Goal: Information Seeking & Learning: Learn about a topic

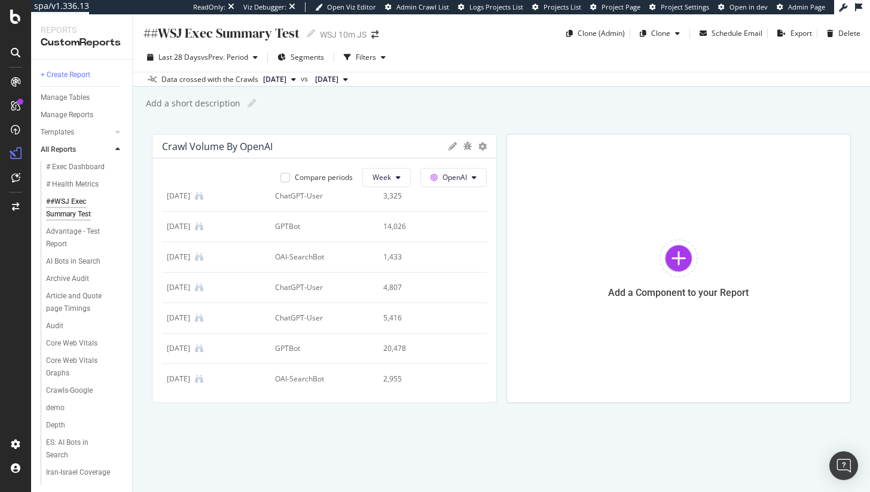
scroll to position [196, 0]
click at [467, 182] on button "OpenAI" at bounding box center [453, 177] width 66 height 19
click at [539, 121] on div "##WSJ Exec Summary Test ##WSJ Exec Summary Test WSJ 10m JS Clone (Admin) Clone …" at bounding box center [501, 253] width 737 height 478
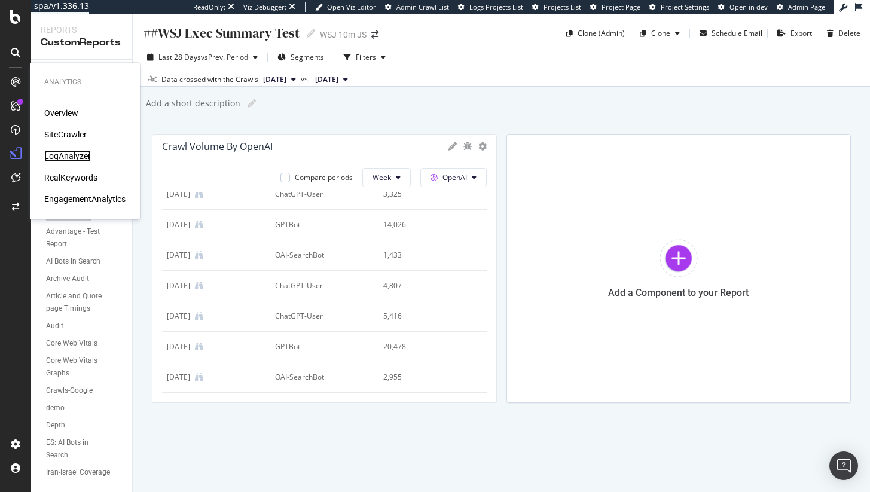
click at [74, 156] on div "LogAnalyzer" at bounding box center [67, 156] width 47 height 12
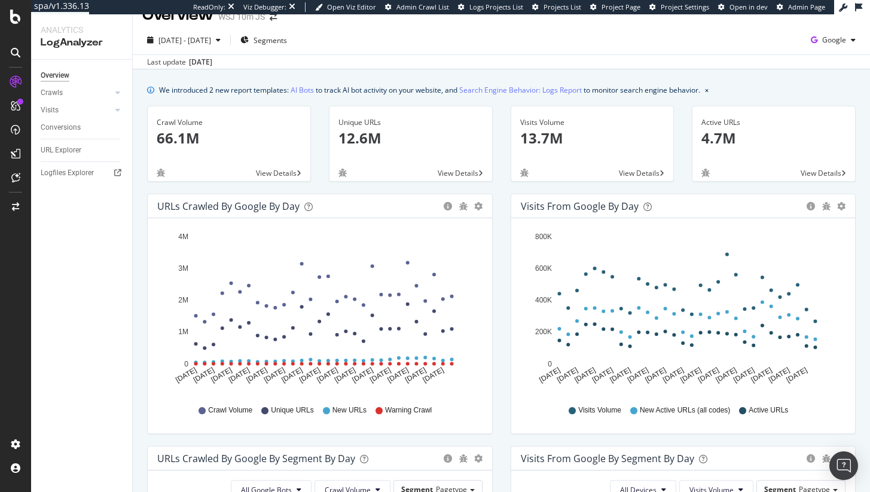
scroll to position [8, 0]
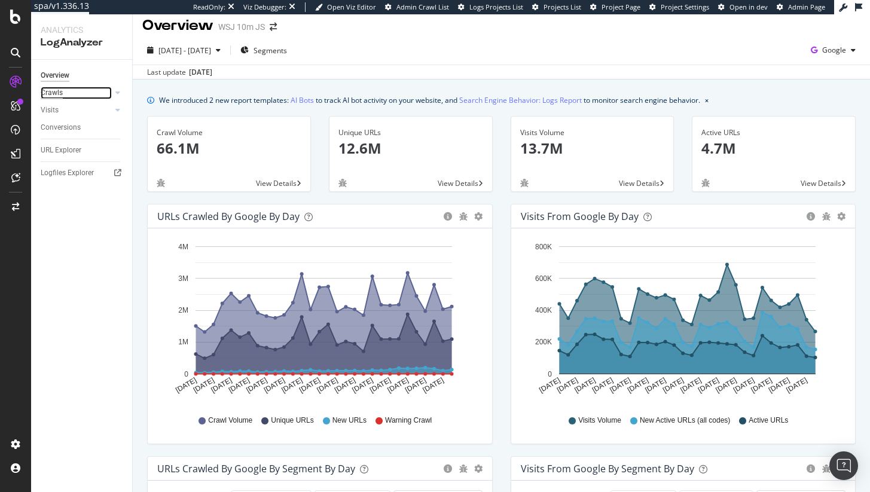
click at [52, 93] on div "Crawls" at bounding box center [52, 93] width 22 height 13
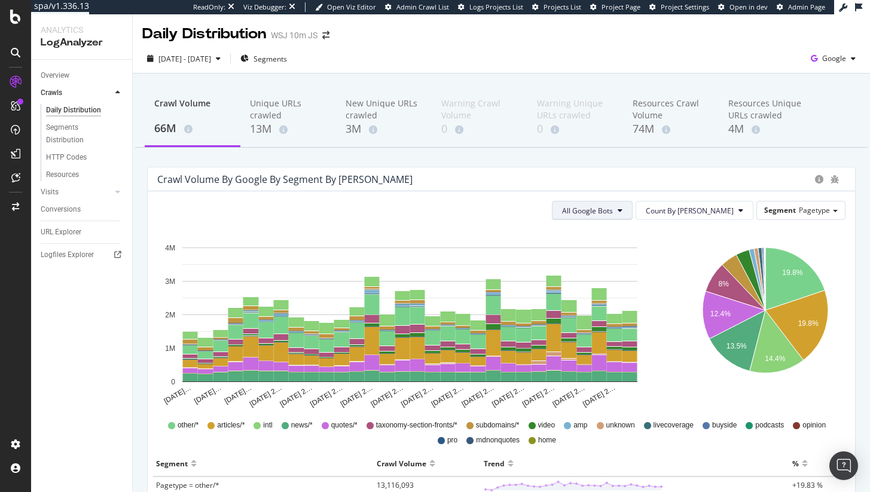
click at [613, 212] on span "All Google Bots" at bounding box center [587, 211] width 51 height 10
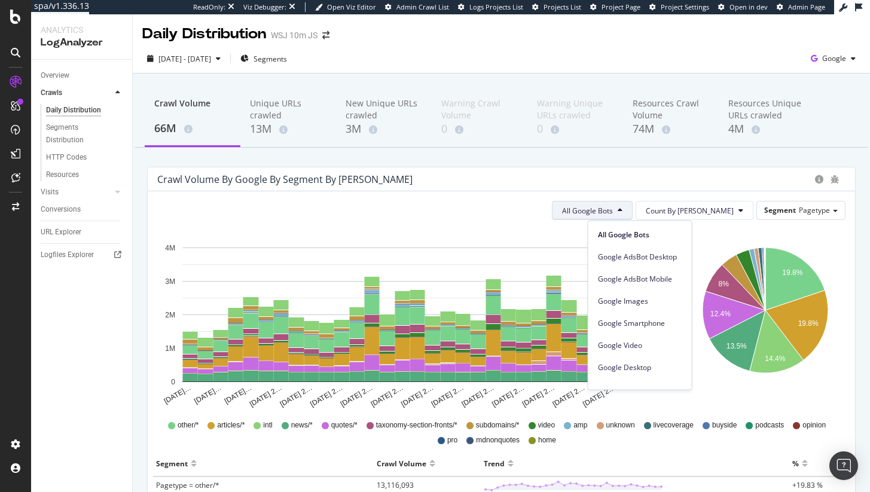
scroll to position [102, 0]
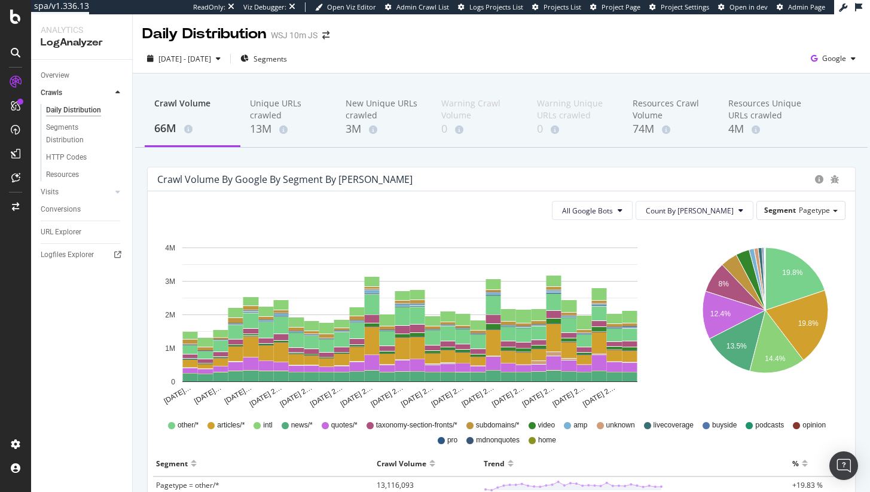
click at [413, 244] on icon "Jul 26 20… Jul 28 20… Jul 30 20… Aug 01 2… Aug 03 2… Aug 05 2… Aug 07 2… Aug 09…" at bounding box center [409, 319] width 505 height 179
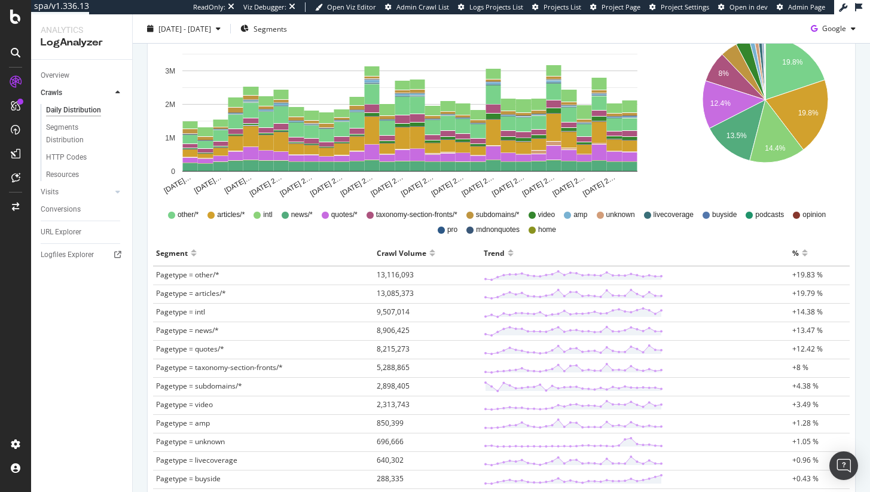
scroll to position [0, 0]
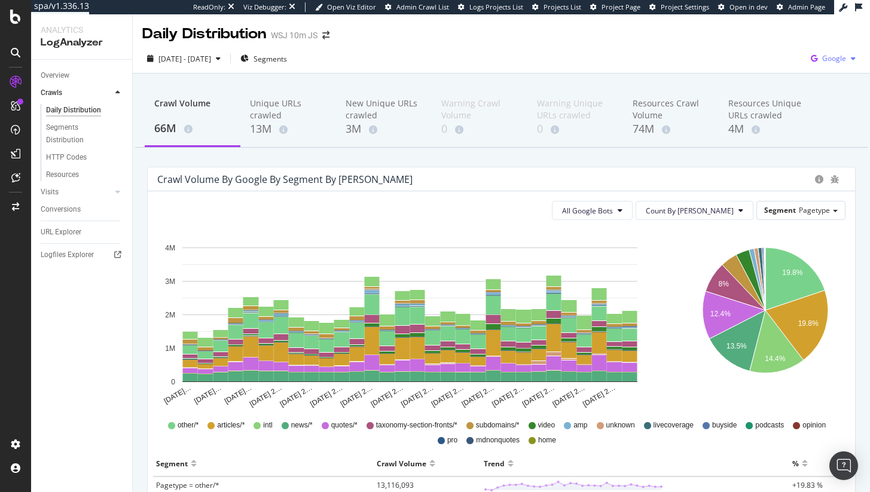
click at [824, 61] on span "Google" at bounding box center [834, 58] width 24 height 10
click at [777, 90] on span "Other AI Bots" at bounding box center [765, 92] width 44 height 11
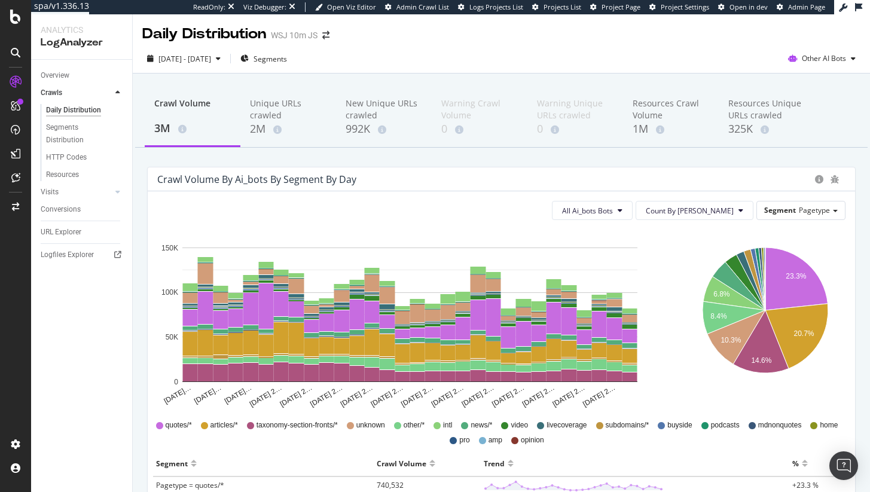
click at [69, 84] on div "Crawls" at bounding box center [86, 92] width 91 height 17
click at [63, 74] on div "Overview" at bounding box center [55, 75] width 29 height 13
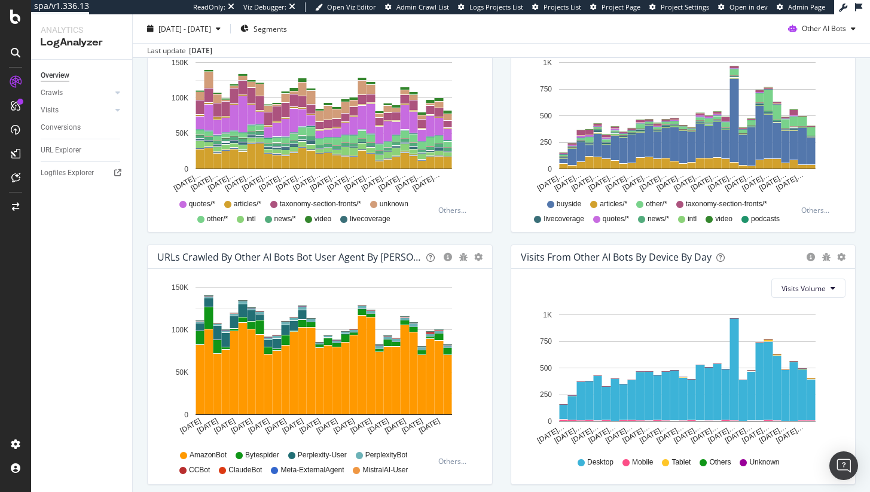
scroll to position [475, 0]
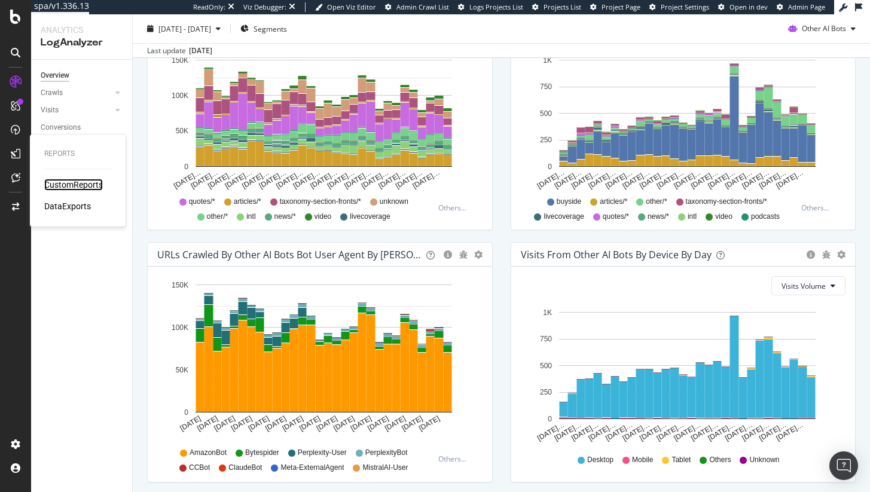
click at [78, 185] on div "CustomReports" at bounding box center [73, 185] width 59 height 12
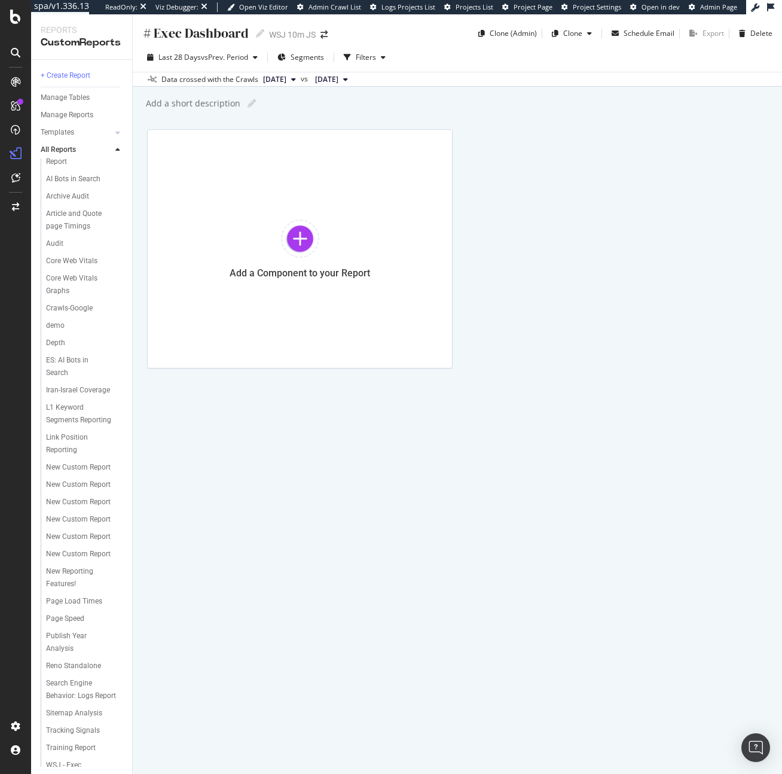
scroll to position [83, 0]
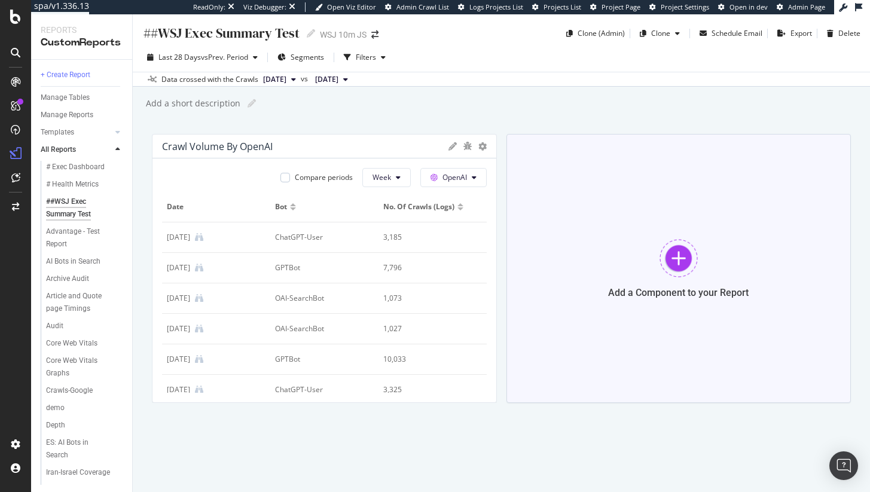
click at [559, 220] on div "Add a Component to your Report" at bounding box center [679, 268] width 345 height 269
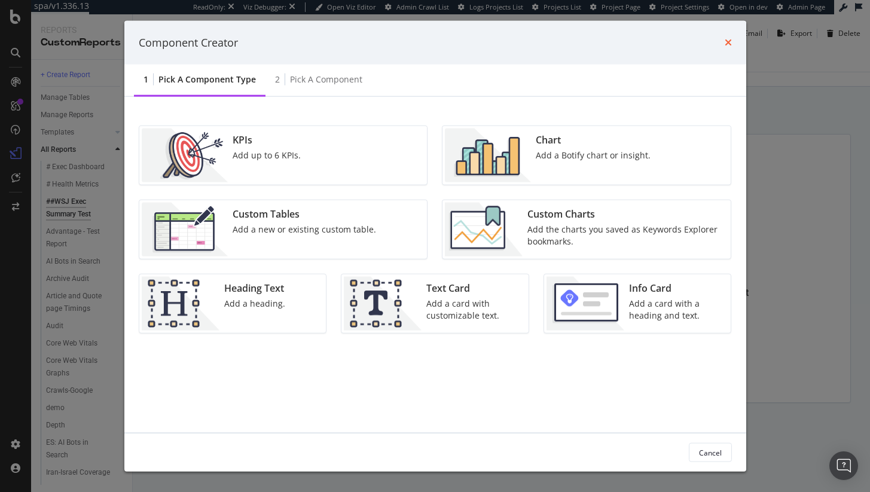
click at [728, 44] on icon "times" at bounding box center [728, 43] width 7 height 10
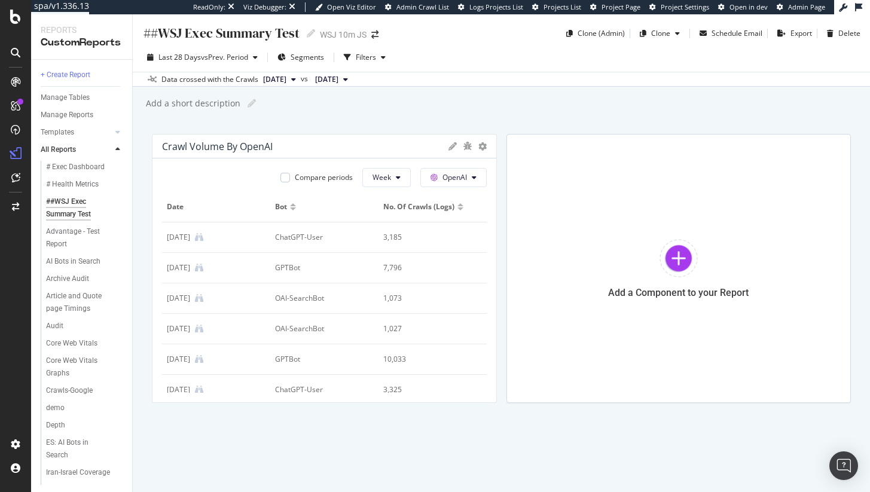
click at [480, 141] on div at bounding box center [482, 147] width 8 height 12
click at [486, 142] on div at bounding box center [491, 268] width 12 height 269
click at [485, 144] on div at bounding box center [491, 268] width 12 height 269
click at [483, 147] on icon at bounding box center [482, 146] width 8 height 8
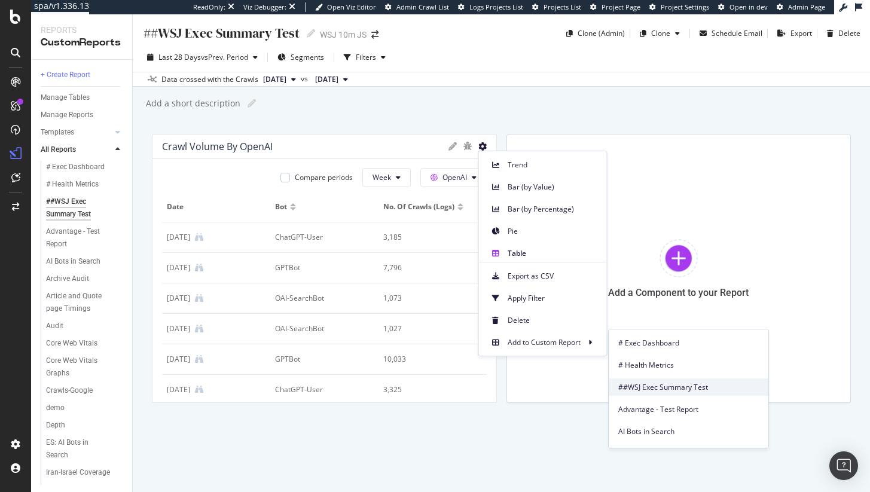
click at [660, 388] on span "##WSJ Exec Summary Test" at bounding box center [688, 387] width 141 height 11
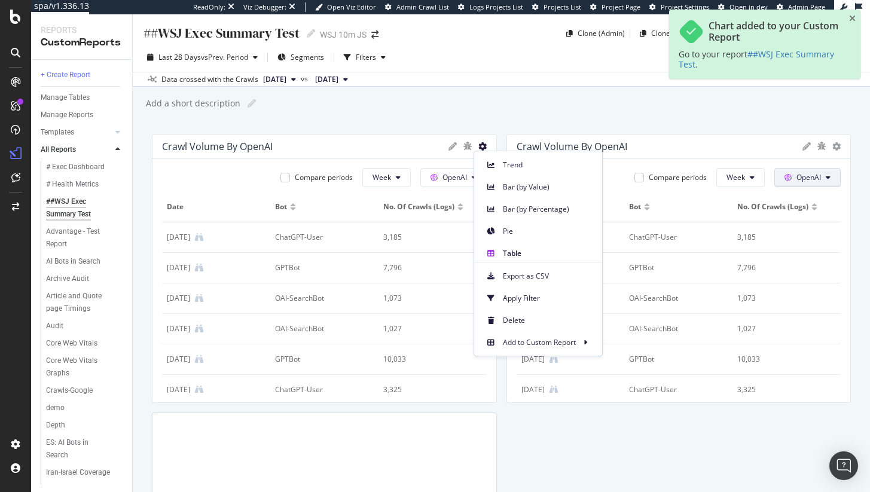
click at [487, 185] on button "OpenAI" at bounding box center [453, 177] width 66 height 19
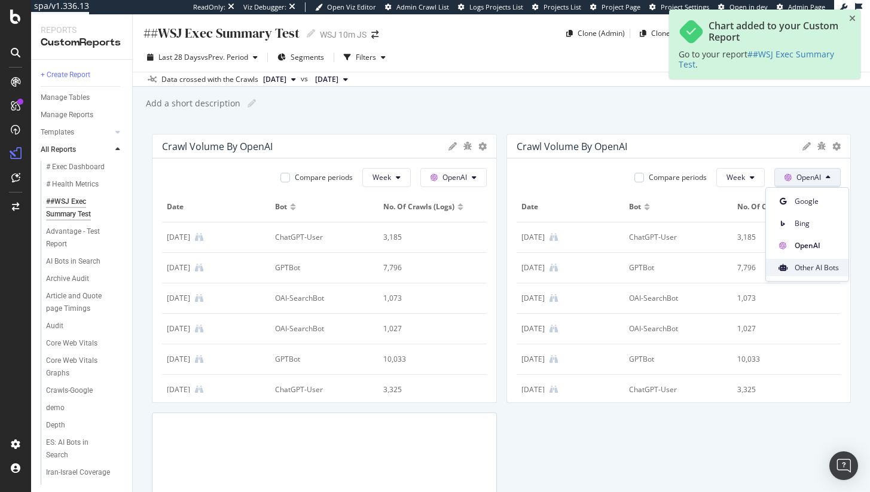
click at [794, 265] on div "Other AI Bots" at bounding box center [807, 267] width 83 height 17
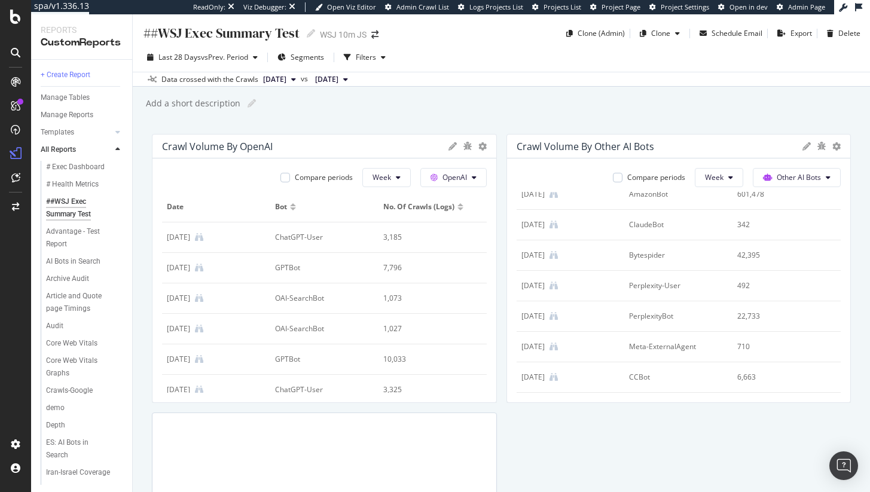
scroll to position [221, 0]
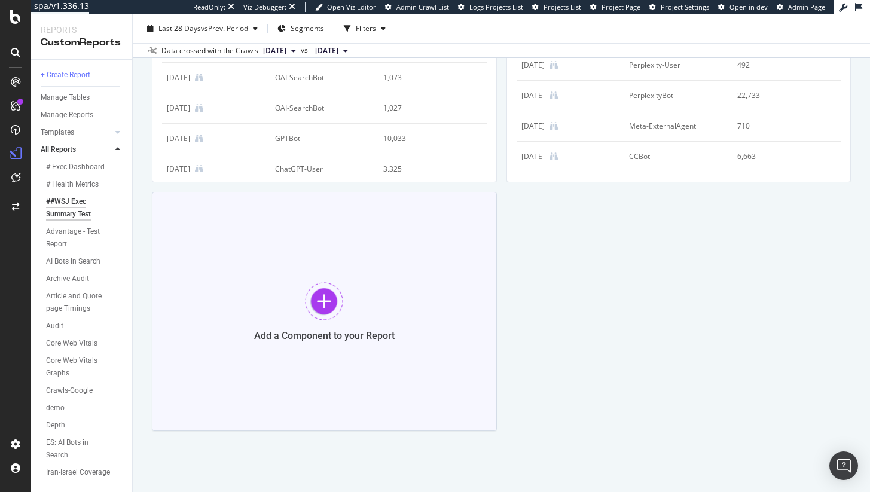
click at [353, 286] on div "Add a Component to your Report" at bounding box center [324, 311] width 345 height 239
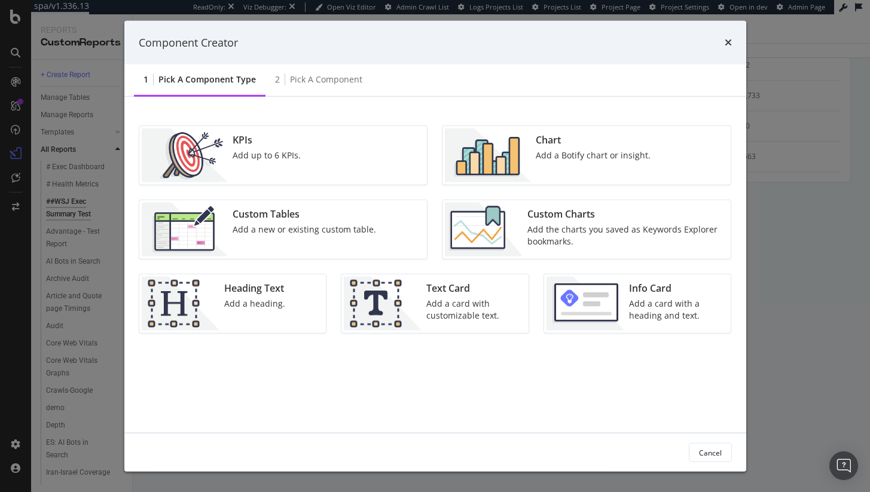
click at [308, 228] on div "Add a new or existing custom table." at bounding box center [305, 230] width 144 height 12
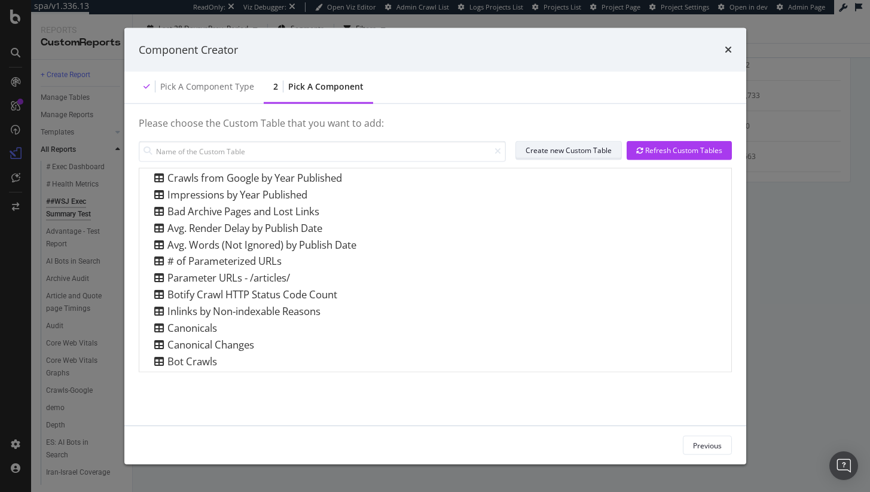
scroll to position [260, 0]
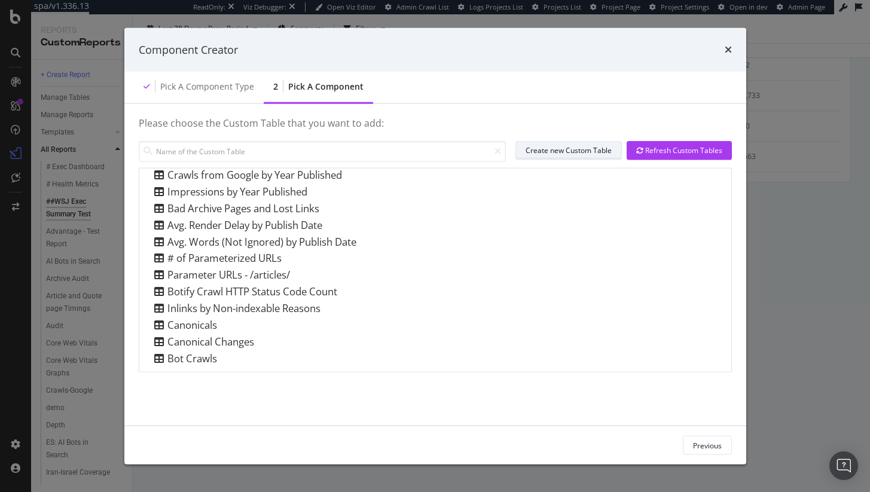
click at [599, 158] on div "Create new Custom Table" at bounding box center [569, 150] width 86 height 17
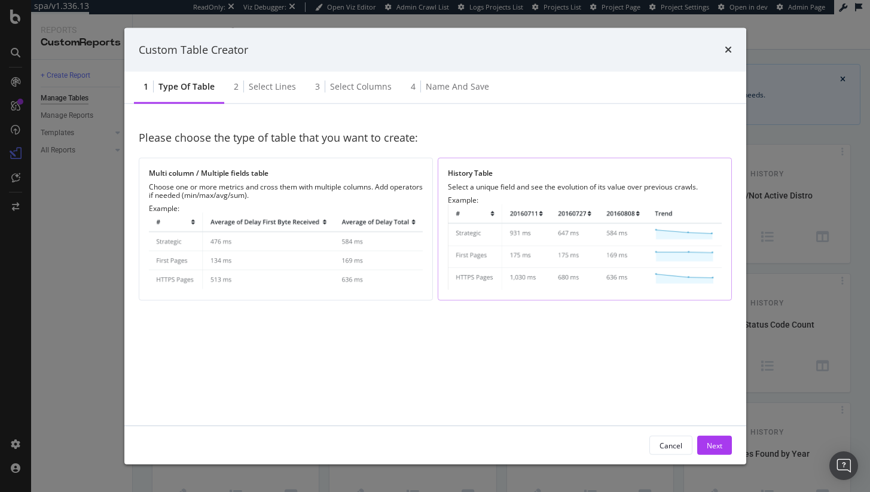
click at [484, 237] on img "modal" at bounding box center [585, 248] width 274 height 86
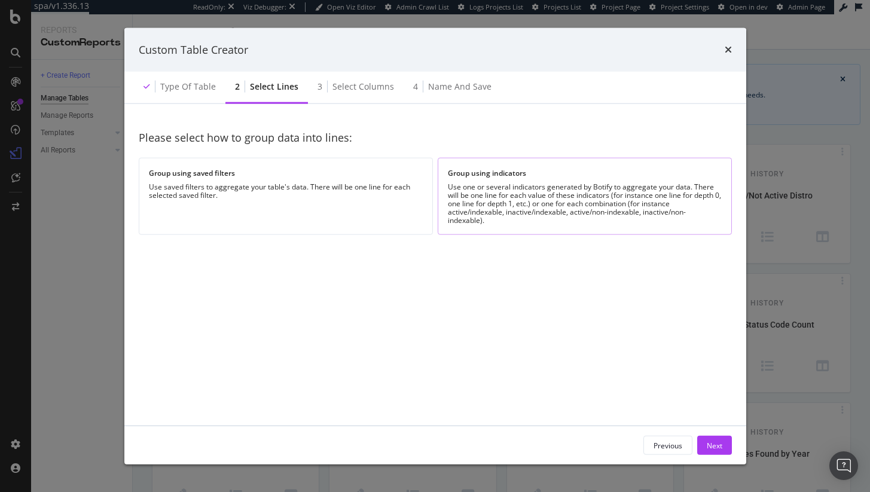
click at [461, 196] on div "Use one or several indicators generated by Botify to aggregate your data. There…" at bounding box center [585, 204] width 274 height 42
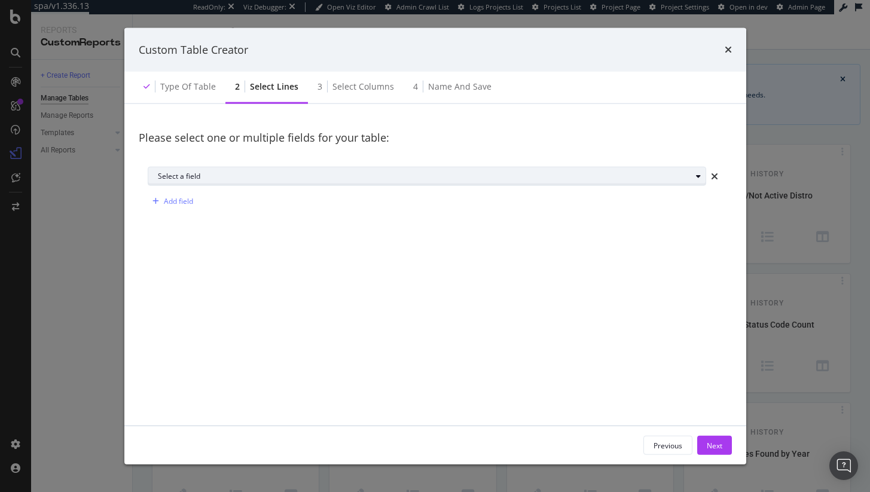
click at [309, 175] on div "Select a field" at bounding box center [424, 176] width 533 height 7
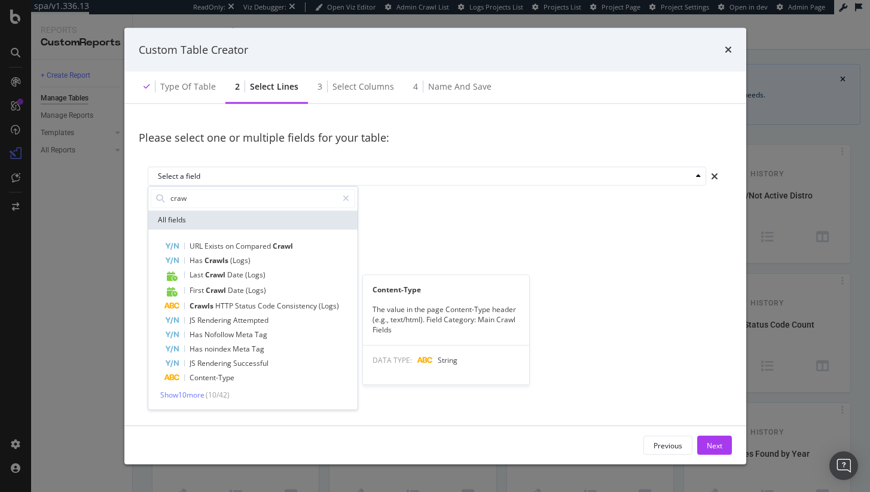
type input "craw"
click at [185, 388] on div "URL Exists on Compared Crawl Has Crawls (Logs) Last Crawl Date (Logs) First Cra…" at bounding box center [253, 319] width 205 height 161
click at [186, 392] on span "Show 10 more" at bounding box center [182, 395] width 44 height 10
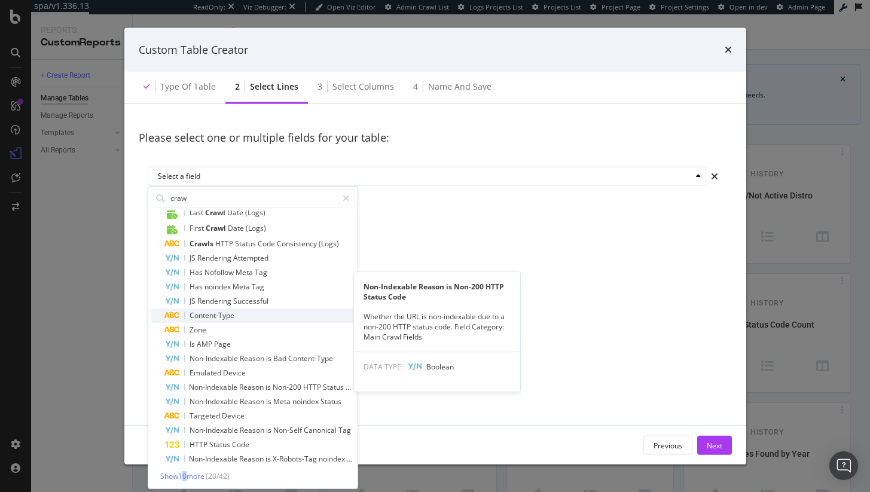
scroll to position [65, 0]
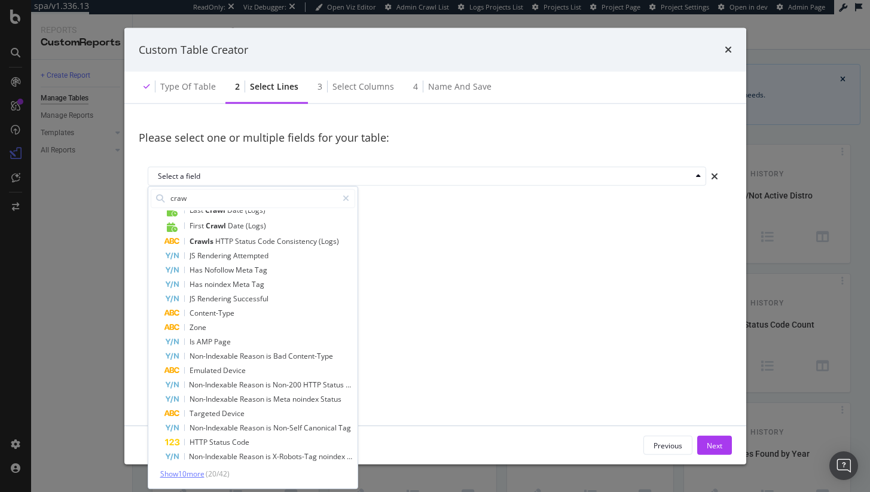
click at [201, 471] on span "Show 10 more" at bounding box center [182, 474] width 44 height 10
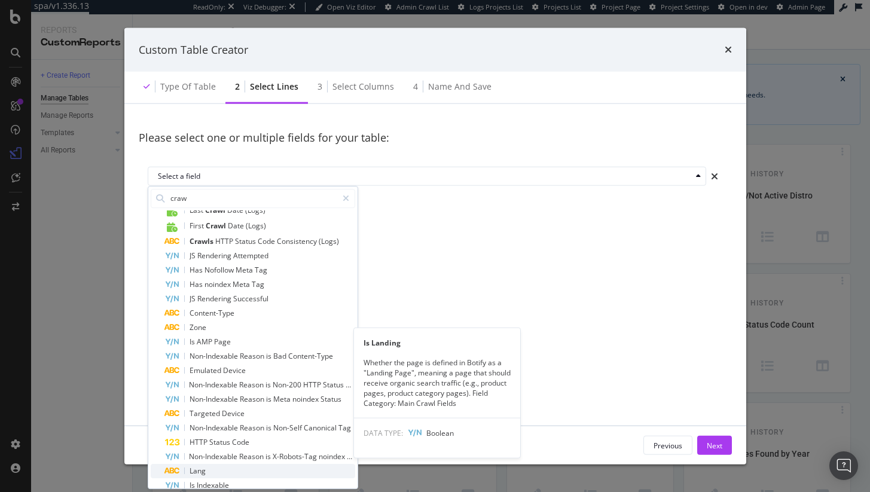
scroll to position [208, 0]
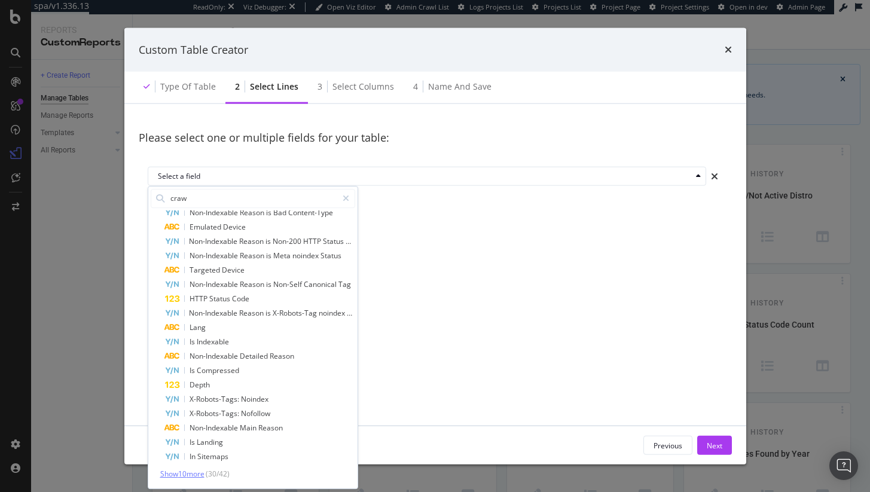
click at [196, 472] on span "Show 10 more" at bounding box center [182, 474] width 44 height 10
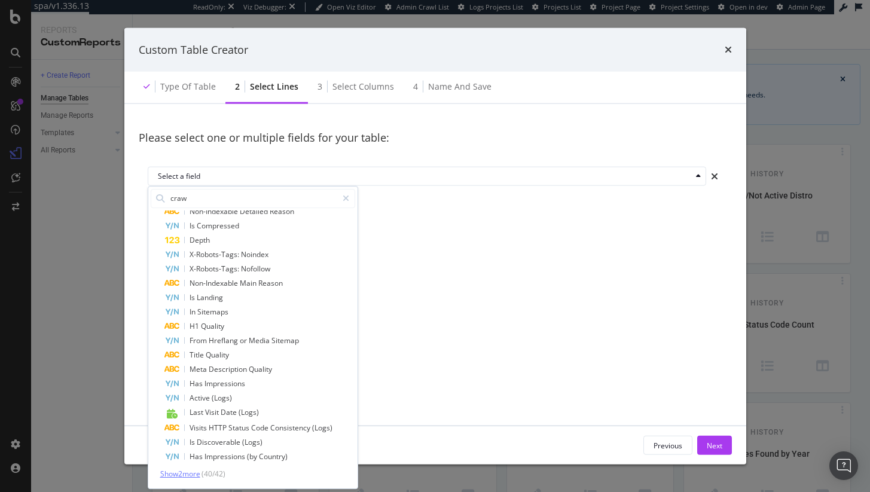
click at [197, 470] on span "Show 2 more" at bounding box center [180, 474] width 40 height 10
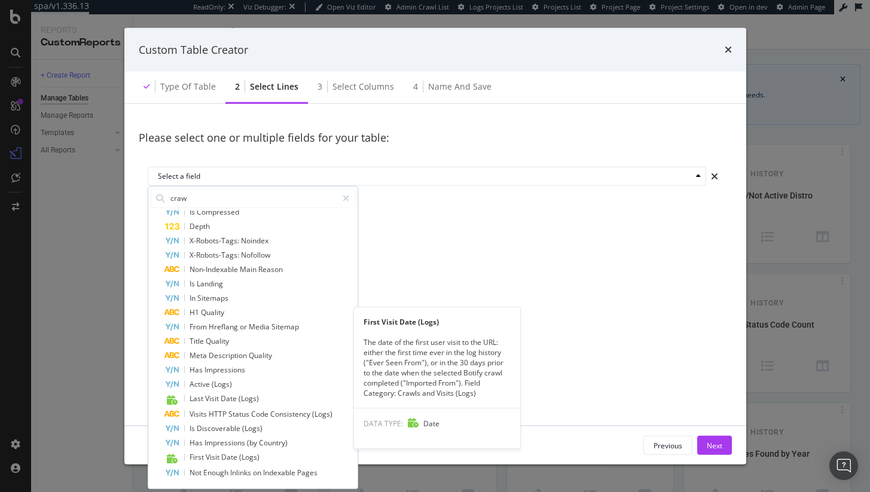
scroll to position [368, 0]
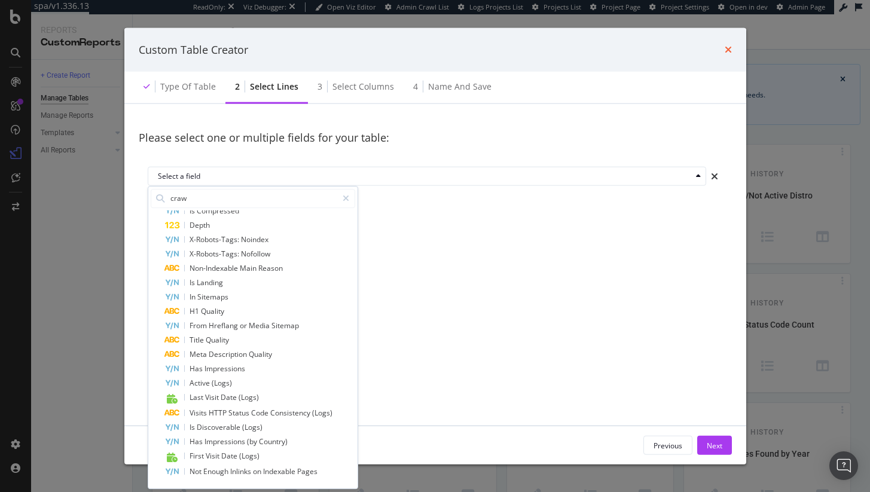
click at [731, 49] on icon "times" at bounding box center [728, 50] width 7 height 10
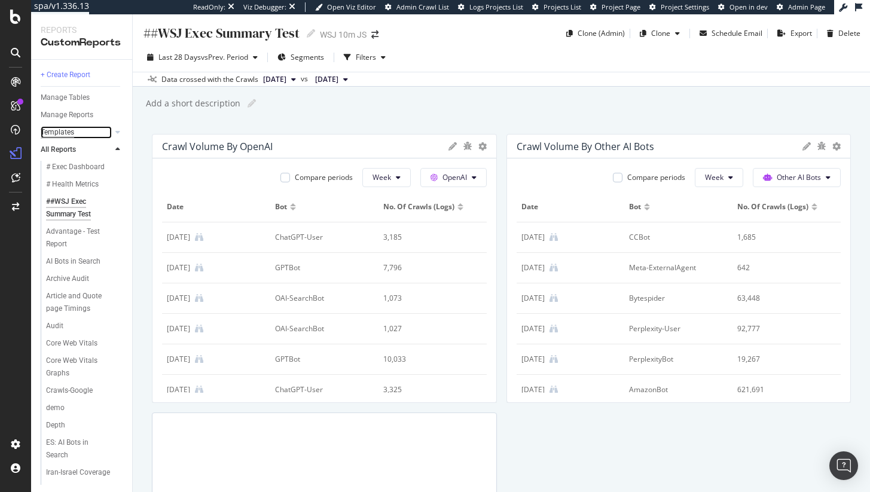
click at [68, 131] on div "Templates" at bounding box center [57, 132] width 33 height 13
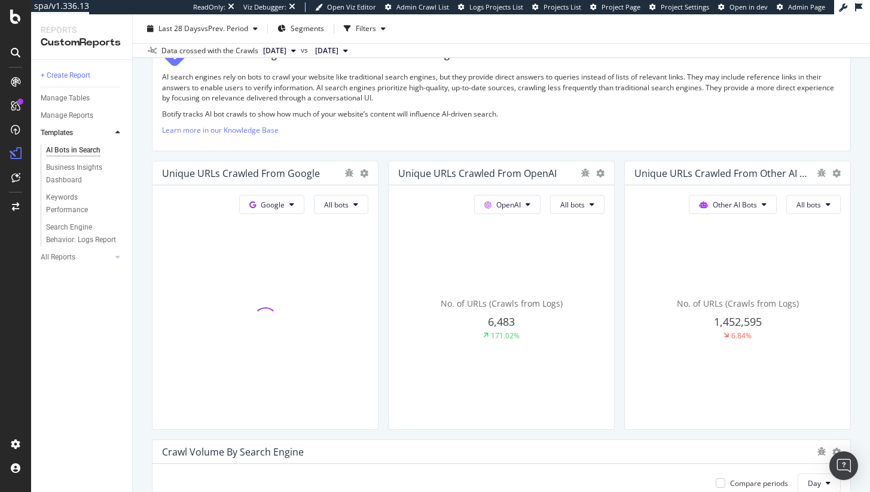
scroll to position [212, 0]
click at [304, 209] on button "OpenAI" at bounding box center [271, 203] width 65 height 19
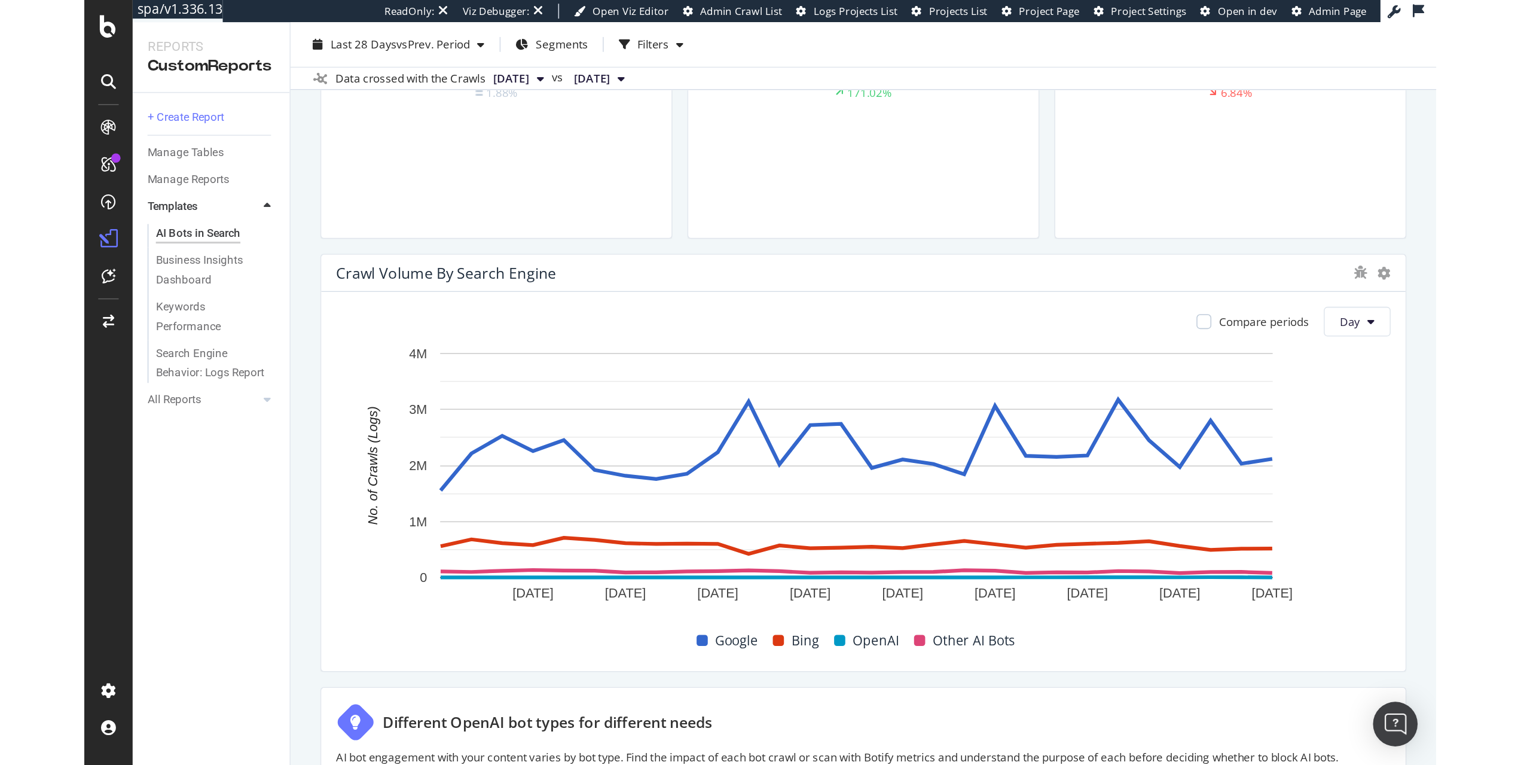
scroll to position [0, 0]
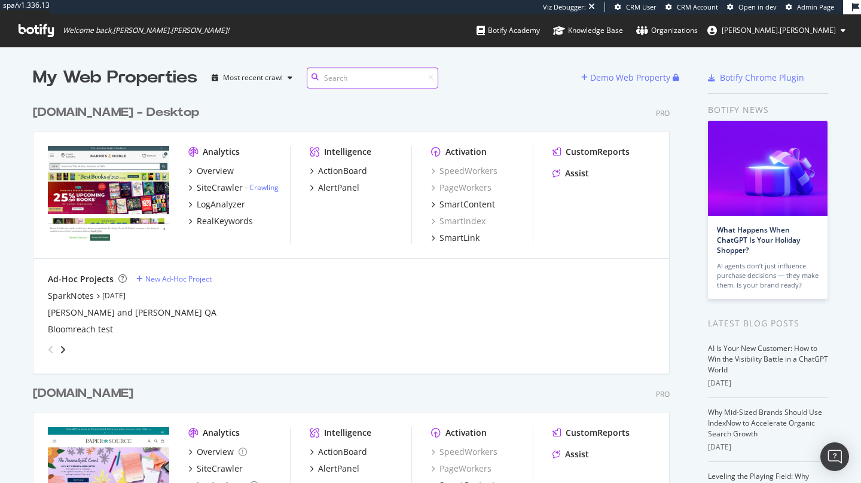
scroll to position [474, 843]
click at [584, 150] on div "CustomReports" at bounding box center [598, 152] width 64 height 12
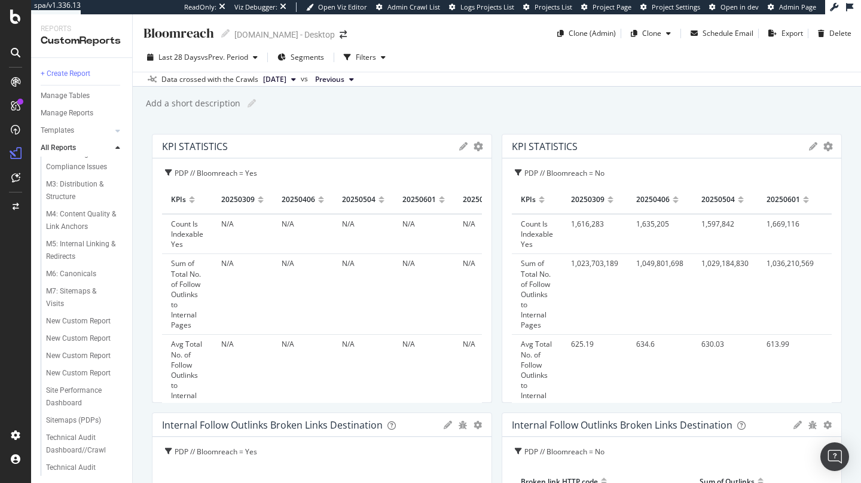
scroll to position [256, 0]
click at [66, 147] on div "M1: New, Disappeared, and Current Pages" at bounding box center [81, 128] width 71 height 38
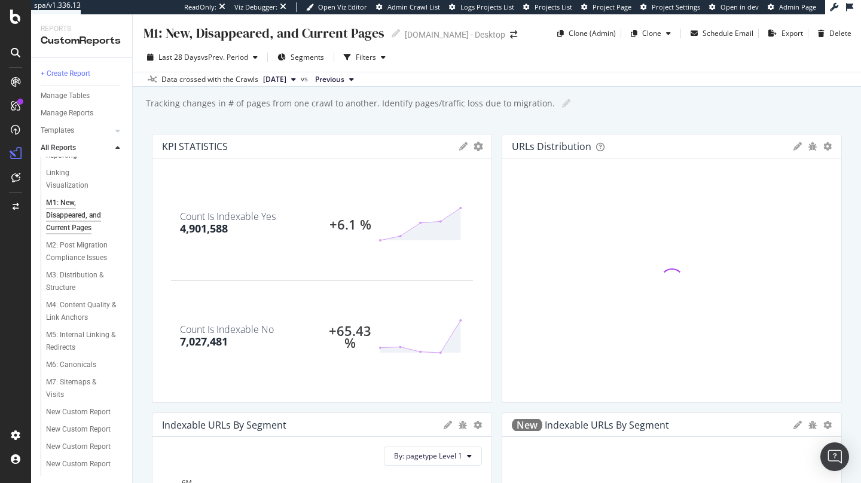
scroll to position [173, 0]
click at [82, 349] on div "M5: Internal Linking & Redirects" at bounding box center [80, 336] width 69 height 25
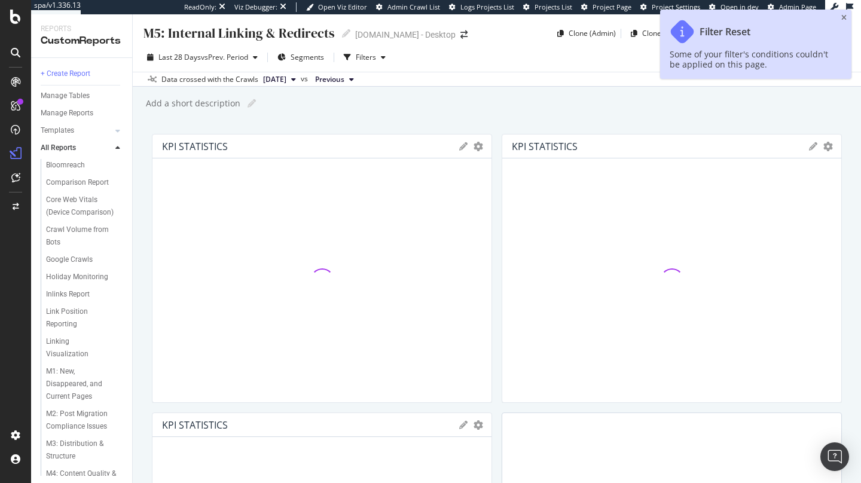
scroll to position [2, 0]
click at [846, 16] on icon "close toast" at bounding box center [843, 17] width 5 height 7
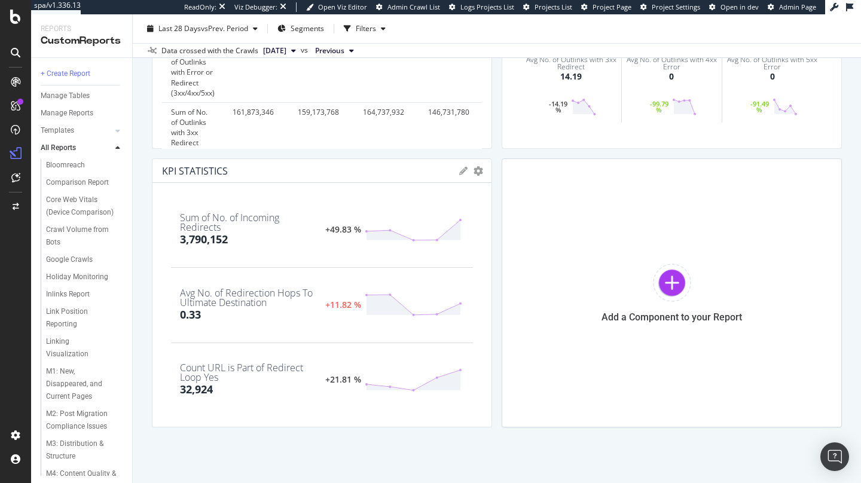
scroll to position [15, 0]
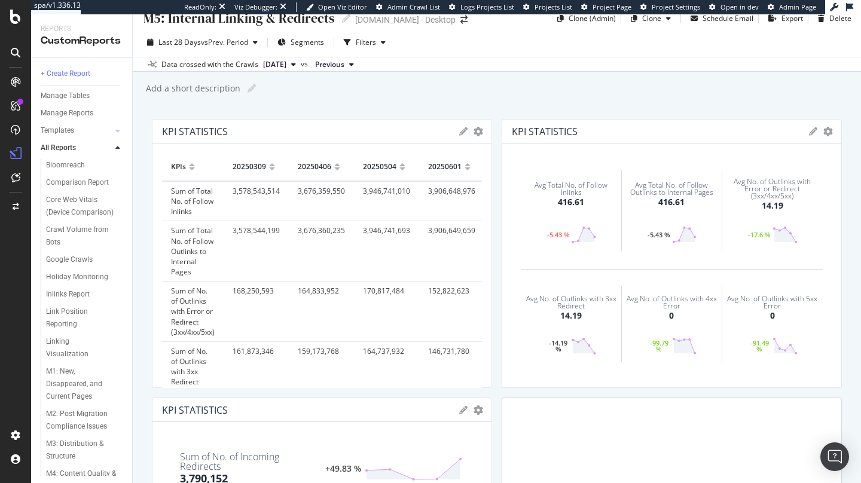
click at [12, 82] on icon at bounding box center [16, 82] width 10 height 10
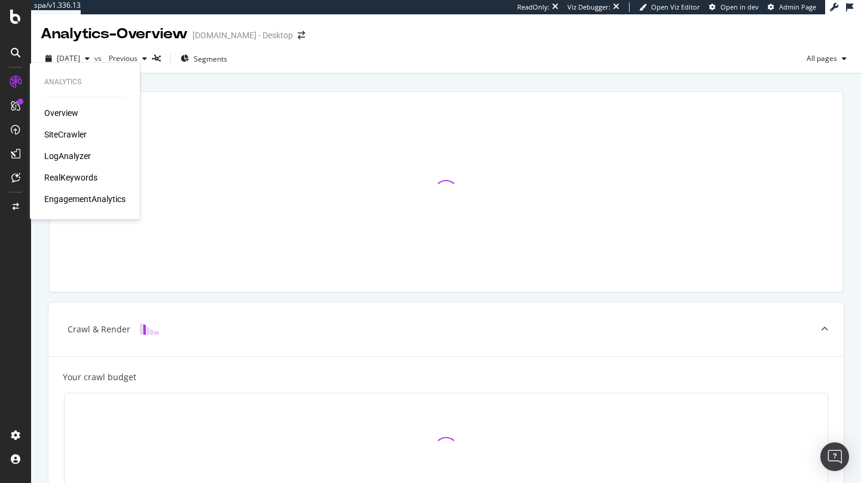
click at [65, 136] on div "SiteCrawler" at bounding box center [65, 135] width 42 height 12
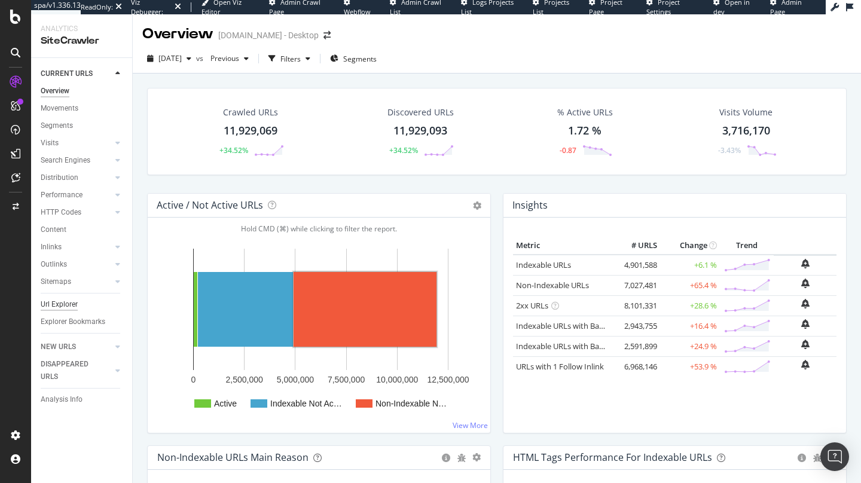
click at [69, 310] on div "Url Explorer" at bounding box center [59, 304] width 37 height 13
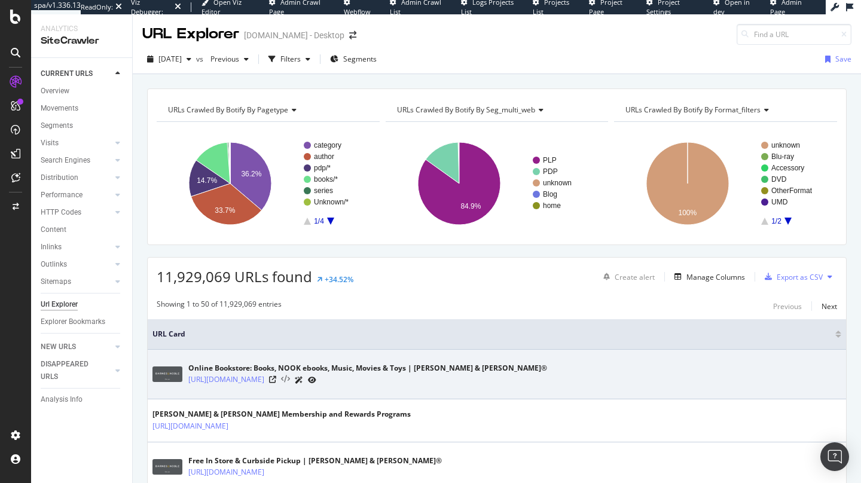
click at [290, 378] on icon at bounding box center [285, 380] width 9 height 8
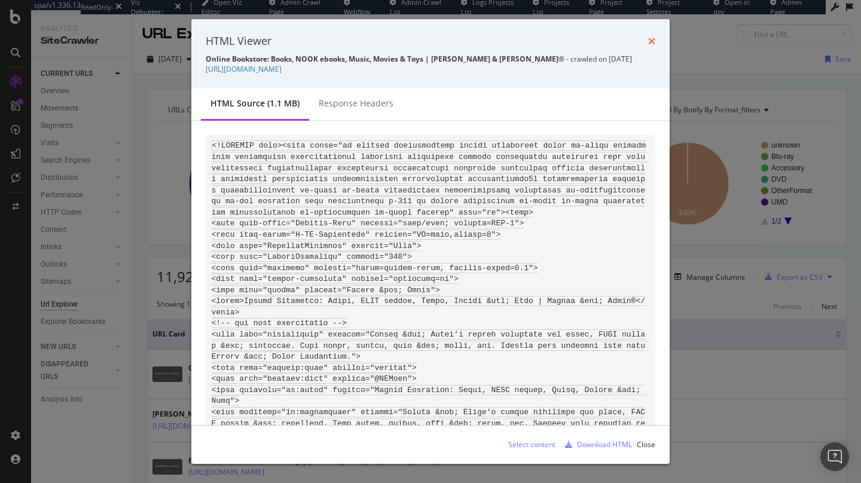
click at [652, 42] on icon "times" at bounding box center [651, 41] width 7 height 10
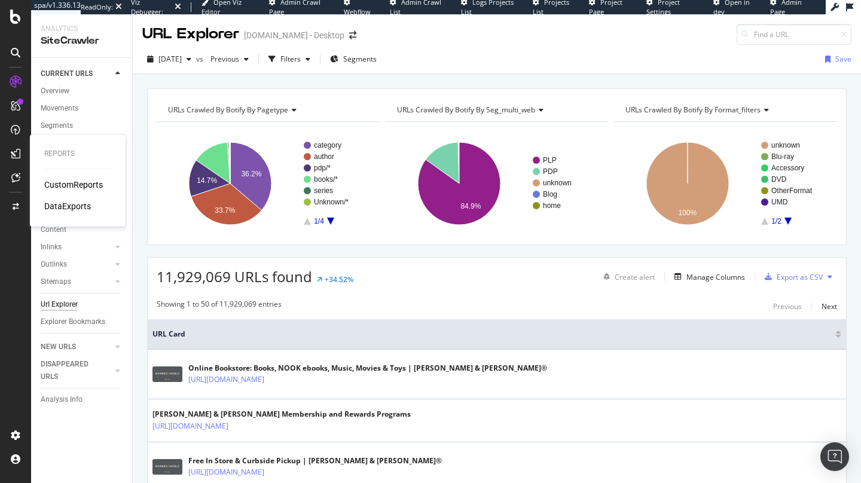
click at [65, 182] on div "CustomReports" at bounding box center [73, 185] width 59 height 12
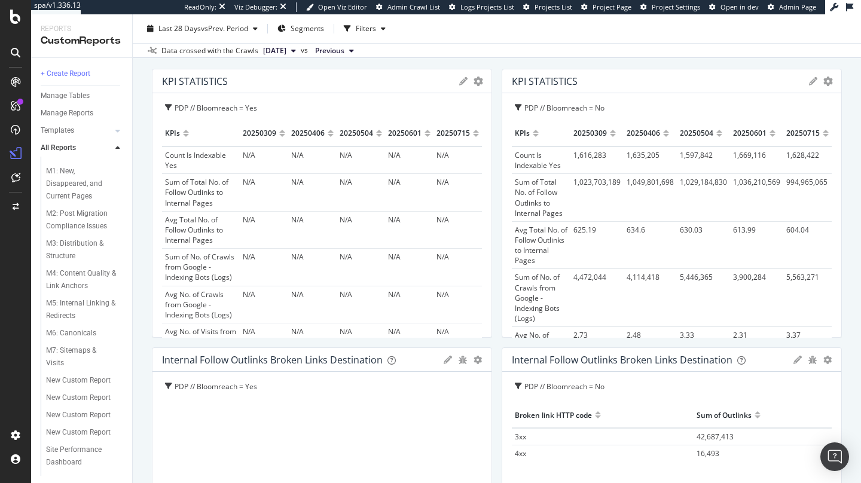
scroll to position [6, 0]
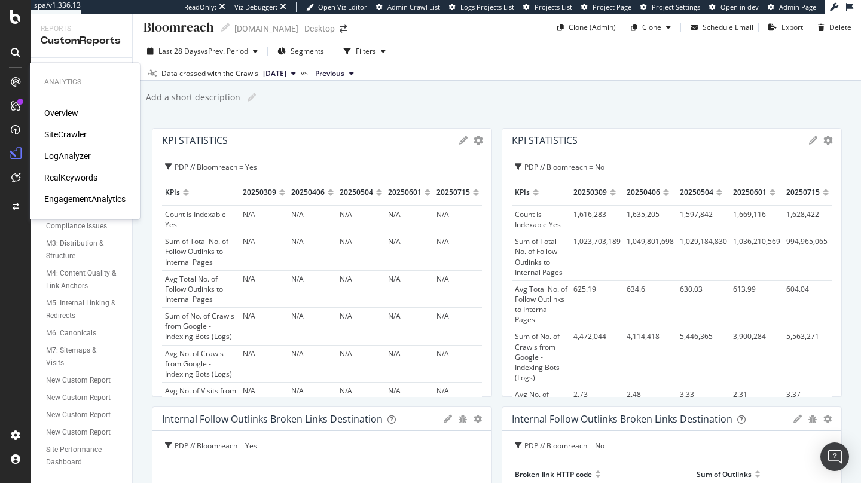
click at [74, 137] on div "SiteCrawler" at bounding box center [65, 135] width 42 height 12
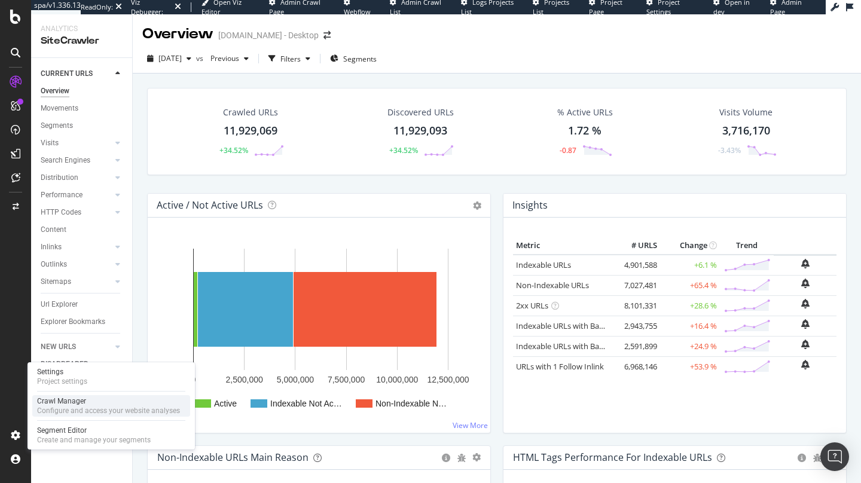
click at [65, 406] on div "Configure and access your website analyses" at bounding box center [108, 411] width 143 height 10
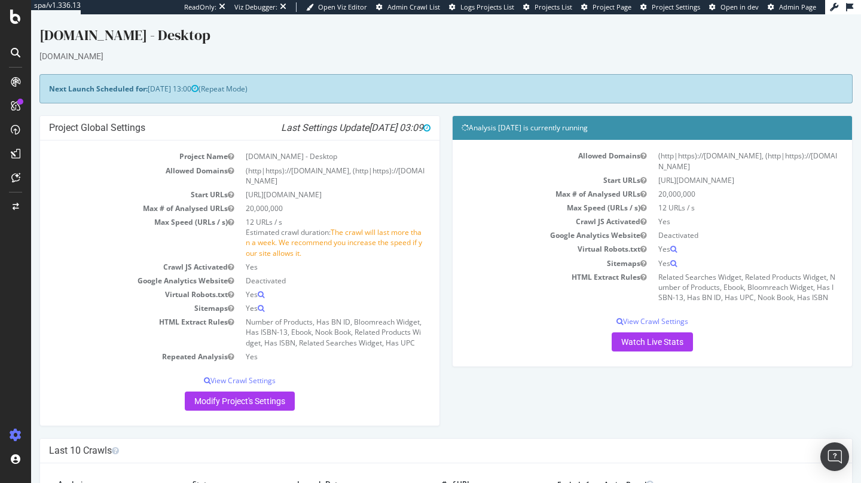
scroll to position [2, 0]
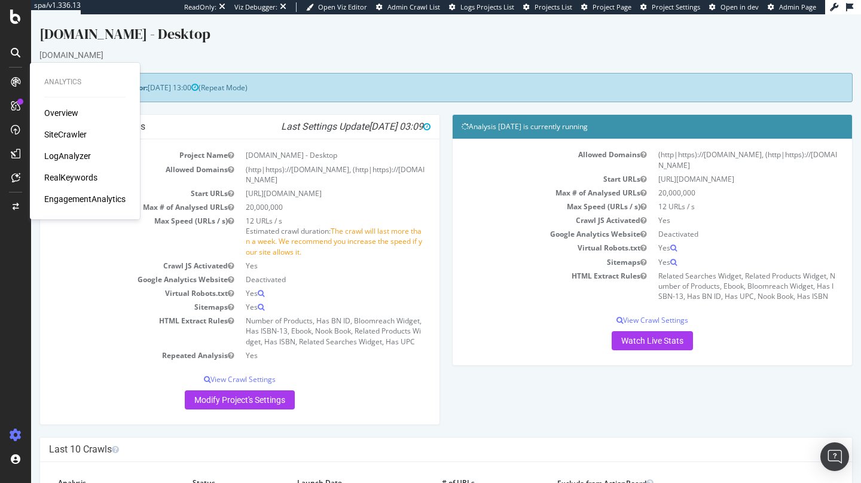
click at [74, 154] on div "LogAnalyzer" at bounding box center [67, 156] width 47 height 12
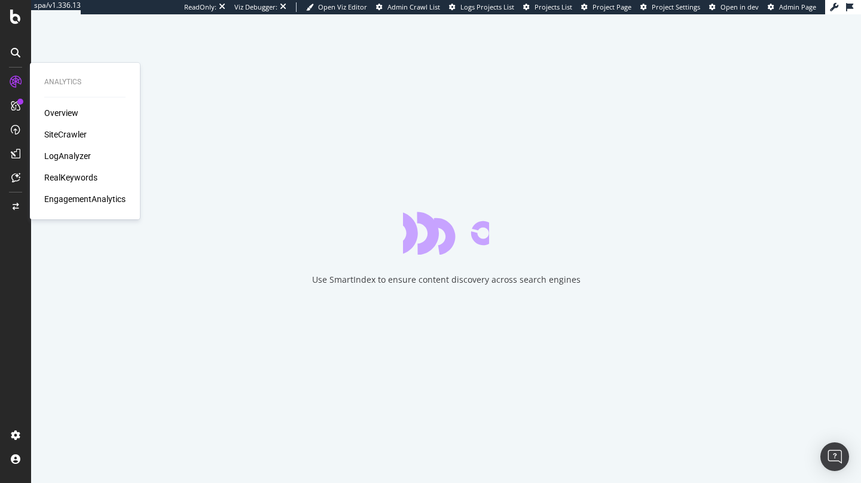
click at [68, 138] on div "SiteCrawler" at bounding box center [65, 135] width 42 height 12
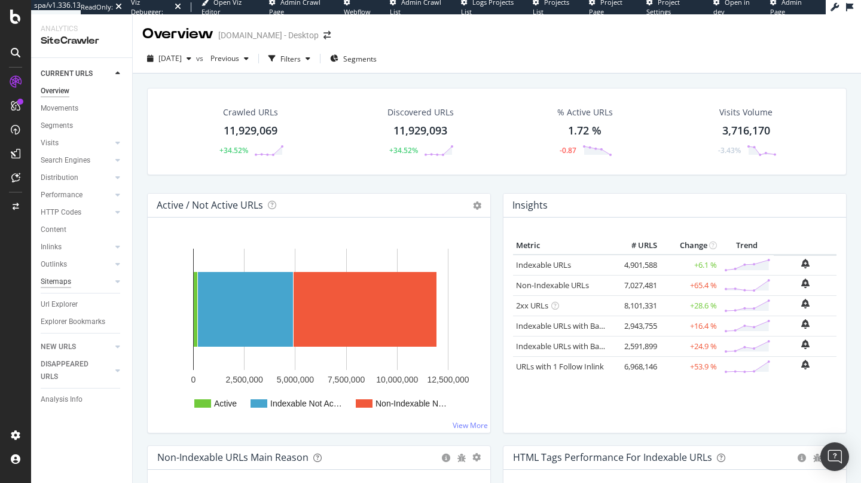
click at [60, 279] on div "Sitemaps" at bounding box center [56, 282] width 30 height 13
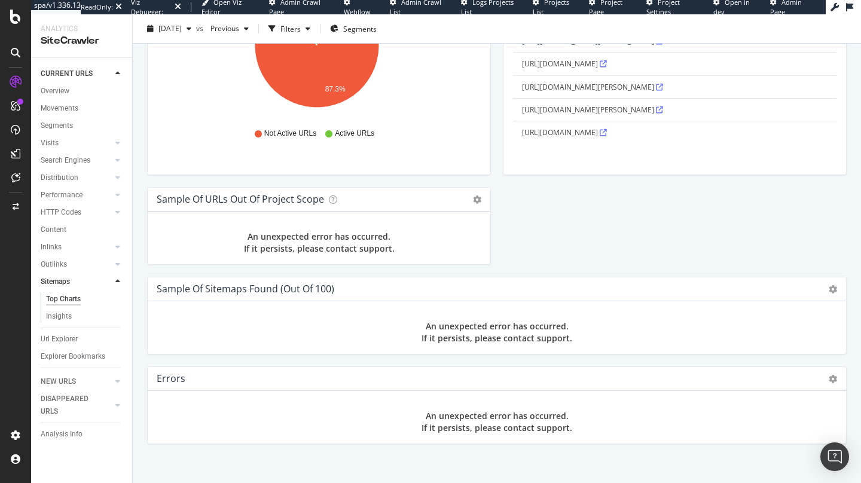
scroll to position [1265, 0]
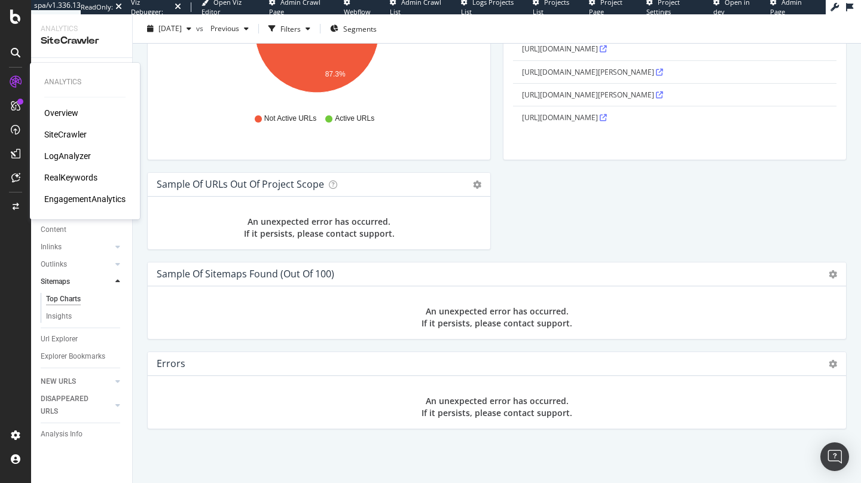
click at [65, 151] on div "LogAnalyzer" at bounding box center [67, 156] width 47 height 12
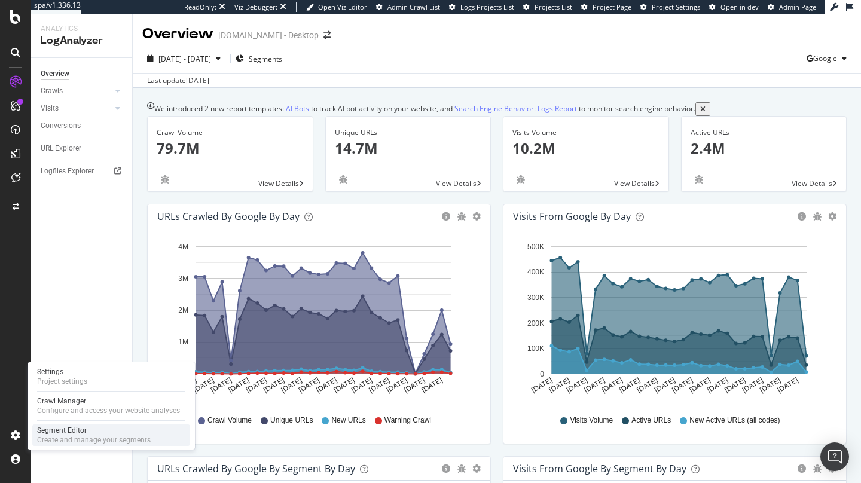
click at [79, 434] on div "Segment Editor" at bounding box center [94, 431] width 114 height 10
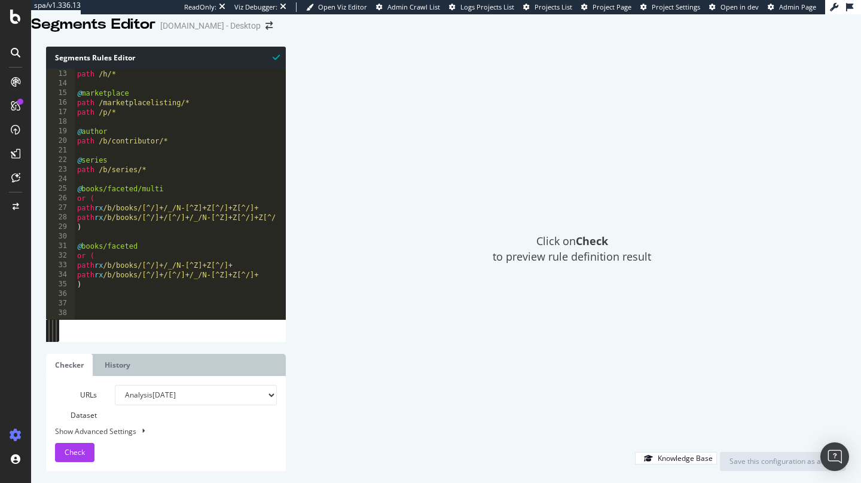
scroll to position [51, 0]
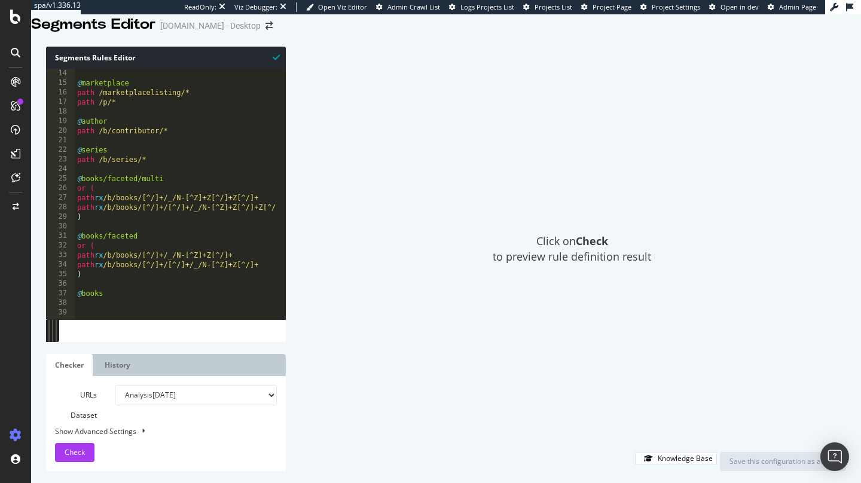
click at [19, 87] on div at bounding box center [15, 81] width 19 height 19
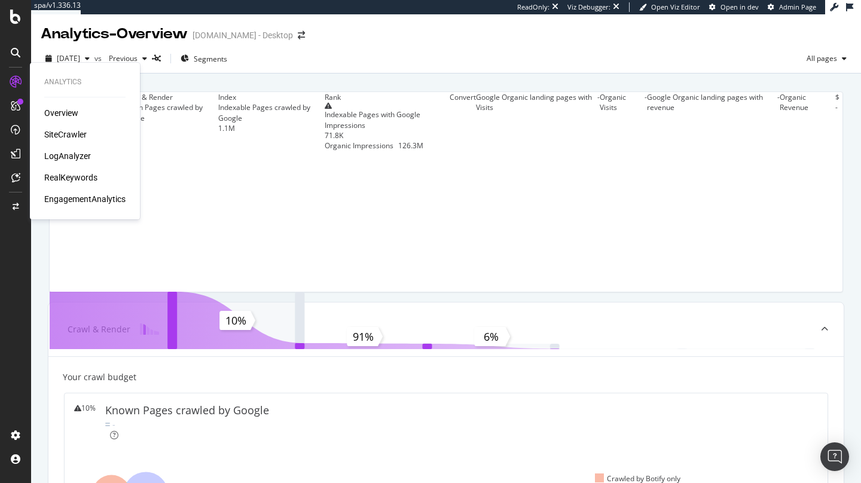
click at [72, 132] on div "SiteCrawler" at bounding box center [65, 135] width 42 height 12
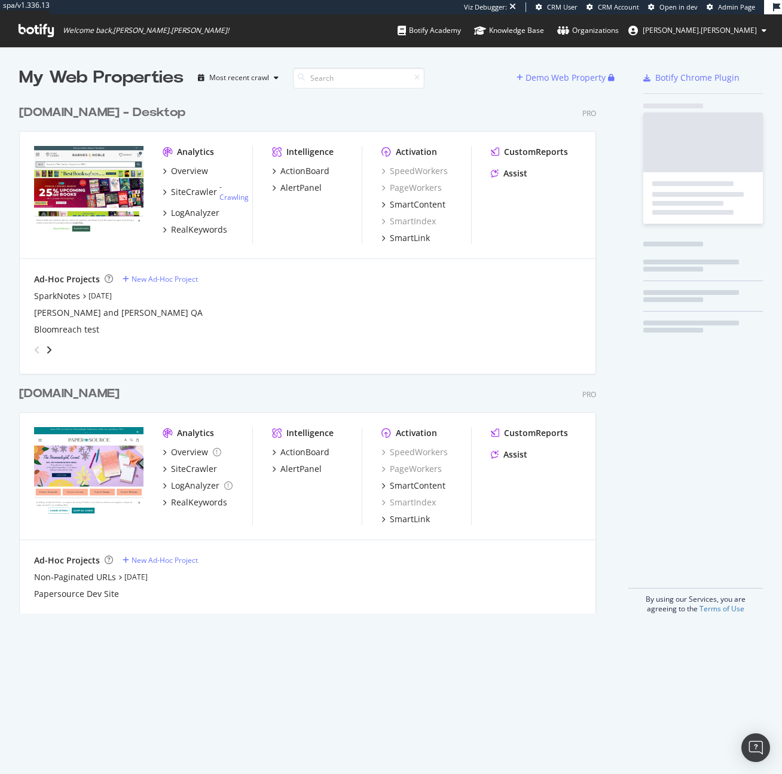
scroll to position [515, 578]
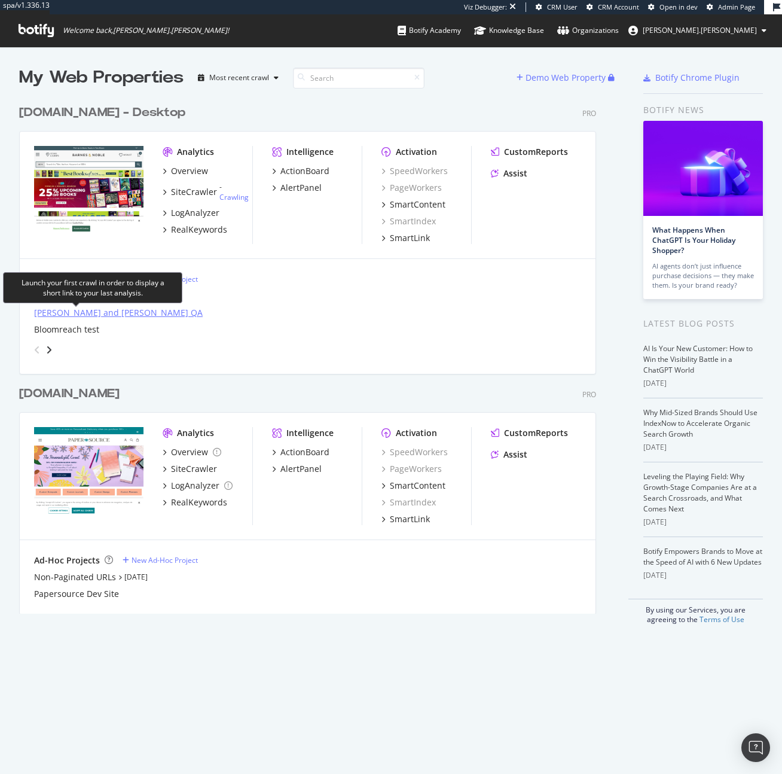
click at [96, 318] on div "[PERSON_NAME] and [PERSON_NAME] QA" at bounding box center [118, 313] width 169 height 12
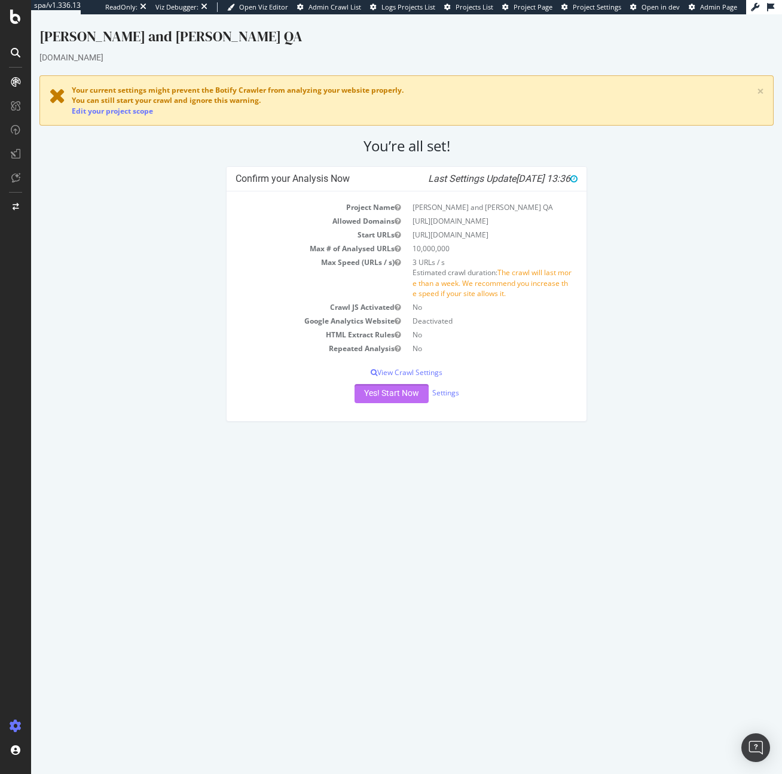
click at [413, 391] on button "Yes! Start Now" at bounding box center [392, 393] width 74 height 19
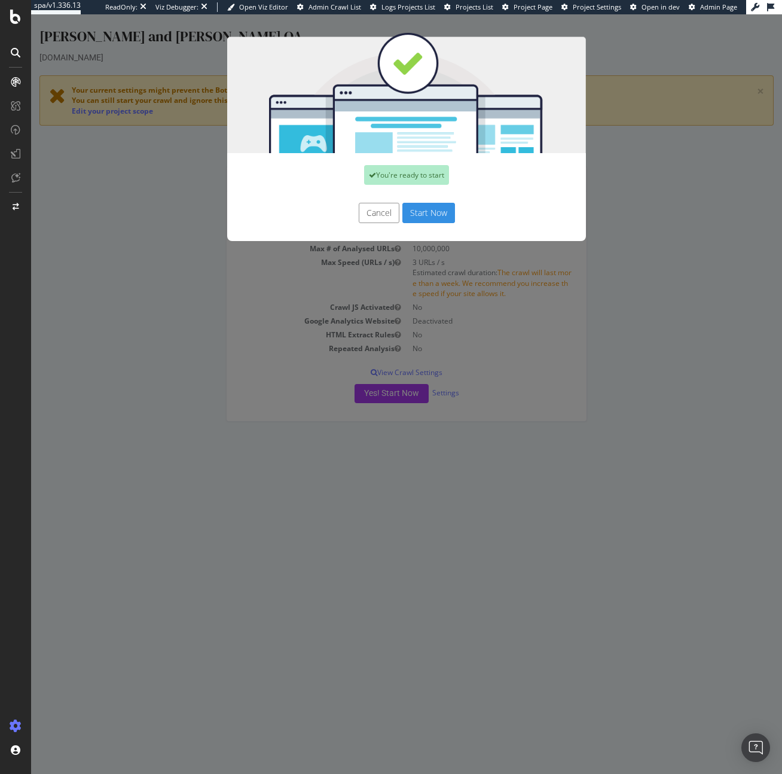
click at [386, 212] on button "Cancel" at bounding box center [379, 213] width 41 height 20
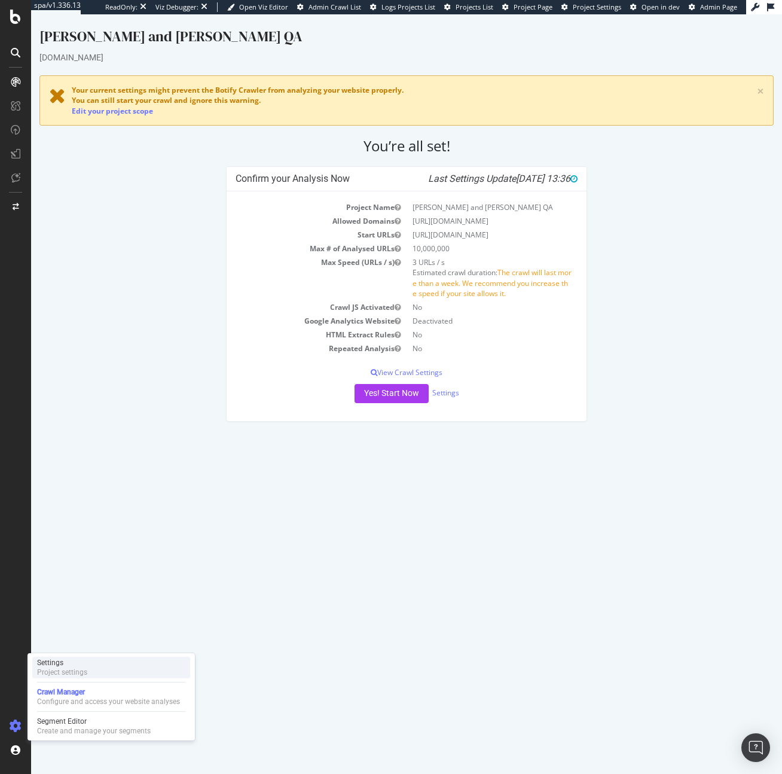
click at [81, 669] on div "Project settings" at bounding box center [62, 672] width 50 height 10
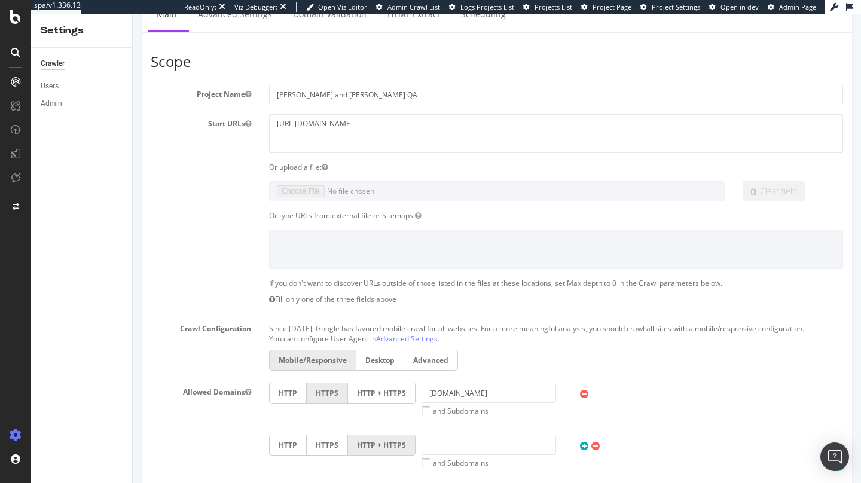
scroll to position [16, 0]
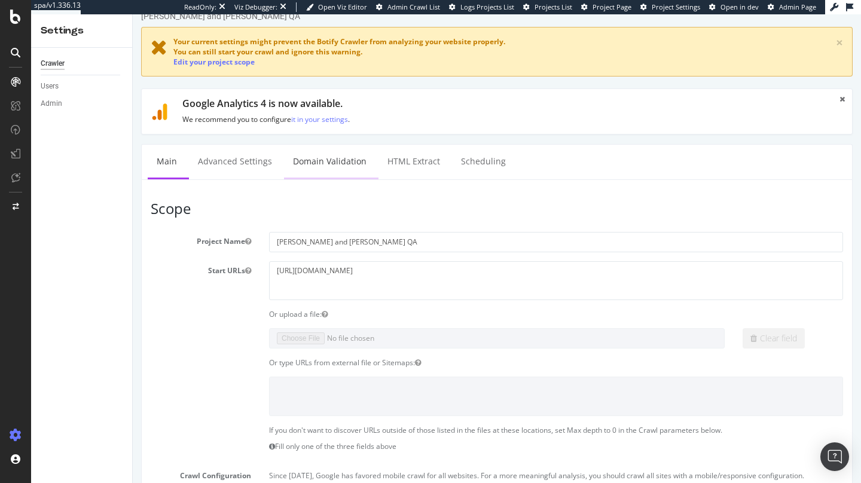
click at [323, 168] on link "Domain Validation" at bounding box center [329, 161] width 91 height 33
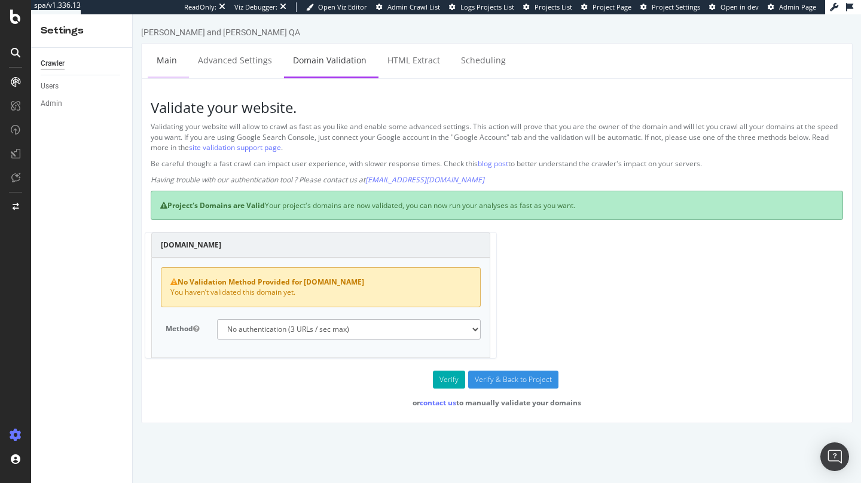
click at [162, 62] on link "Main" at bounding box center [167, 60] width 38 height 33
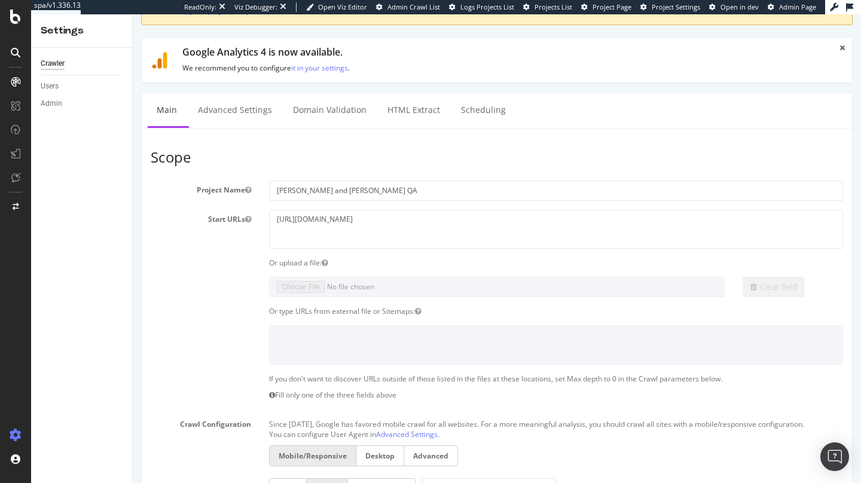
scroll to position [83, 0]
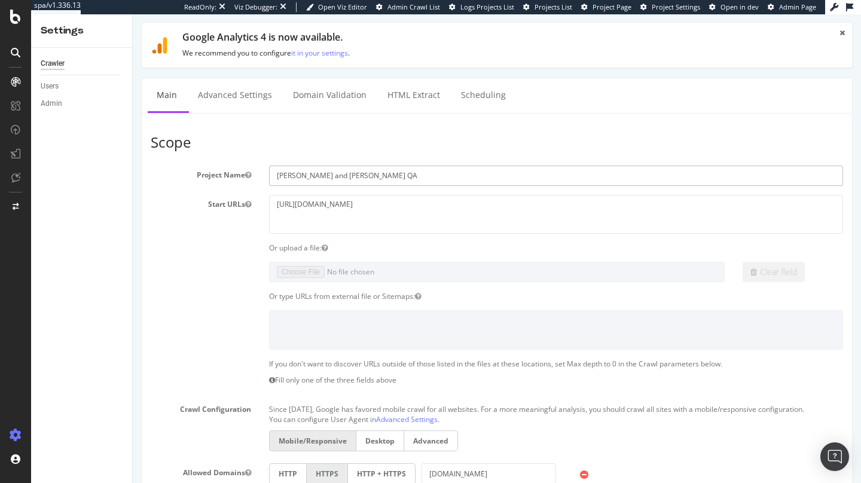
click at [316, 182] on input "Barnes and Noble QA" at bounding box center [556, 176] width 574 height 20
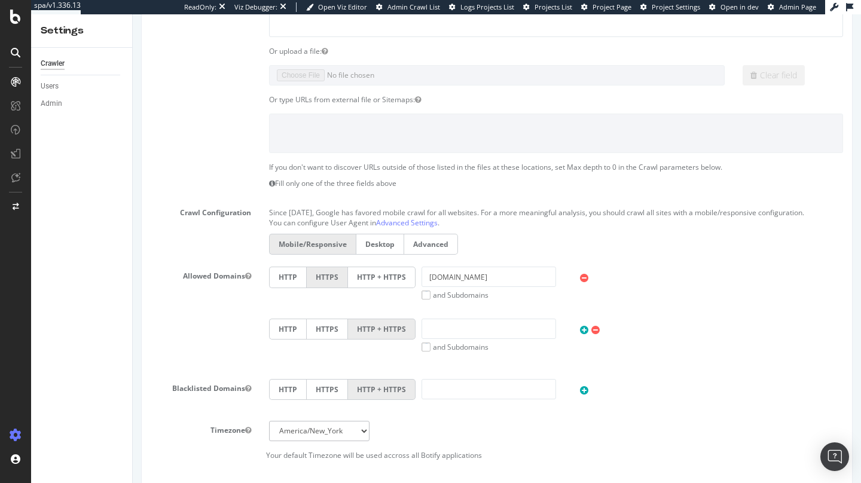
scroll to position [0, 0]
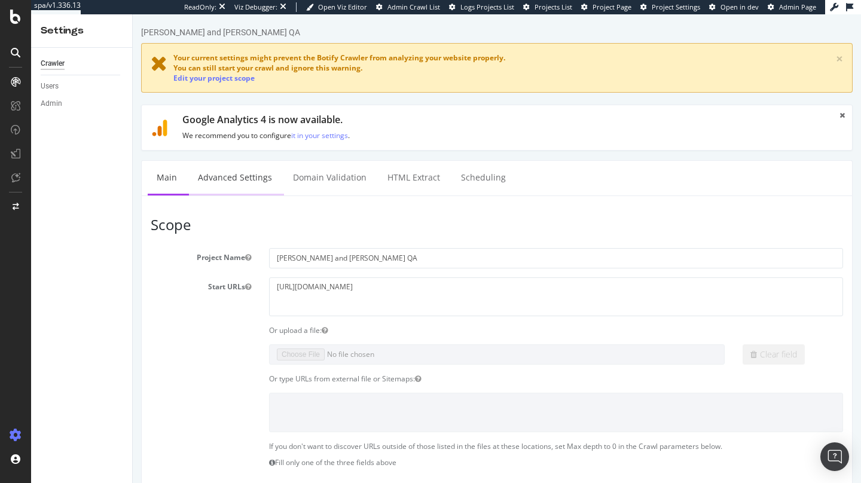
click at [225, 178] on link "Advanced Settings" at bounding box center [235, 177] width 92 height 33
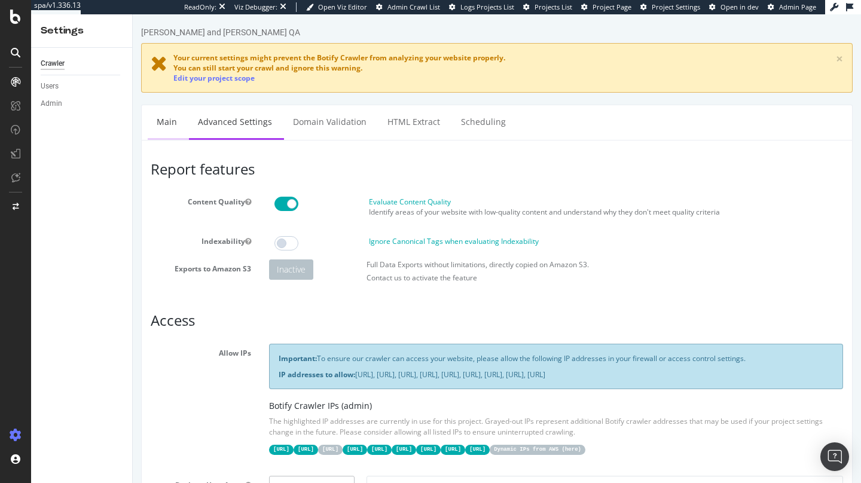
click at [173, 124] on link "Main" at bounding box center [167, 121] width 38 height 33
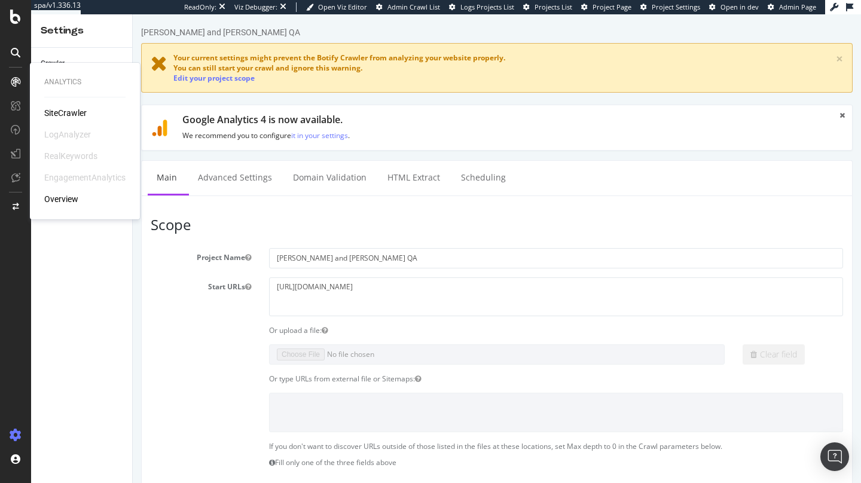
click at [57, 110] on div "SiteCrawler" at bounding box center [65, 113] width 42 height 12
click at [245, 187] on link "Advanced Settings" at bounding box center [235, 177] width 92 height 33
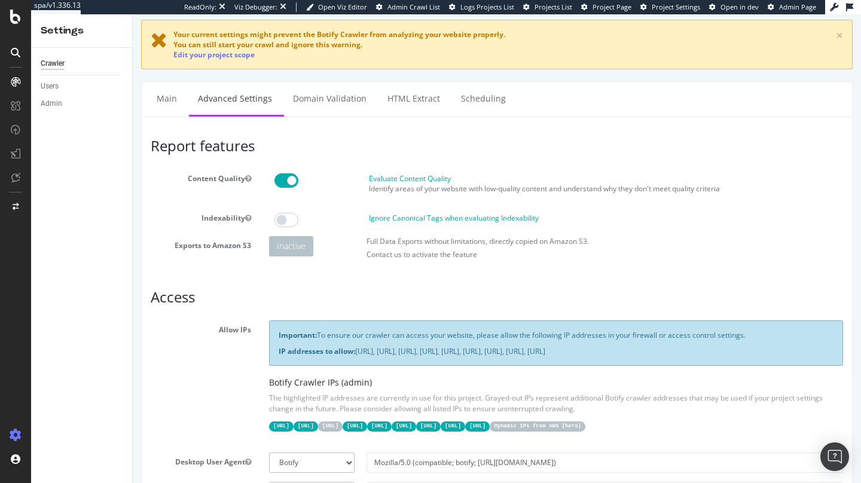
scroll to position [23, 0]
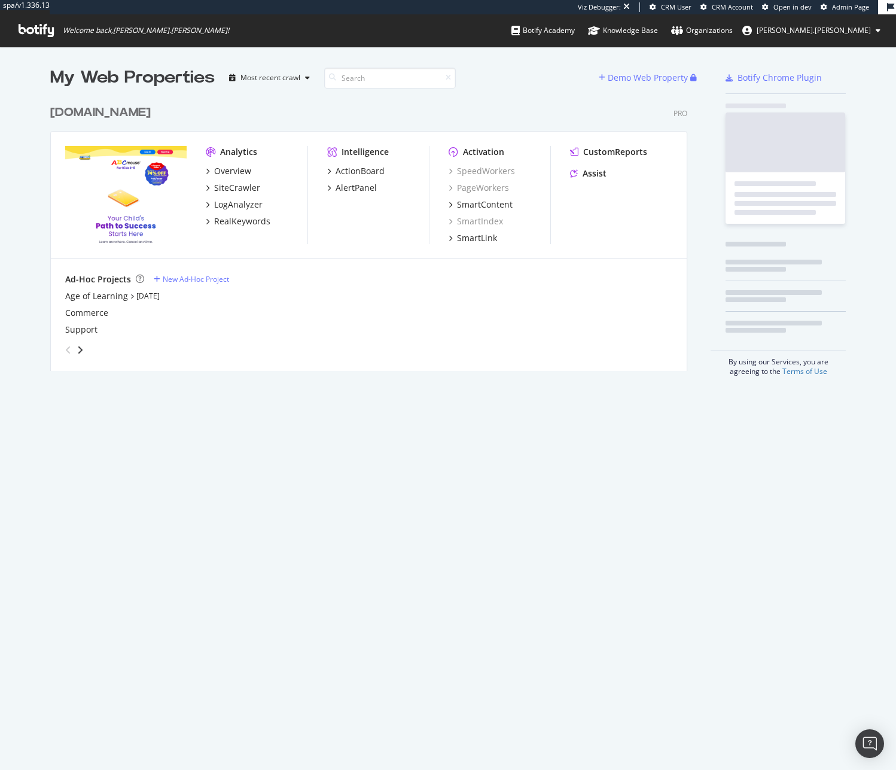
scroll to position [272, 638]
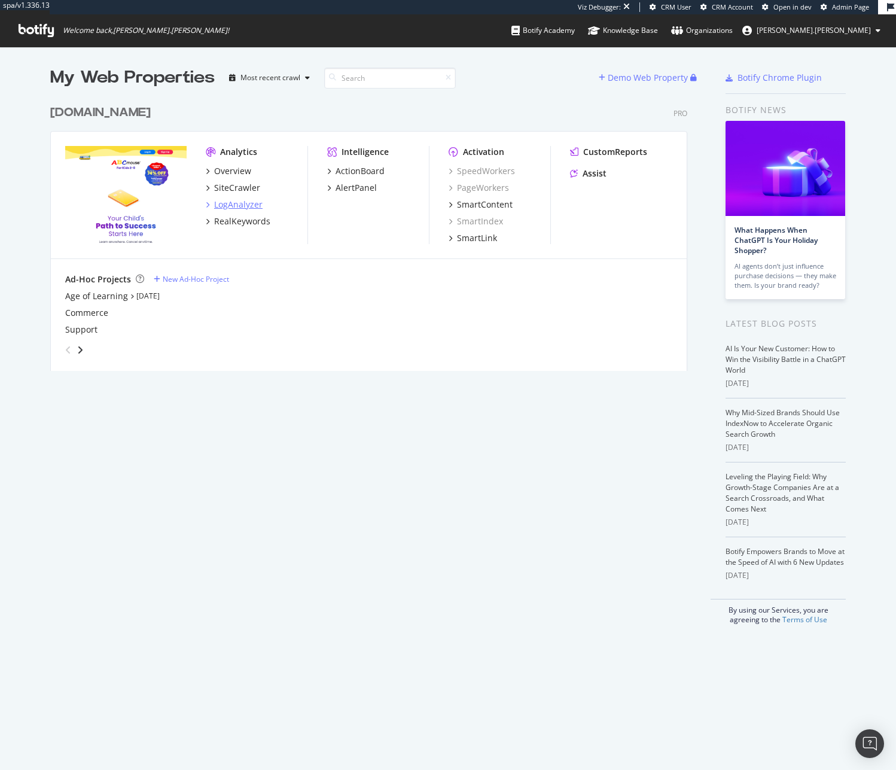
click at [252, 200] on div "LogAnalyzer" at bounding box center [238, 205] width 48 height 12
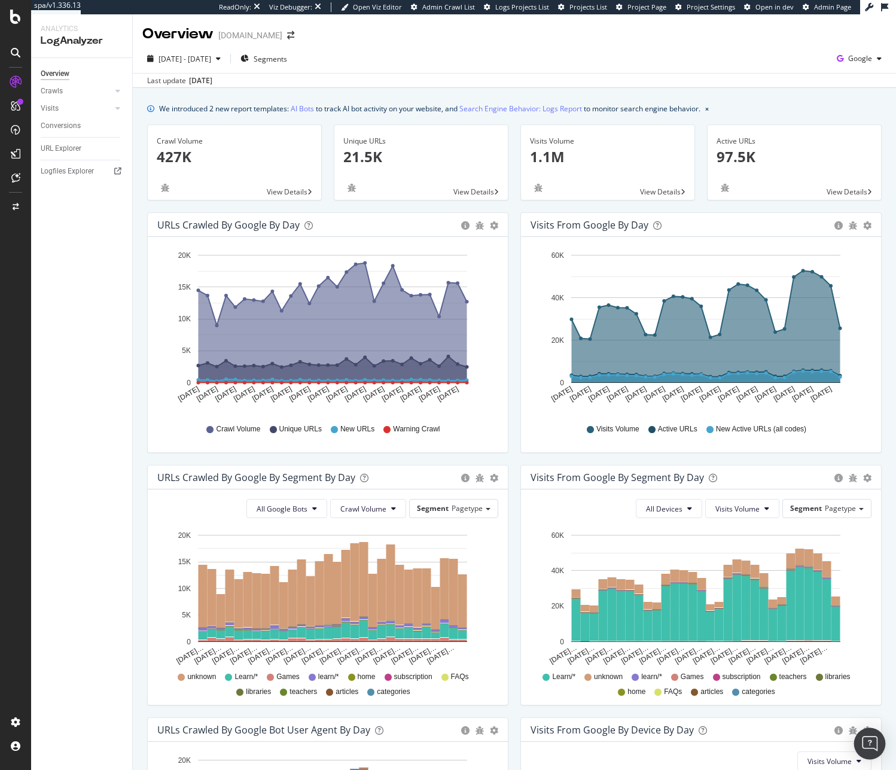
click at [876, 749] on div "Open Intercom Messenger" at bounding box center [870, 744] width 32 height 32
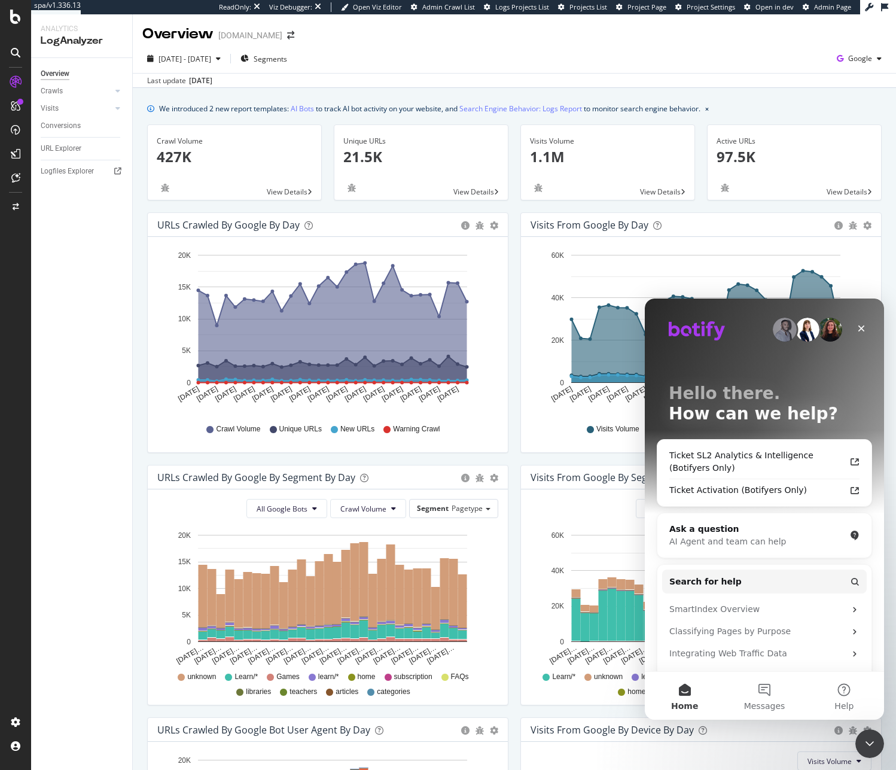
click at [28, 711] on div at bounding box center [15, 392] width 29 height 640
click at [81, 655] on div "Settings" at bounding box center [62, 659] width 50 height 10
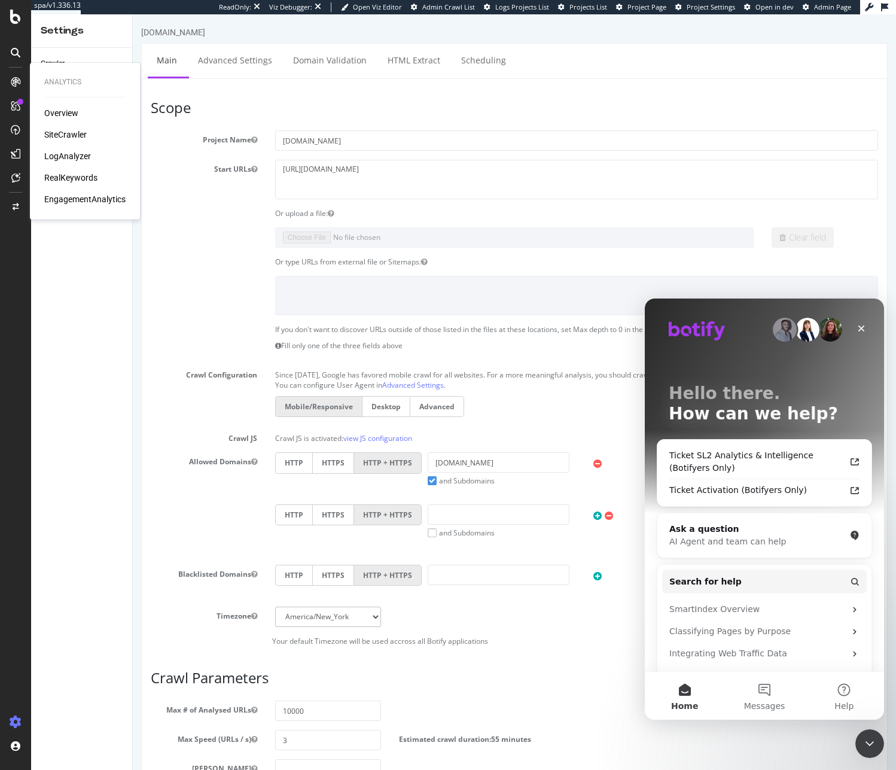
click at [71, 150] on div "LogAnalyzer" at bounding box center [67, 156] width 47 height 12
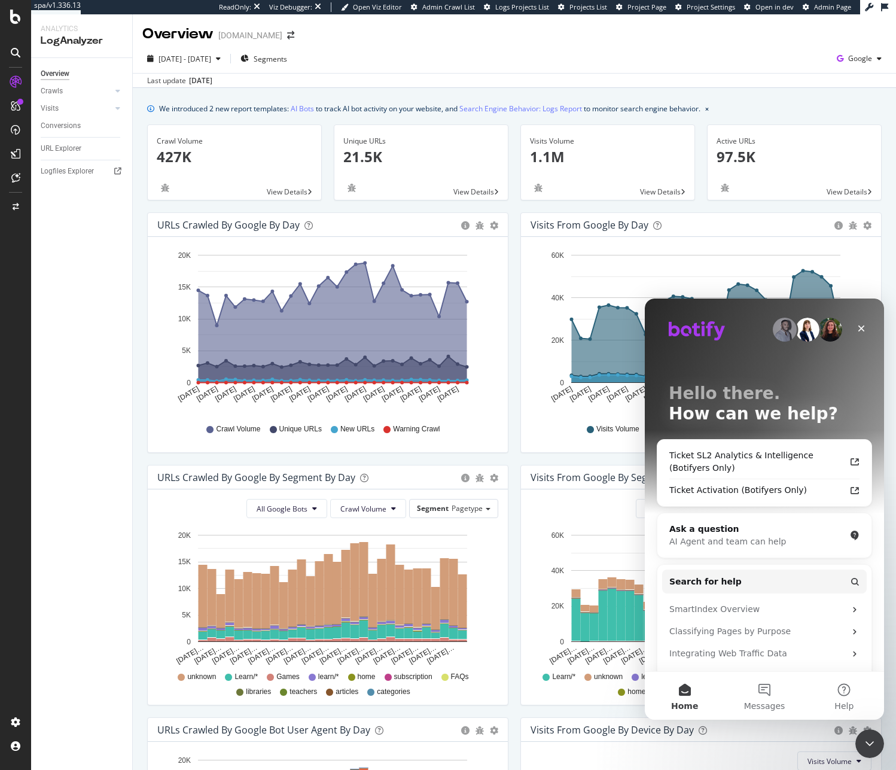
click at [93, 163] on div "Logfiles Explorer" at bounding box center [86, 171] width 91 height 17
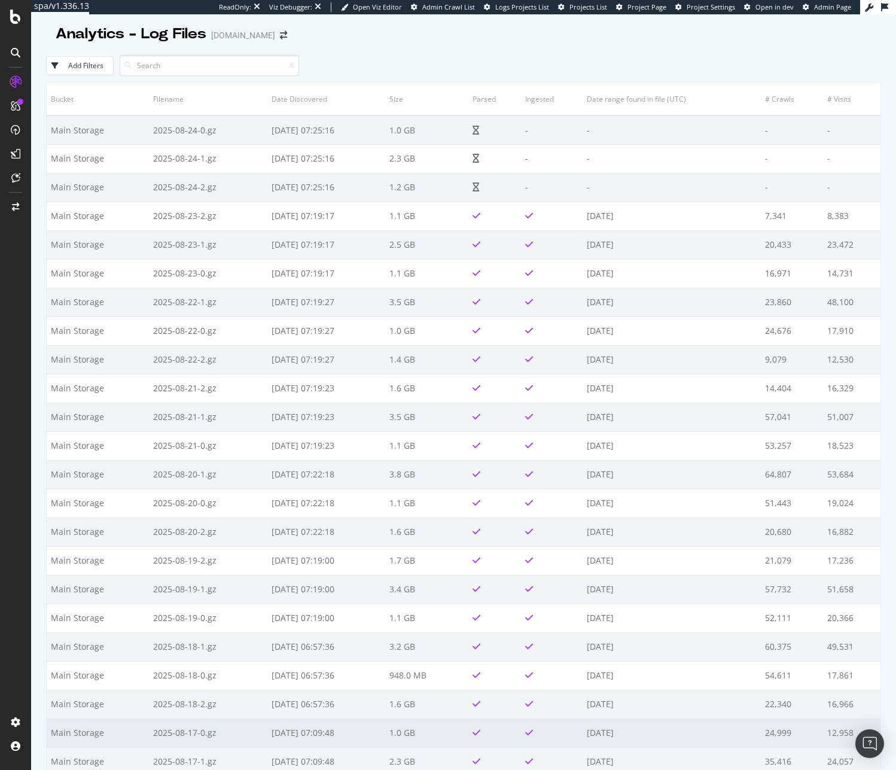
click at [856, 736] on body "spa/v1.336.13 ReadOnly: Viz Debugger: Open Viz Editor Admin Crawl List Logs Pro…" at bounding box center [448, 385] width 896 height 770
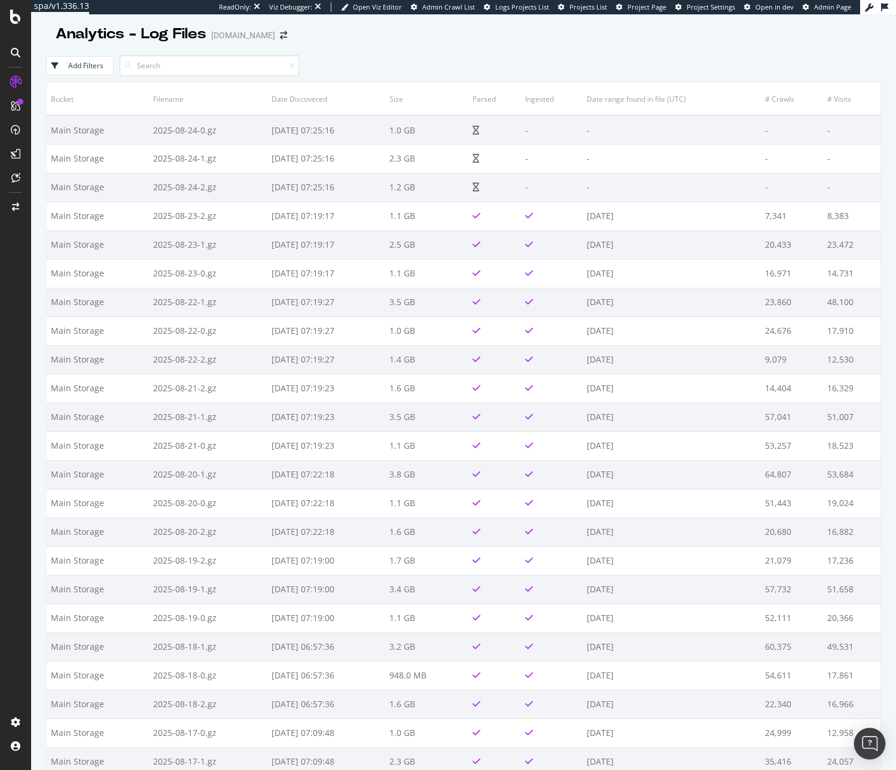
click at [880, 747] on div "Open Intercom Messenger" at bounding box center [870, 744] width 32 height 32
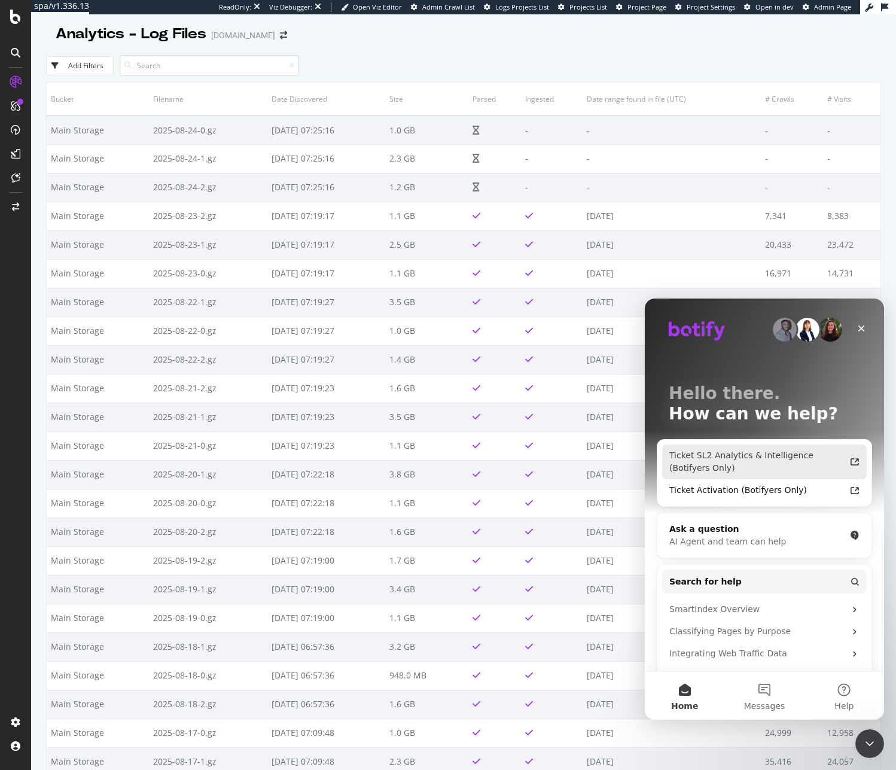
click at [803, 460] on div "Ticket SL2 Analytics & Intelligence (Botifyers Only)" at bounding box center [757, 461] width 176 height 25
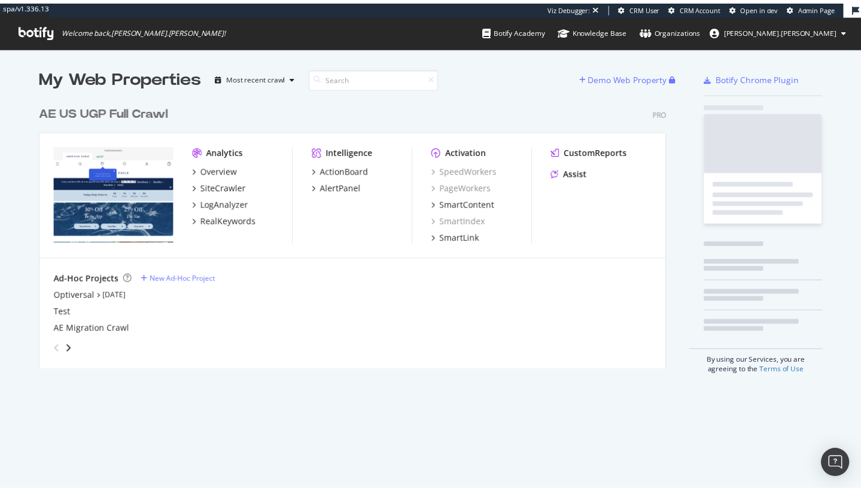
scroll to position [272, 638]
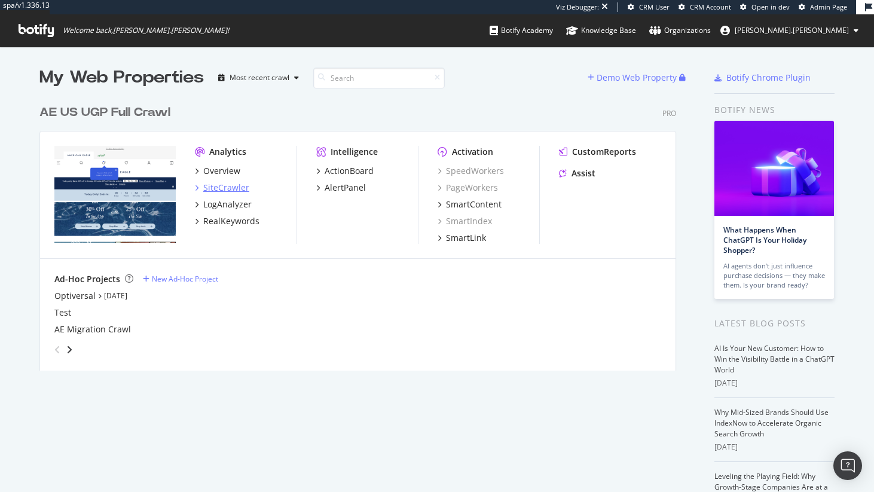
click at [225, 184] on div "SiteCrawler" at bounding box center [226, 188] width 46 height 12
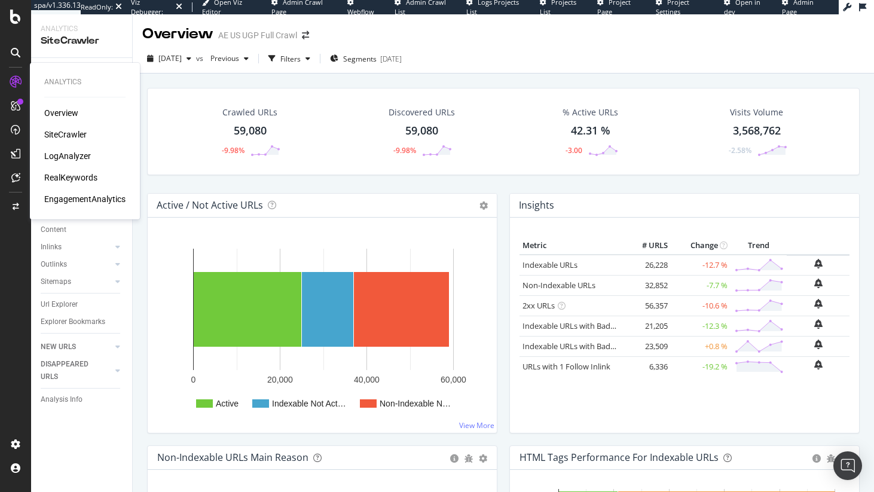
click at [53, 147] on div "Overview SiteCrawler LogAnalyzer RealKeywords EngagementAnalytics" at bounding box center [84, 156] width 81 height 98
click at [54, 155] on div "LogAnalyzer" at bounding box center [67, 156] width 47 height 12
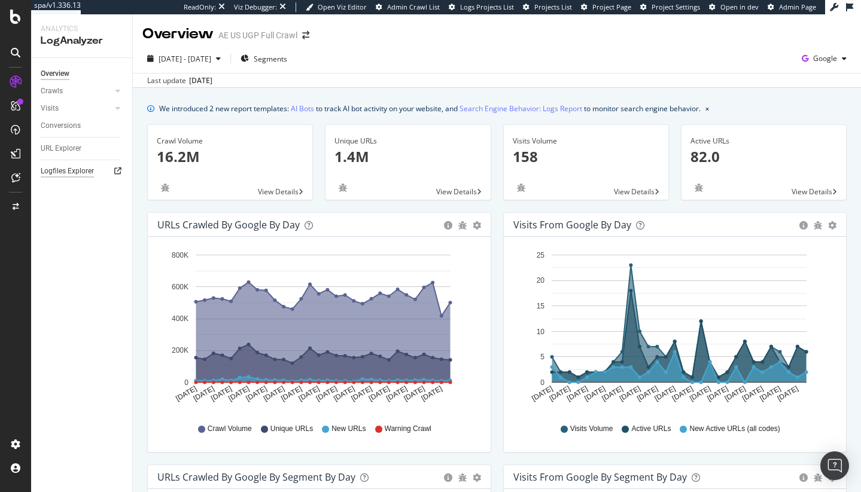
click at [61, 173] on div "Logfiles Explorer" at bounding box center [67, 171] width 53 height 13
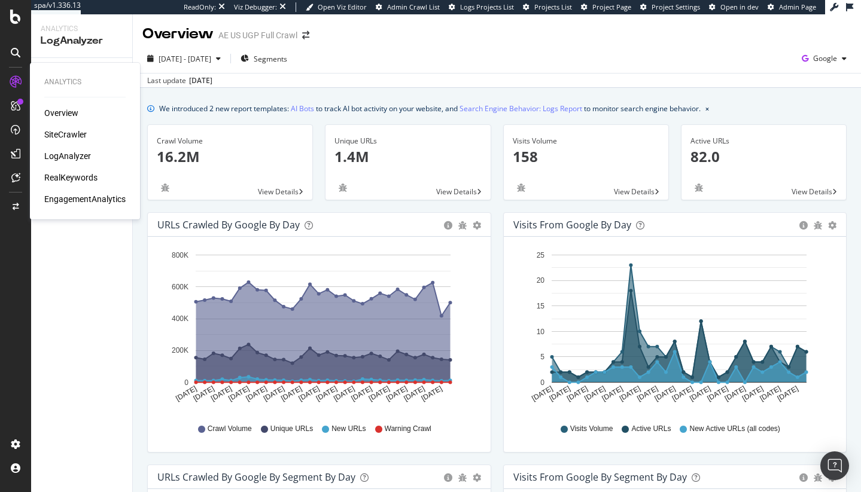
click at [65, 130] on div "SiteCrawler" at bounding box center [65, 135] width 42 height 12
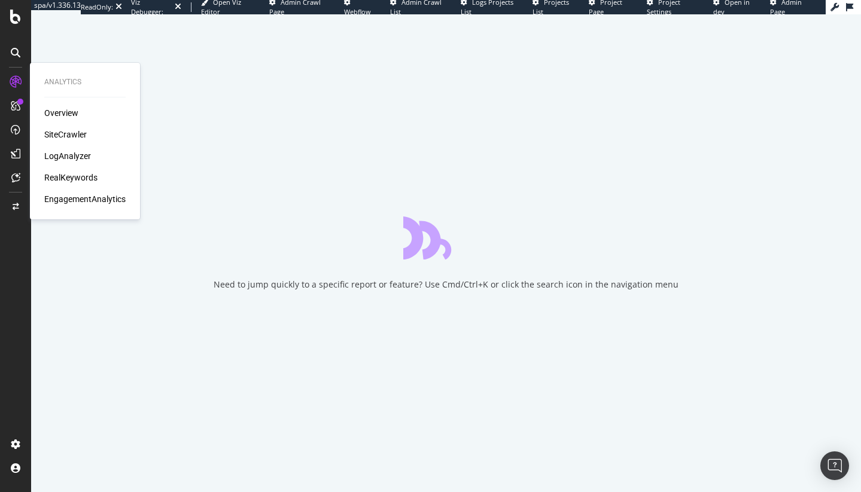
click at [74, 174] on div "RealKeywords" at bounding box center [70, 178] width 53 height 12
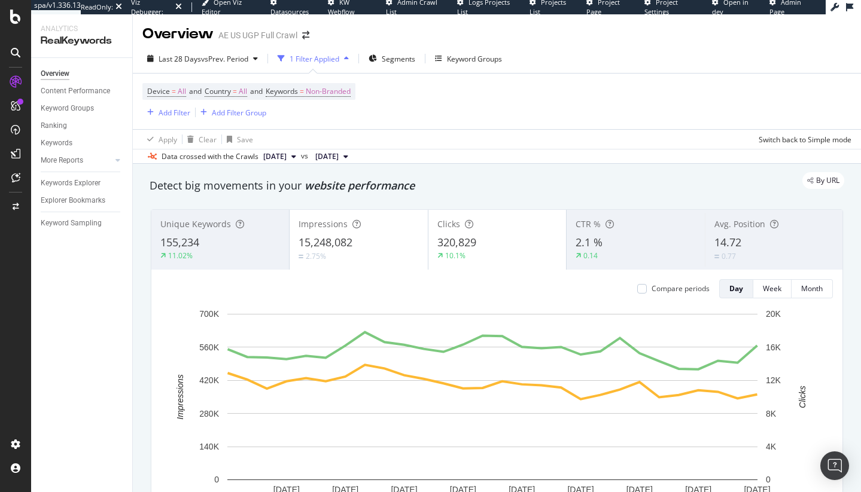
click at [469, 102] on div "Device = All and Country = All and Keywords = Non-Branded Add Filter Add Filter…" at bounding box center [496, 102] width 709 height 56
click at [468, 61] on div "Keyword Groups" at bounding box center [474, 59] width 55 height 10
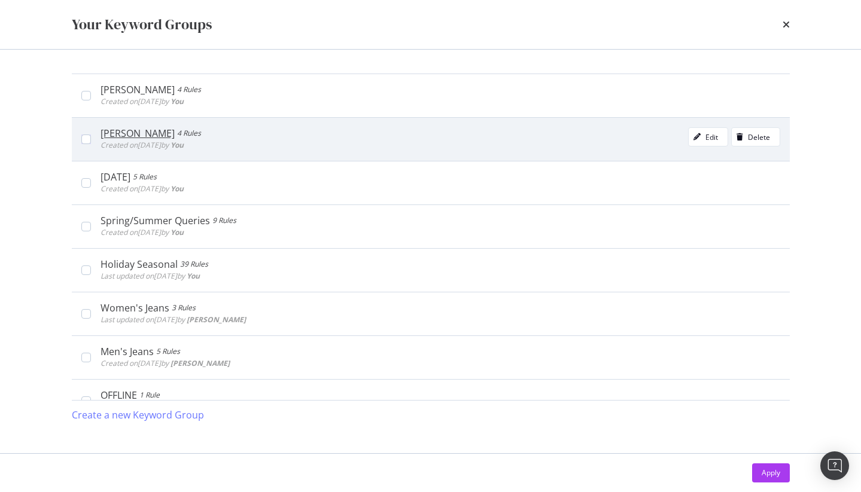
click at [109, 136] on div "Sydney Sweeney" at bounding box center [137, 133] width 74 height 12
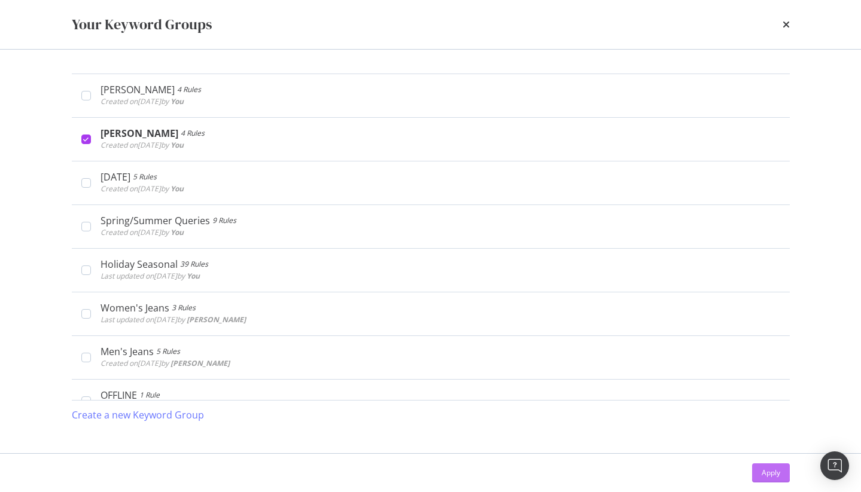
click at [786, 470] on button "Apply" at bounding box center [771, 472] width 38 height 19
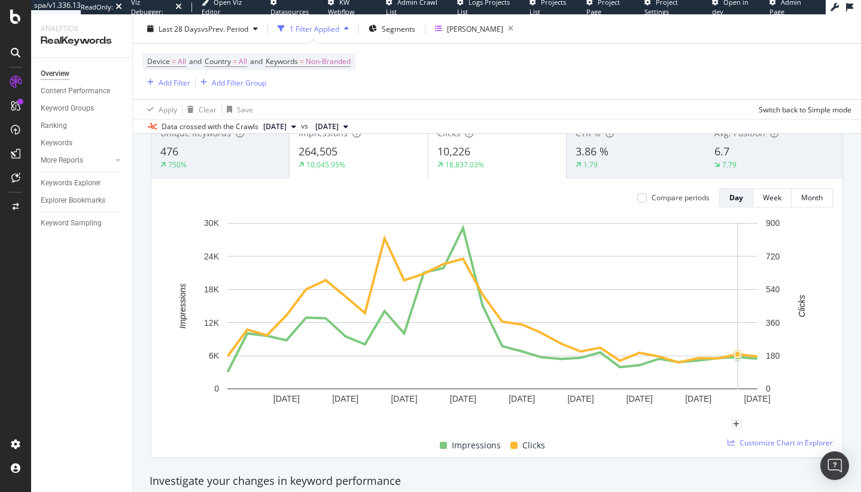
scroll to position [93, 0]
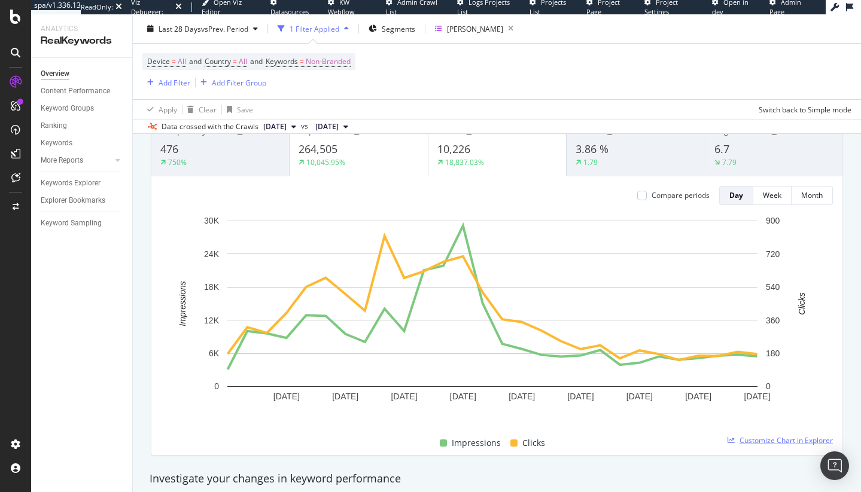
click at [794, 440] on span "Customize Chart in Explorer" at bounding box center [785, 440] width 93 height 10
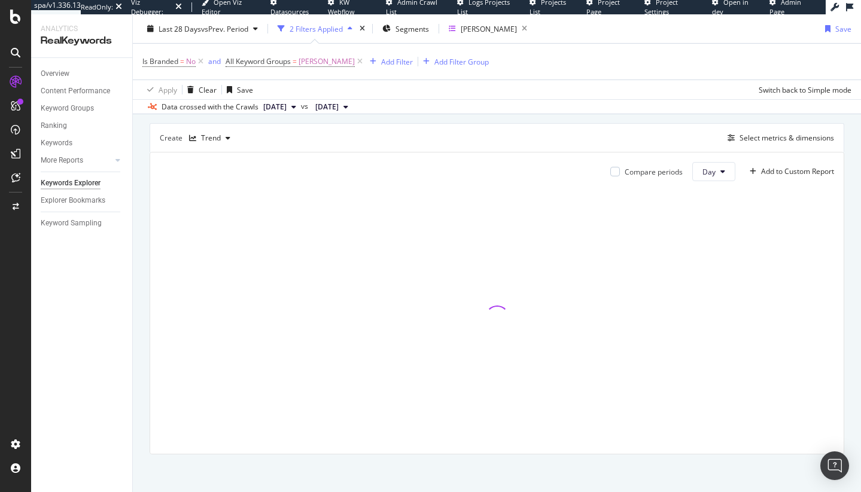
scroll to position [322, 0]
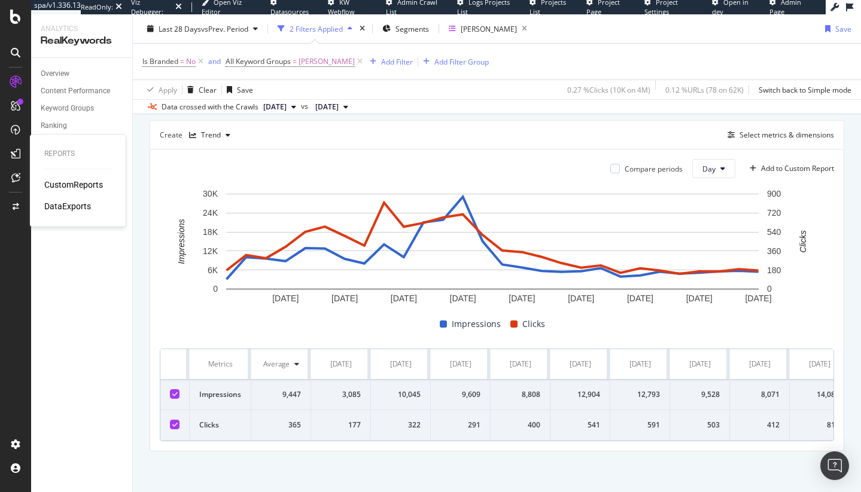
click at [69, 185] on div "CustomReports" at bounding box center [73, 185] width 59 height 12
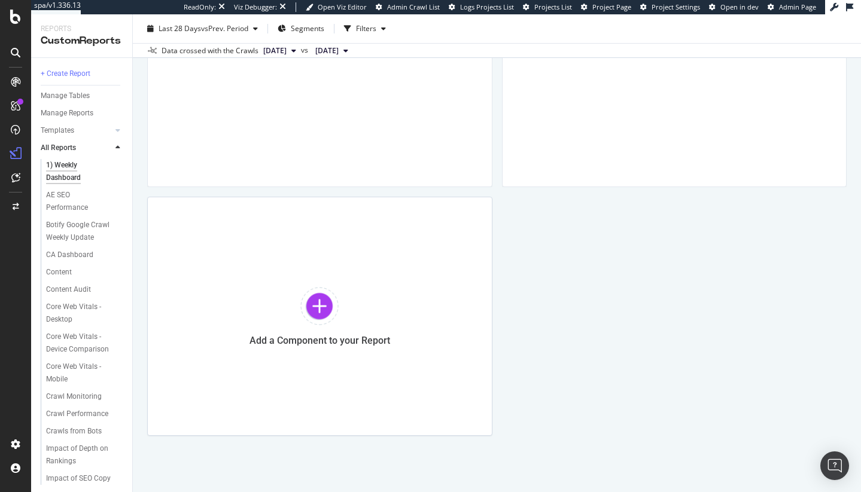
click at [57, 66] on div "+ Create Report" at bounding box center [86, 73] width 91 height 17
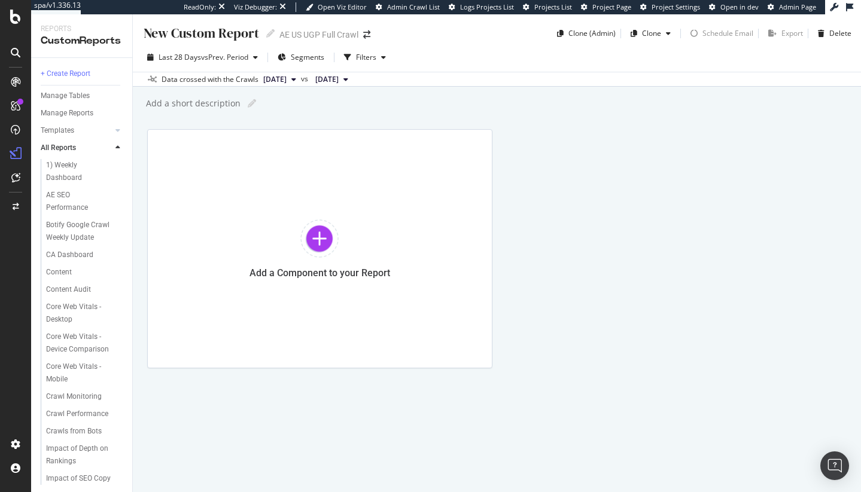
click at [184, 33] on div "New Custom Report" at bounding box center [200, 33] width 117 height 19
type input "Celeb Brand Collabs"
click at [597, 129] on div "Celeb Brand Collabs Celeb Brand Collabs AE US UGP Full Crawl Clone (Admin) Clon…" at bounding box center [497, 253] width 728 height 478
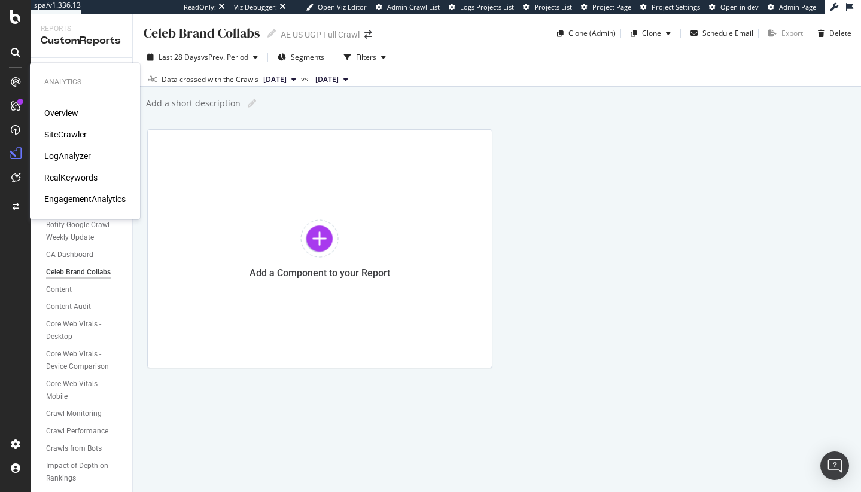
click at [75, 171] on div "Overview SiteCrawler LogAnalyzer RealKeywords EngagementAnalytics" at bounding box center [84, 156] width 81 height 98
click at [76, 173] on div "RealKeywords" at bounding box center [70, 178] width 53 height 12
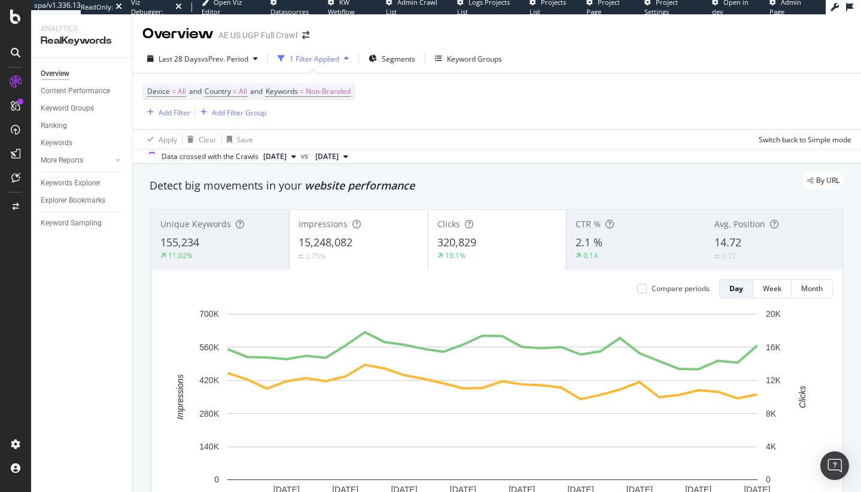
scroll to position [22, 0]
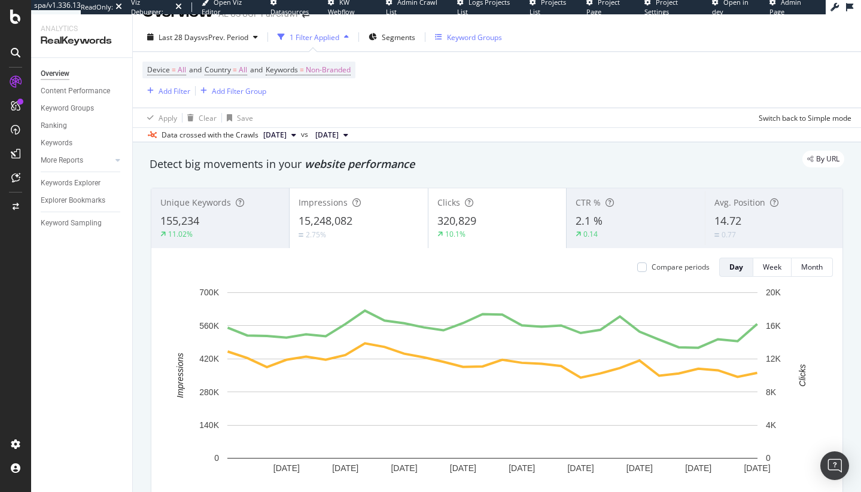
click at [460, 31] on div "Keyword Groups" at bounding box center [468, 37] width 67 height 18
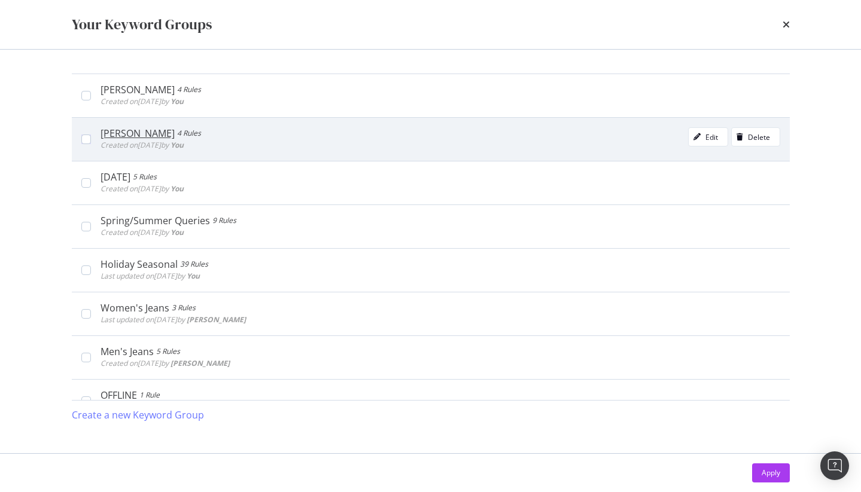
click at [179, 132] on div "4 Rules" at bounding box center [189, 133] width 24 height 12
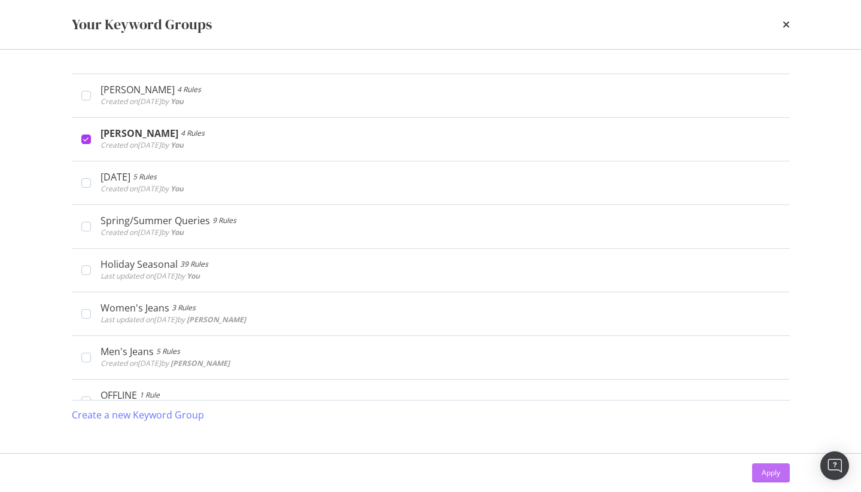
click at [769, 466] on div "Apply" at bounding box center [770, 473] width 19 height 18
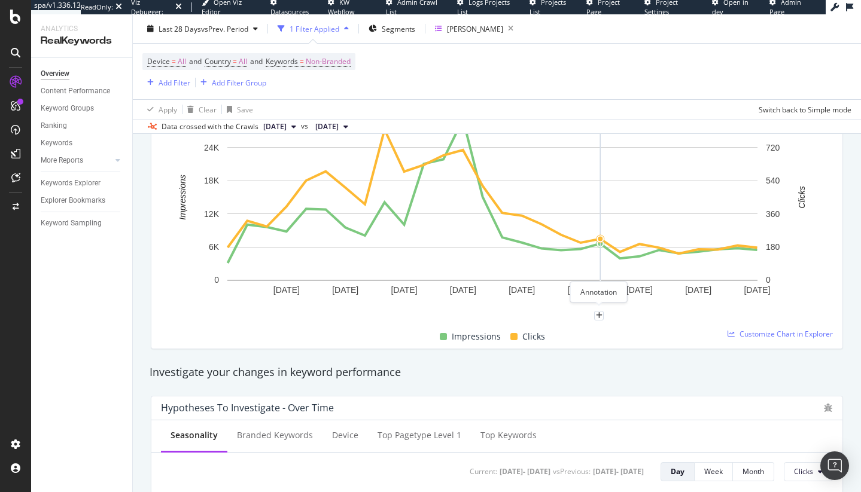
scroll to position [184, 0]
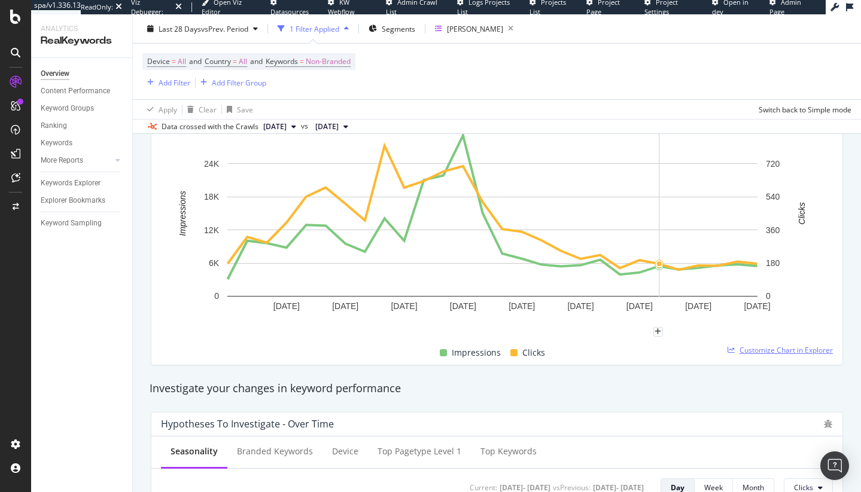
click at [794, 351] on span "Customize Chart in Explorer" at bounding box center [785, 350] width 93 height 10
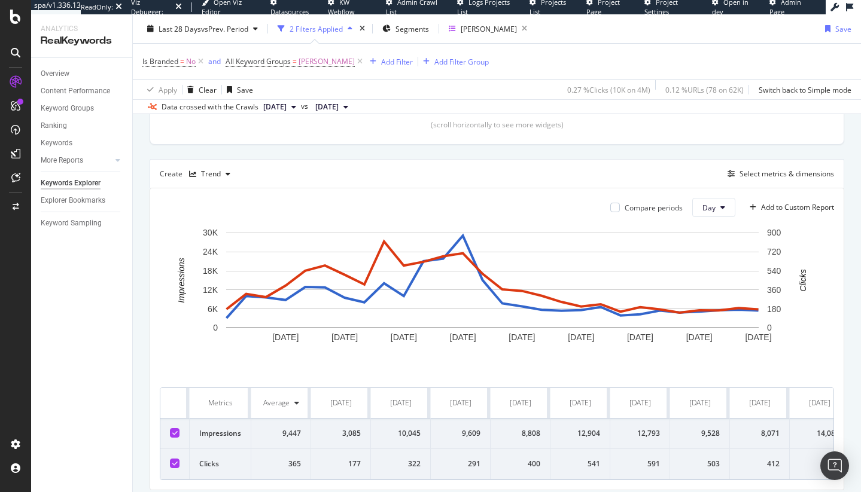
scroll to position [327, 0]
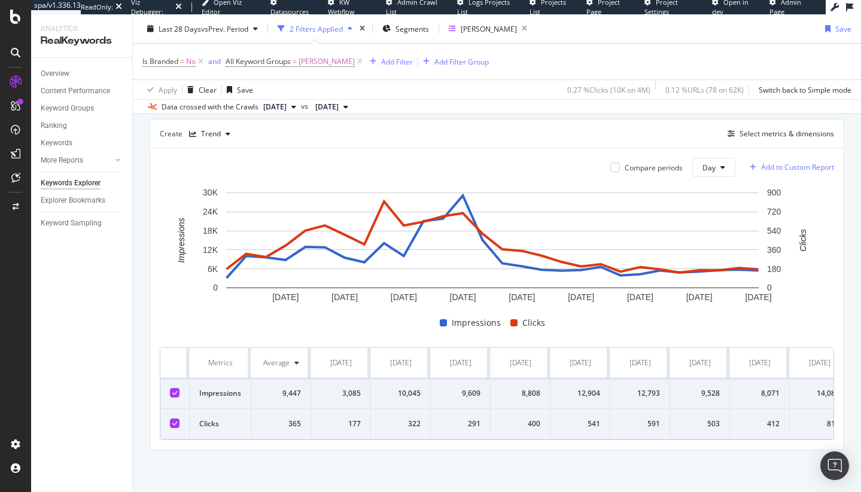
click at [767, 164] on div "Add to Custom Report" at bounding box center [797, 167] width 73 height 7
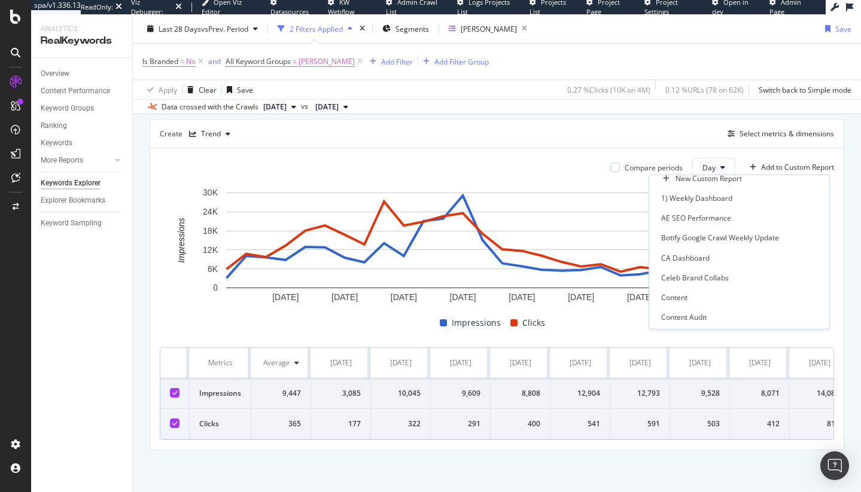
scroll to position [77, 0]
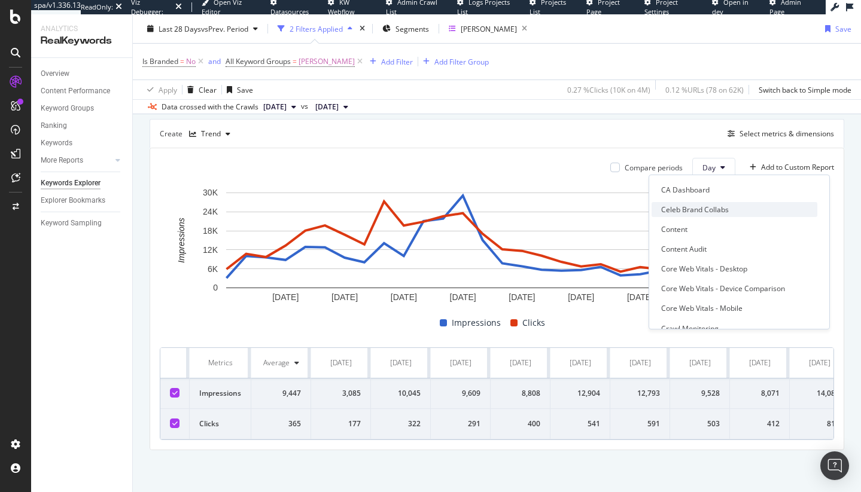
click at [733, 206] on div "Celeb Brand Collabs" at bounding box center [734, 209] width 166 height 15
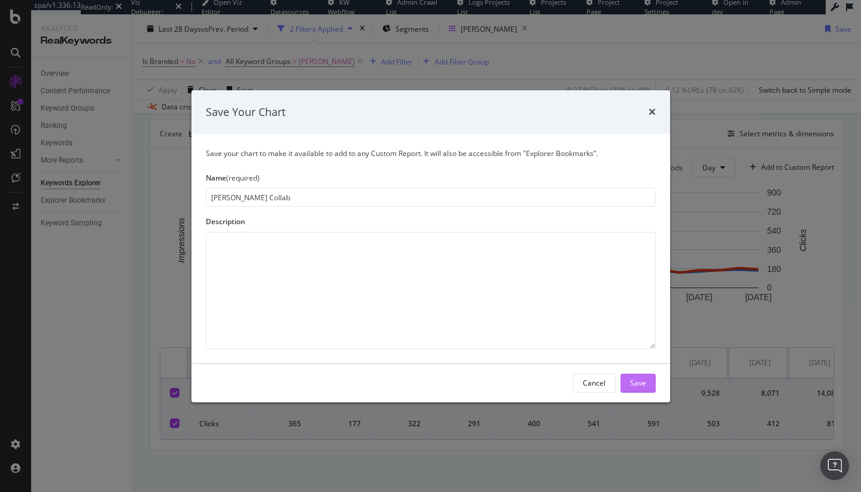
type input "Sydney Sweeney Collab"
click at [643, 380] on div "Save" at bounding box center [638, 383] width 16 height 10
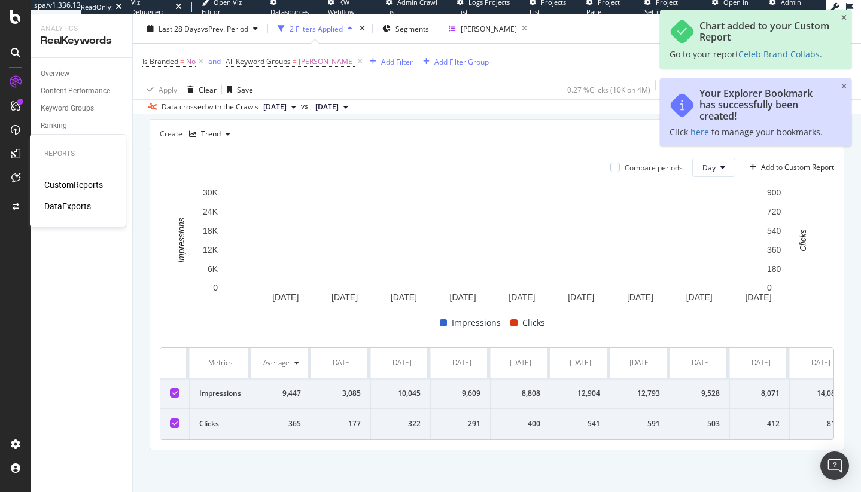
scroll to position [368, 0]
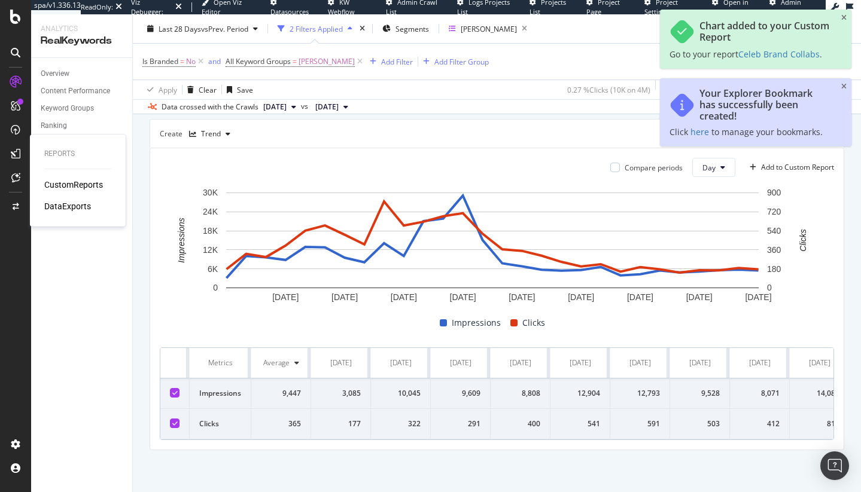
click at [68, 182] on div "CustomReports" at bounding box center [73, 185] width 59 height 12
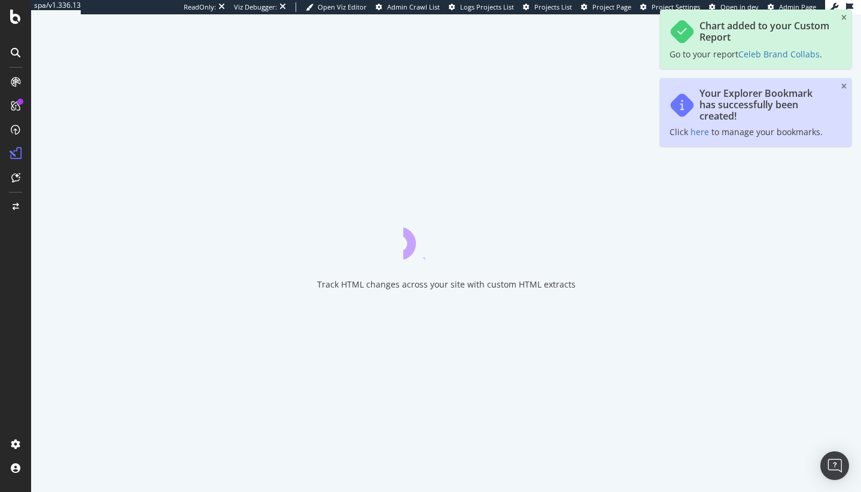
click at [839, 87] on div "Your Explorer Bookmark has successfully been created! Click here to manage your…" at bounding box center [755, 112] width 191 height 68
click at [843, 86] on icon "close toast" at bounding box center [843, 86] width 5 height 7
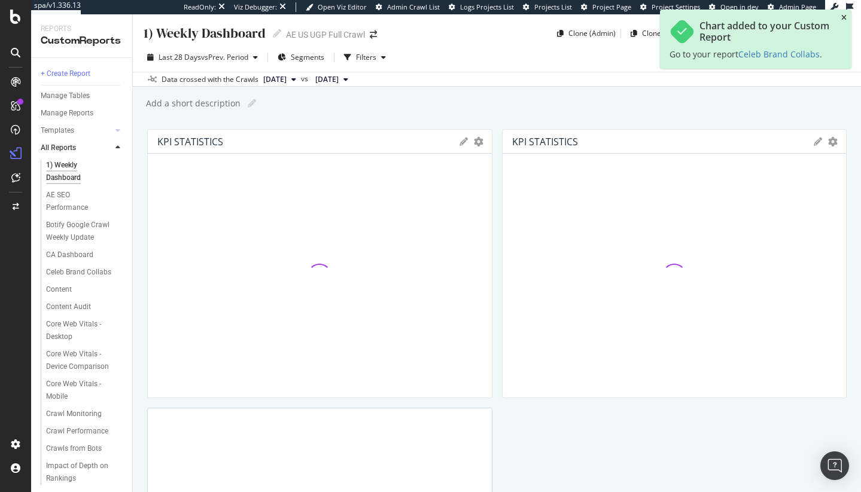
click at [844, 19] on icon "close toast" at bounding box center [843, 17] width 5 height 7
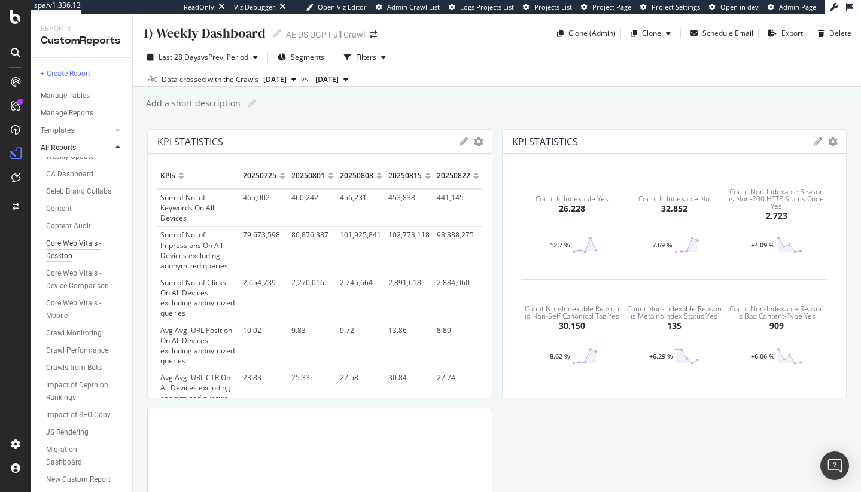
scroll to position [89, 0]
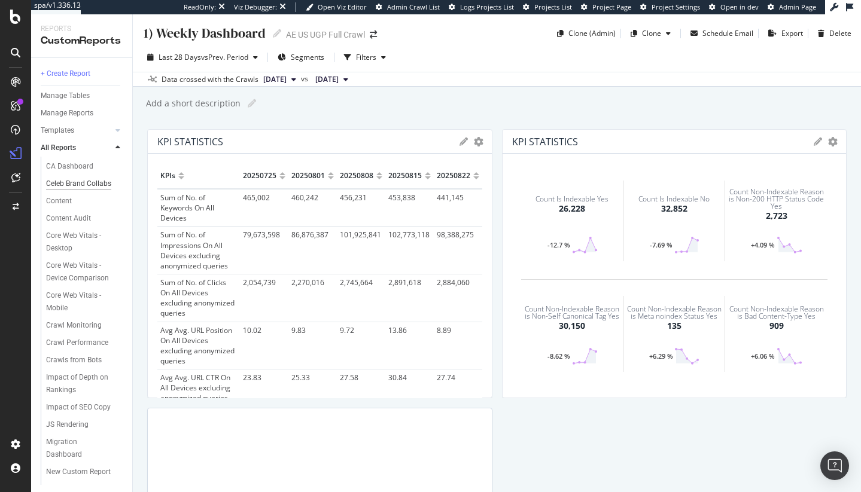
click at [60, 190] on div "Celeb Brand Collabs" at bounding box center [78, 184] width 65 height 13
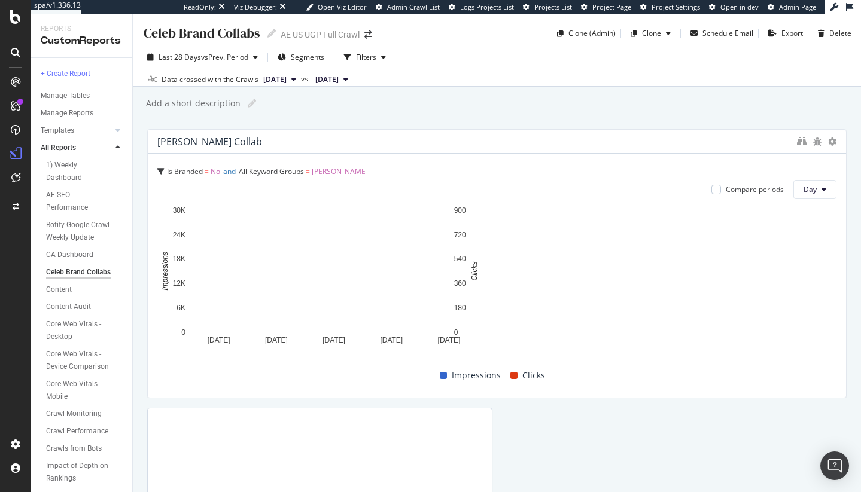
drag, startPoint x: 490, startPoint y: 259, endPoint x: 977, endPoint y: 238, distance: 487.3
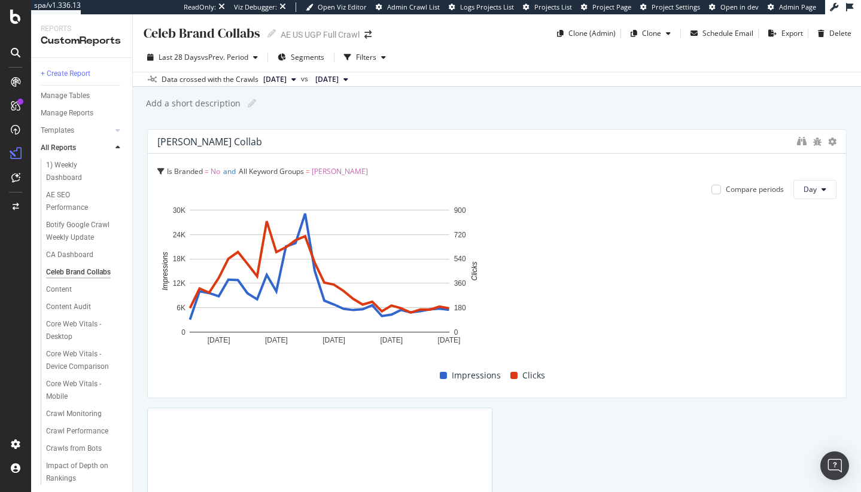
click at [861, 238] on html "spa/v1.336.13 ReadOnly: Viz Debugger: Open Viz Editor Admin Crawl List Logs Pro…" at bounding box center [430, 246] width 861 height 492
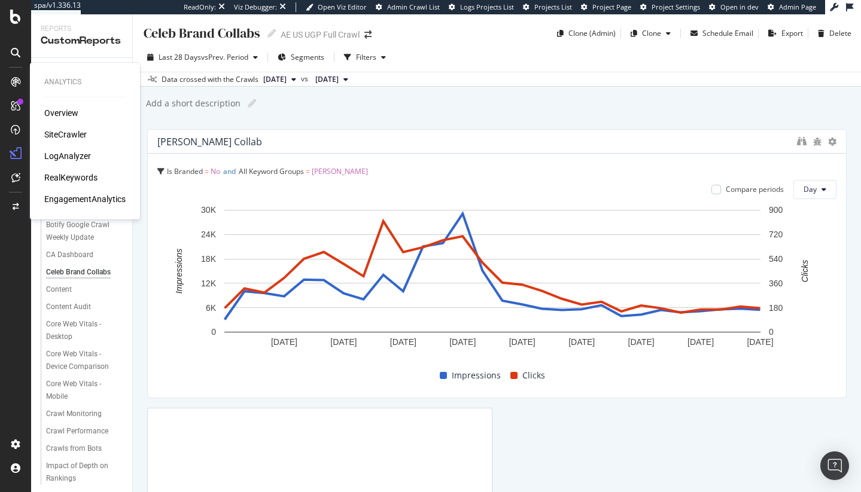
click at [80, 155] on div "LogAnalyzer" at bounding box center [67, 156] width 47 height 12
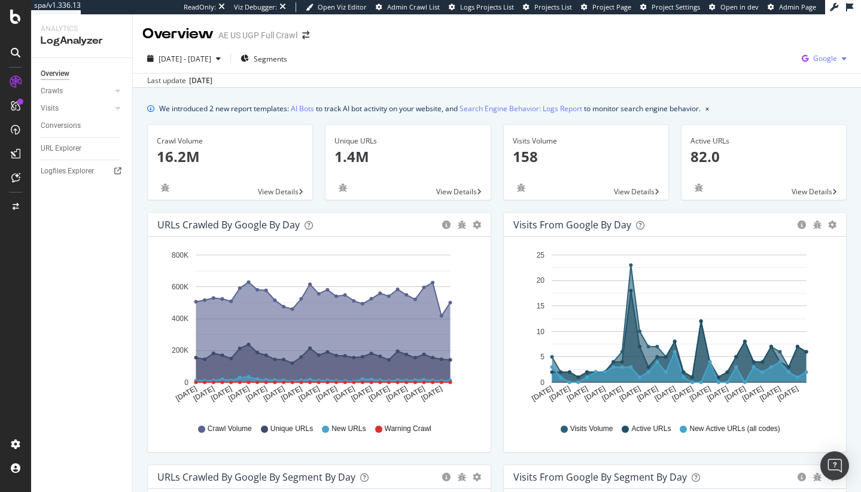
click at [841, 62] on icon "button" at bounding box center [843, 58] width 5 height 7
click at [748, 69] on span "OpenAI" at bounding box center [756, 70] width 44 height 11
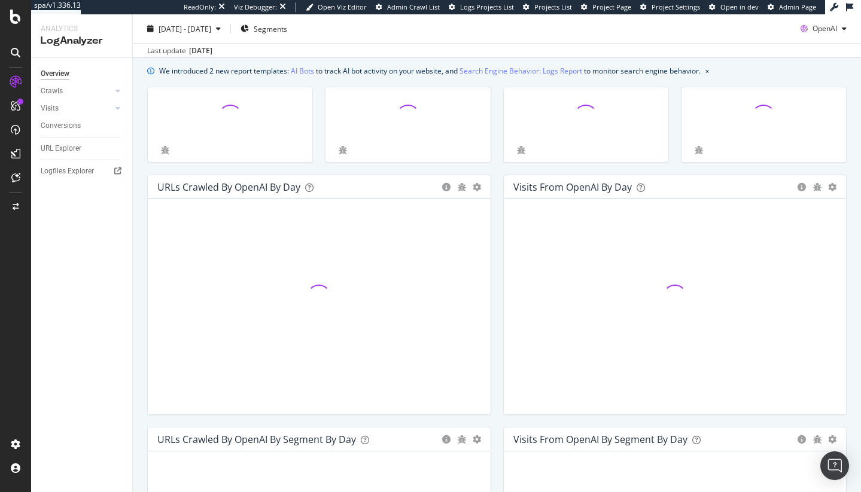
scroll to position [73, 0]
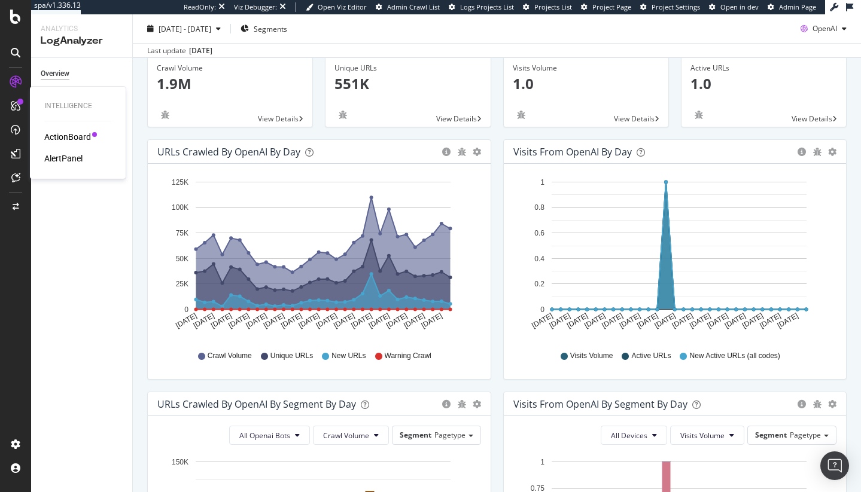
click at [63, 135] on div "ActionBoard" at bounding box center [67, 137] width 47 height 12
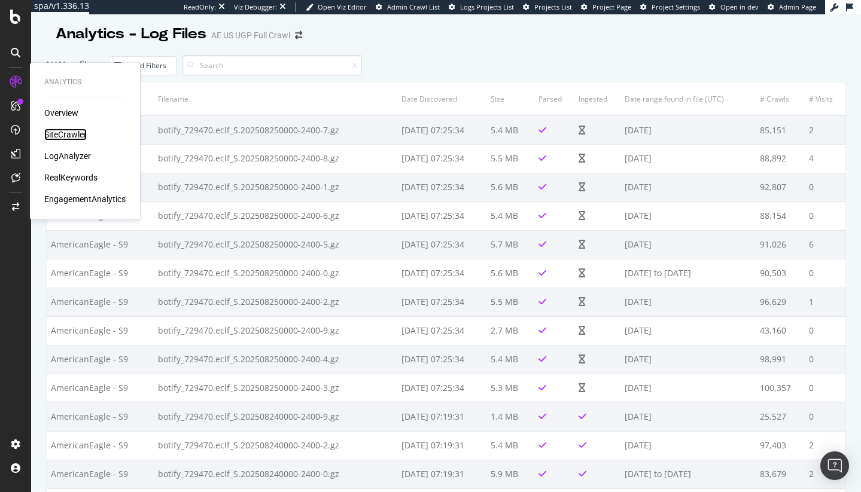
click at [85, 139] on div "SiteCrawler" at bounding box center [65, 135] width 42 height 12
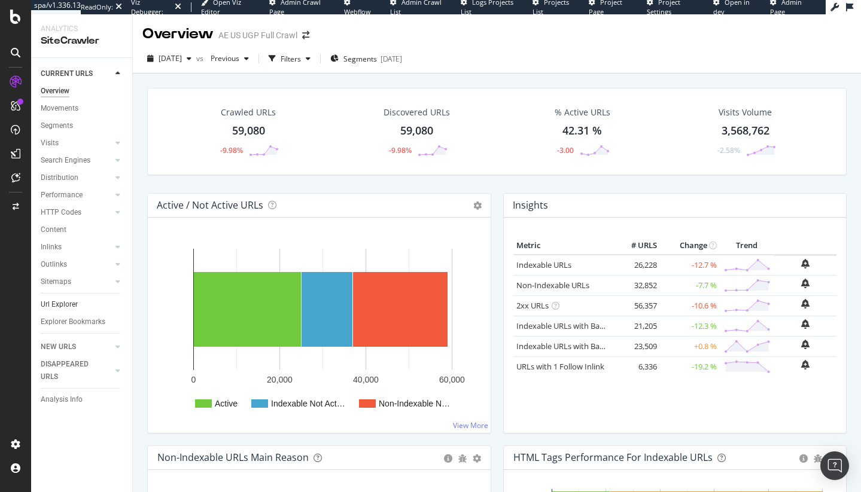
click at [78, 305] on link "Url Explorer" at bounding box center [82, 304] width 83 height 13
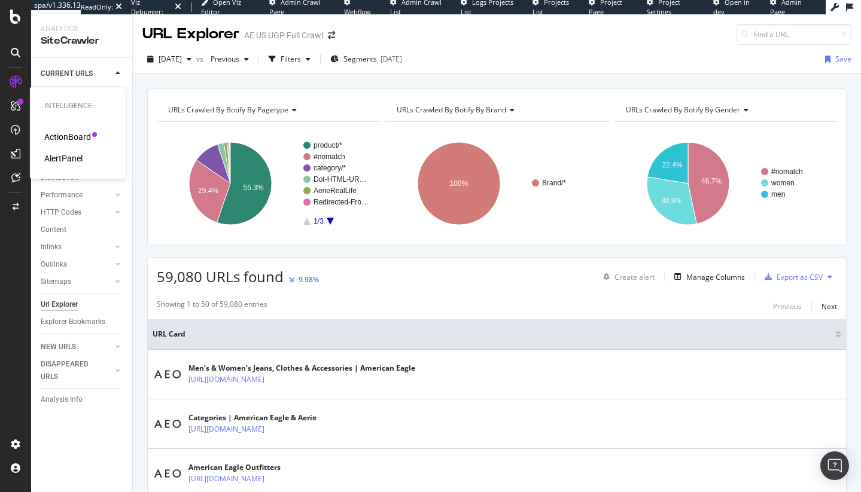
click at [72, 162] on div "AlertPanel" at bounding box center [63, 158] width 38 height 12
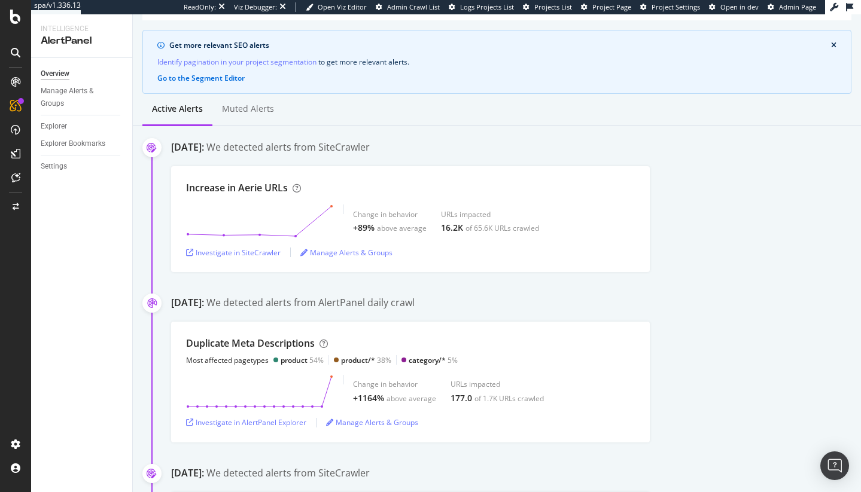
scroll to position [86, 0]
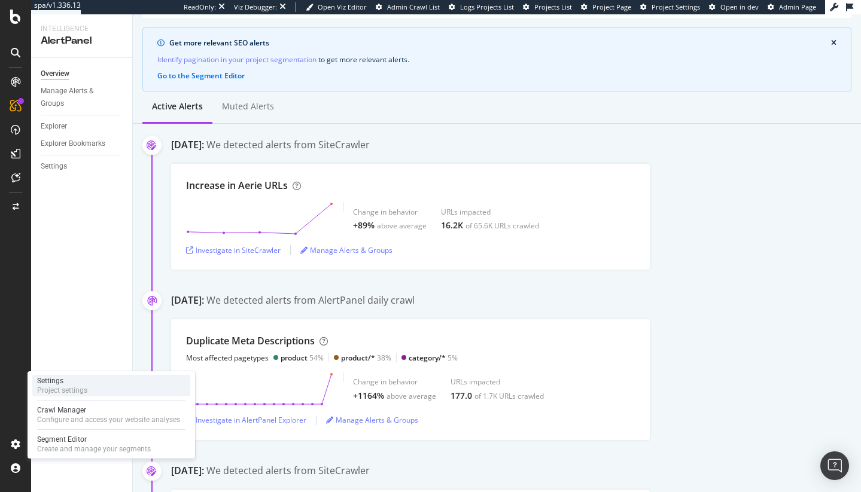
click at [67, 383] on div "Settings" at bounding box center [62, 381] width 50 height 10
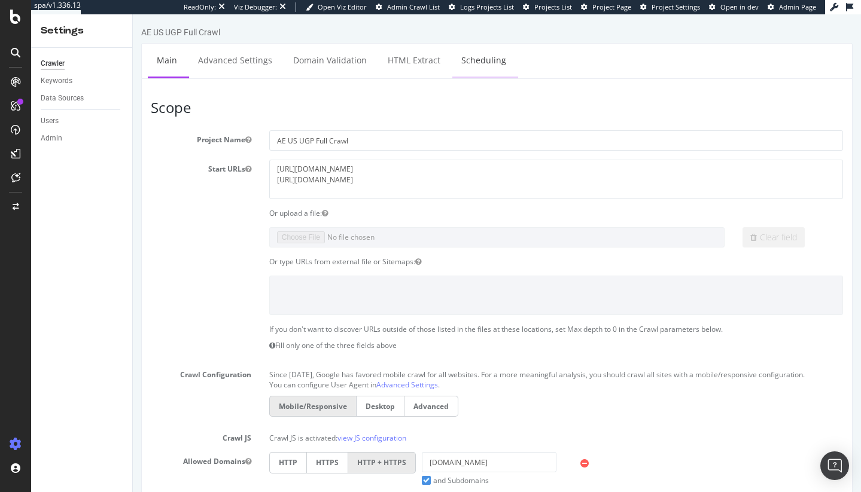
click at [490, 58] on link "Scheduling" at bounding box center [483, 60] width 63 height 33
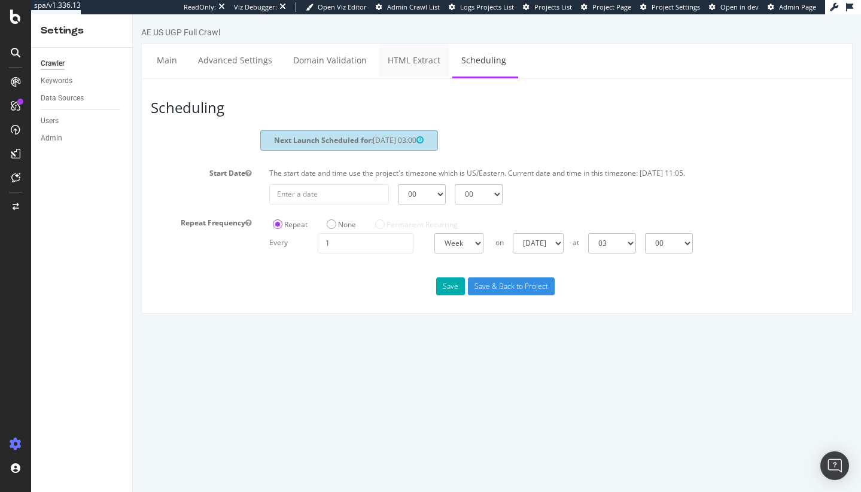
click at [413, 57] on link "HTML Extract" at bounding box center [414, 60] width 71 height 33
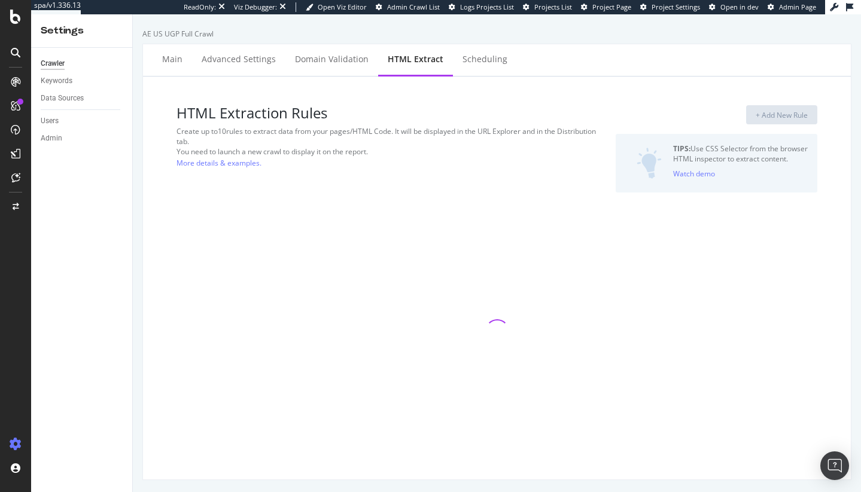
select select "exist"
select select "html.length"
select select "i"
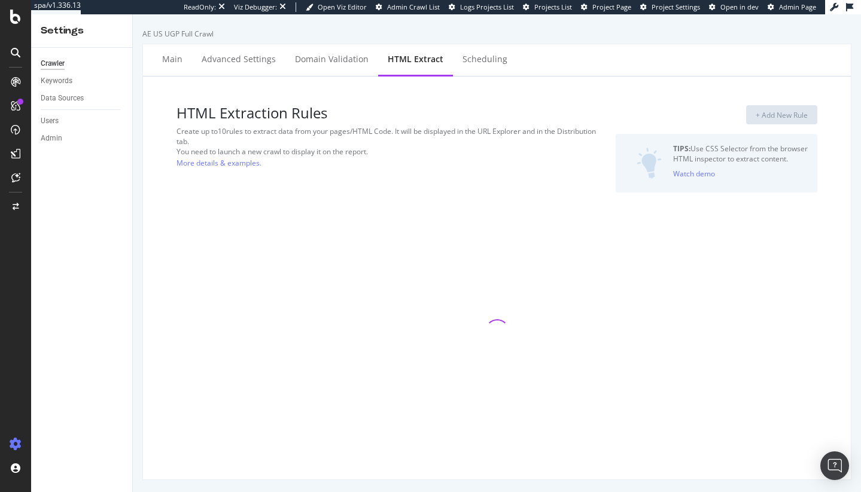
select select "count"
select select "exist"
select select "f"
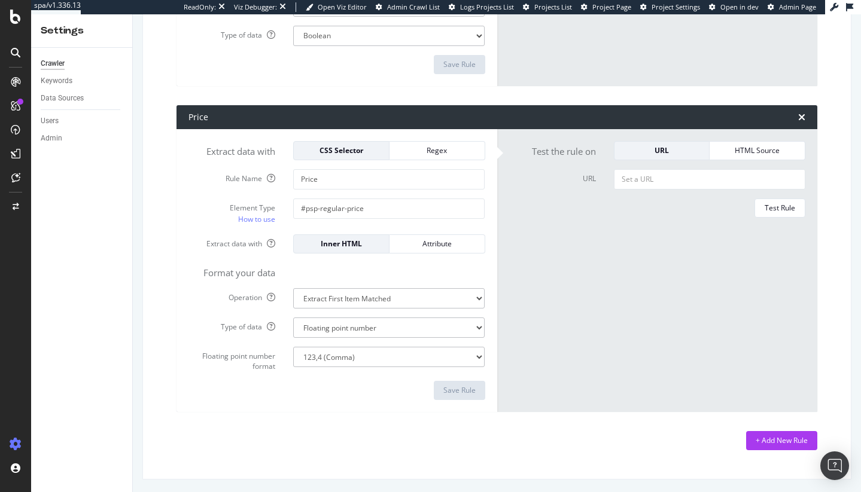
scroll to position [2441, 0]
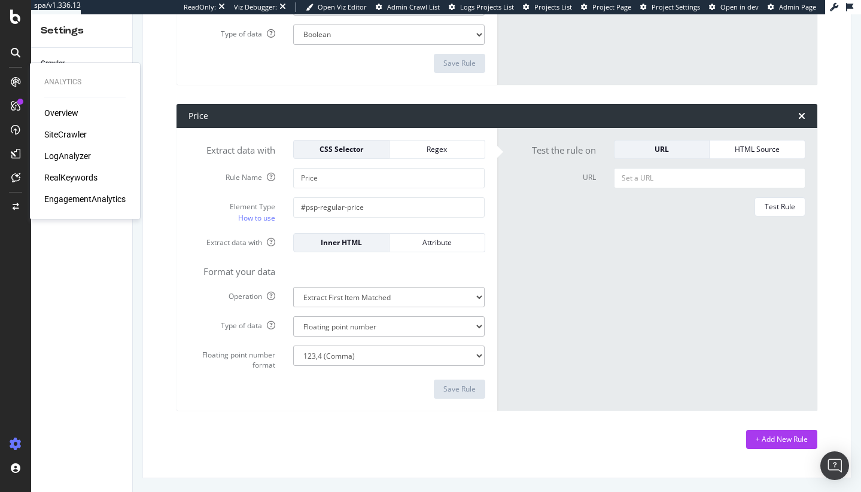
click at [54, 133] on div "SiteCrawler" at bounding box center [65, 135] width 42 height 12
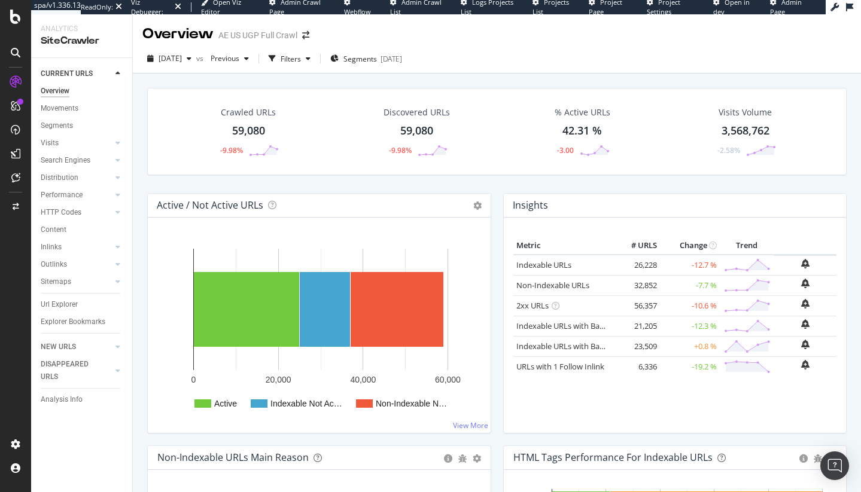
drag, startPoint x: 56, startPoint y: 301, endPoint x: 532, endPoint y: 2, distance: 561.8
click at [56, 301] on div "Url Explorer" at bounding box center [59, 304] width 37 height 13
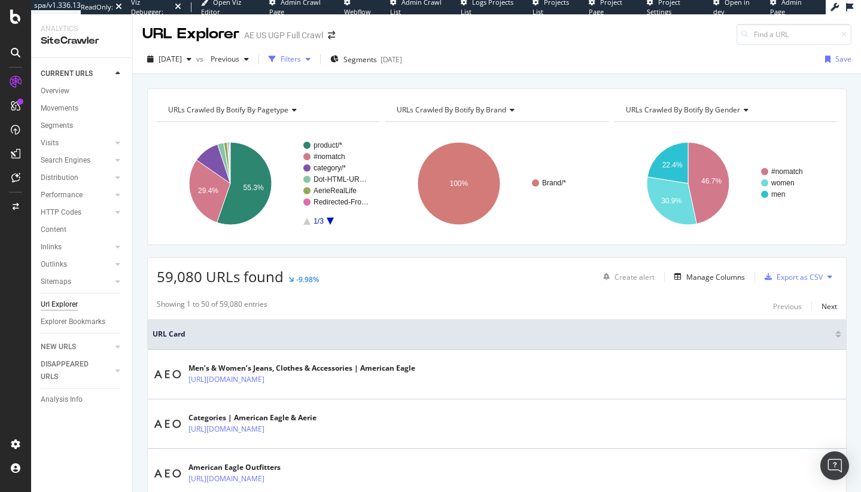
click at [315, 65] on div "Filters" at bounding box center [289, 59] width 51 height 18
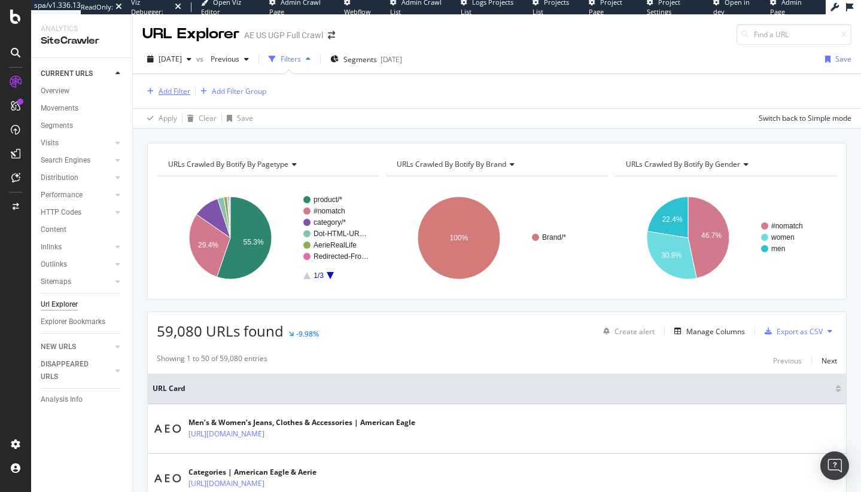
click at [175, 92] on div "Add Filter" at bounding box center [174, 91] width 32 height 10
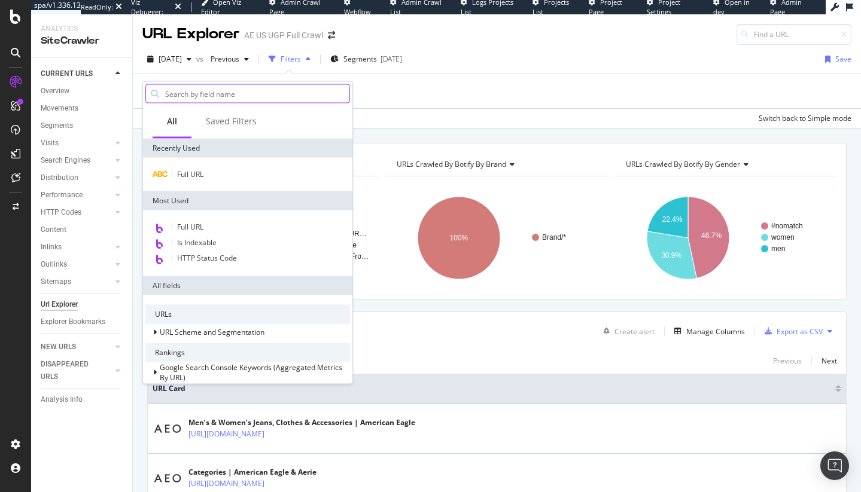
click at [181, 97] on input "text" at bounding box center [256, 94] width 185 height 18
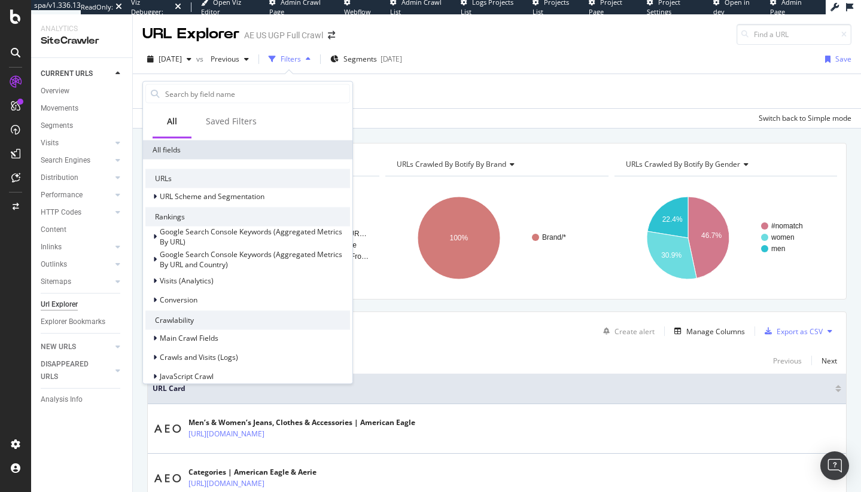
scroll to position [356, 0]
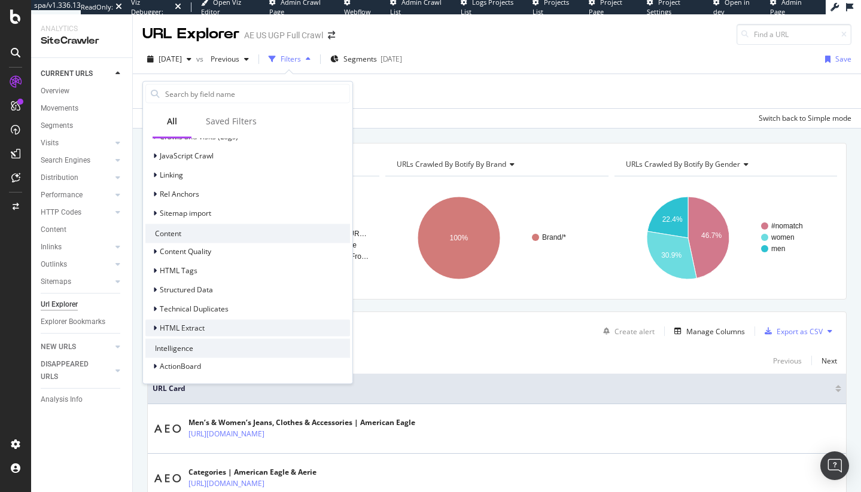
click at [216, 327] on div "HTML Extract" at bounding box center [247, 327] width 205 height 17
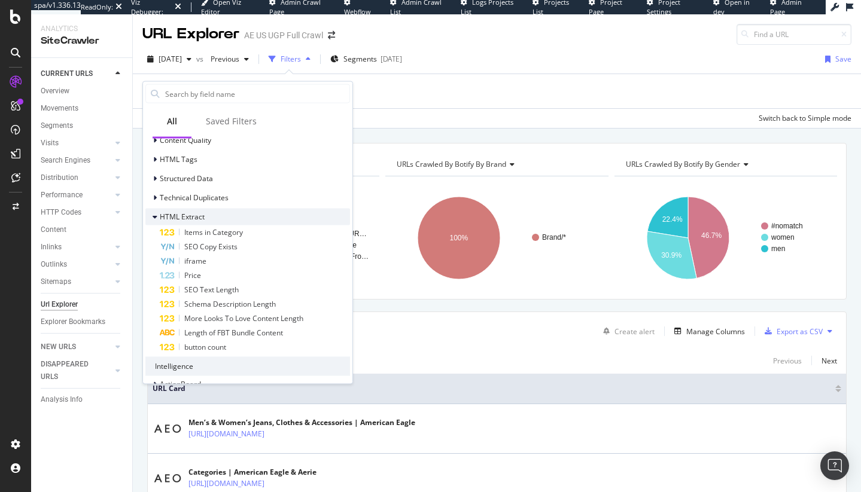
scroll to position [486, 0]
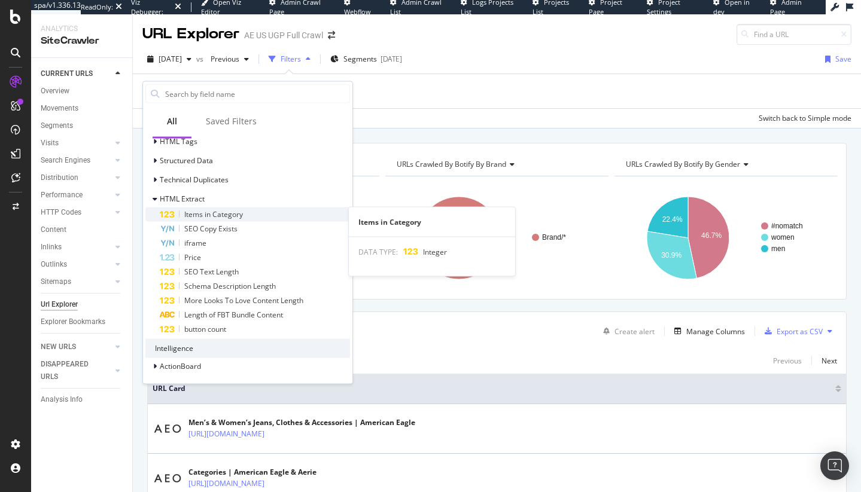
click at [241, 217] on span "Items in Category" at bounding box center [213, 214] width 59 height 10
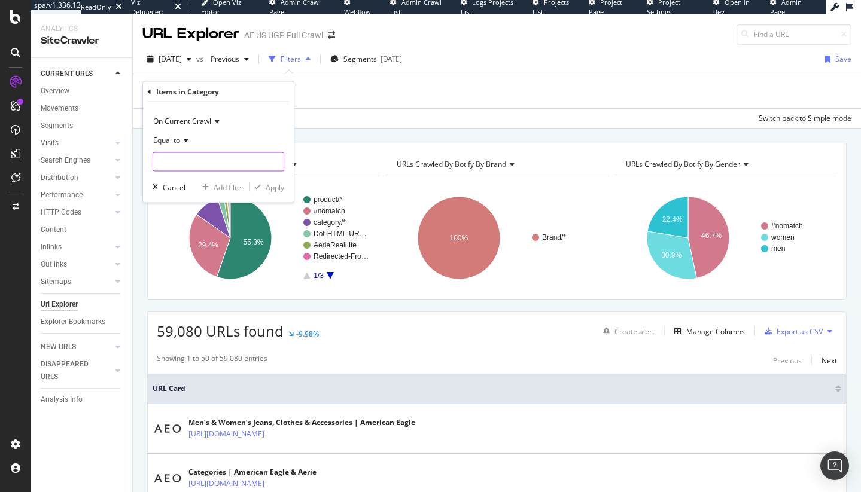
click at [188, 155] on input "number" at bounding box center [218, 161] width 132 height 19
click at [150, 92] on icon at bounding box center [150, 91] width 4 height 7
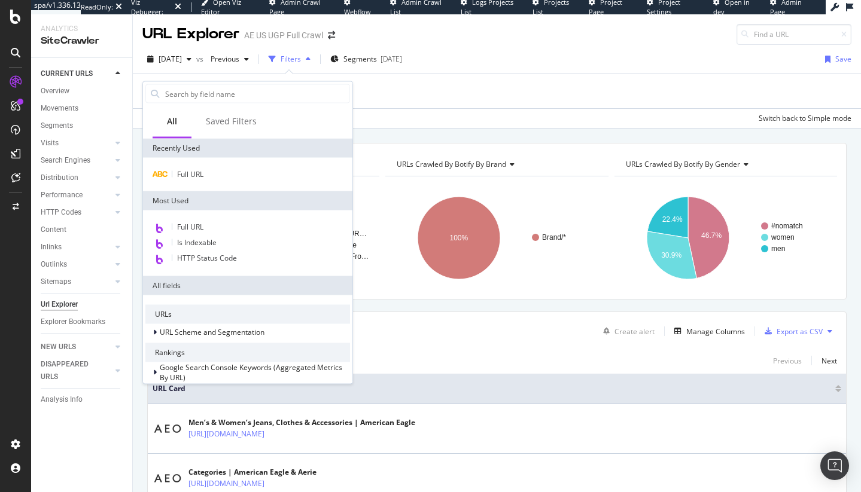
click at [385, 128] on div "2025 Aug. 22nd vs Previous Filters Segments 2025-06-10 Save Add Filter Add Filt…" at bounding box center [497, 87] width 728 height 84
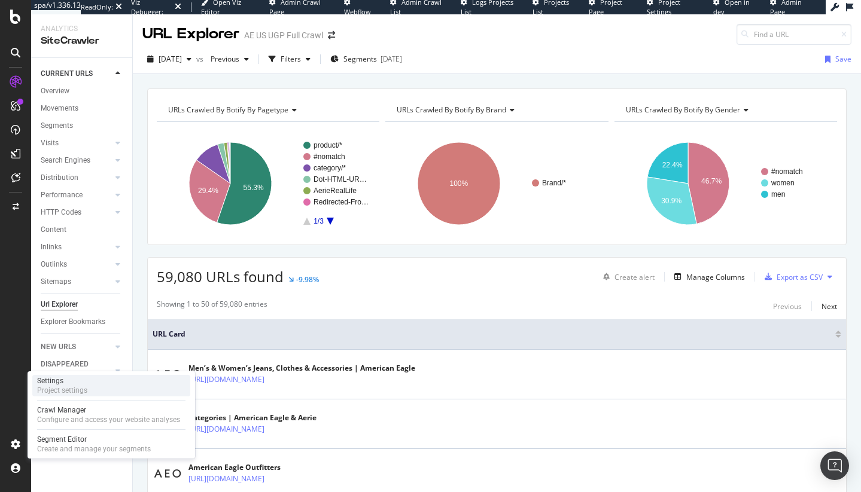
click at [86, 394] on div "Project settings" at bounding box center [62, 391] width 50 height 10
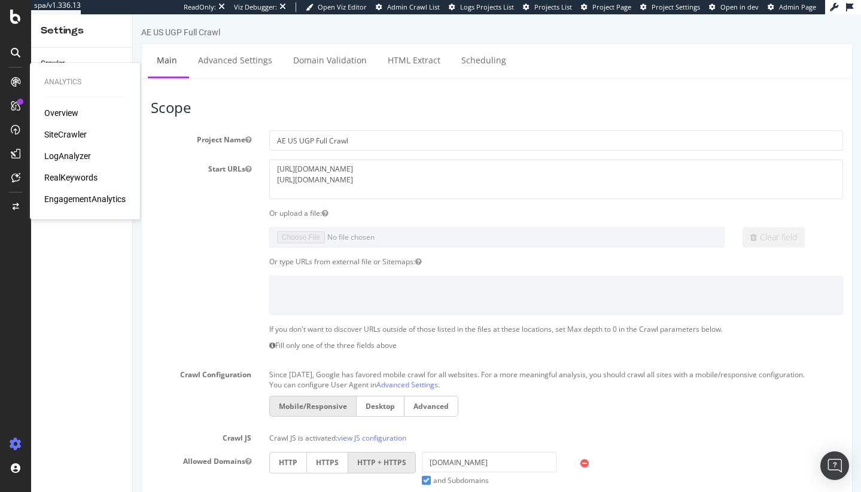
click at [73, 130] on div "SiteCrawler" at bounding box center [65, 135] width 42 height 12
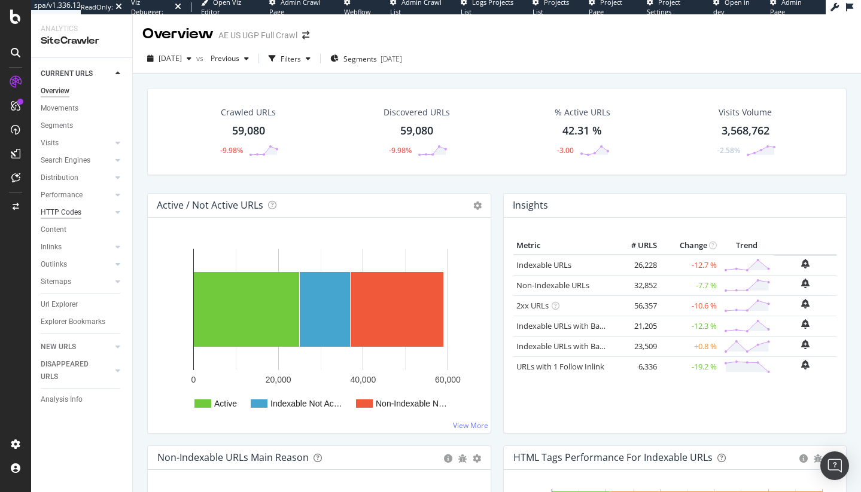
click at [54, 212] on div "HTTP Codes" at bounding box center [61, 212] width 41 height 13
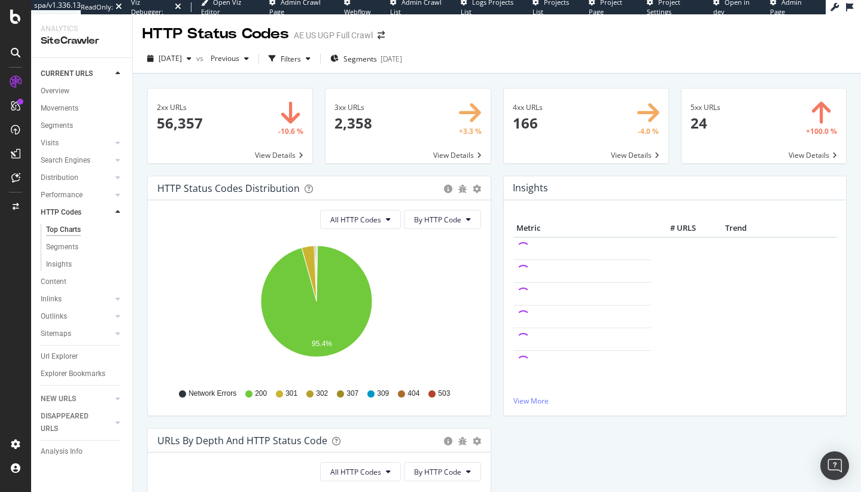
click at [588, 142] on span at bounding box center [586, 126] width 164 height 75
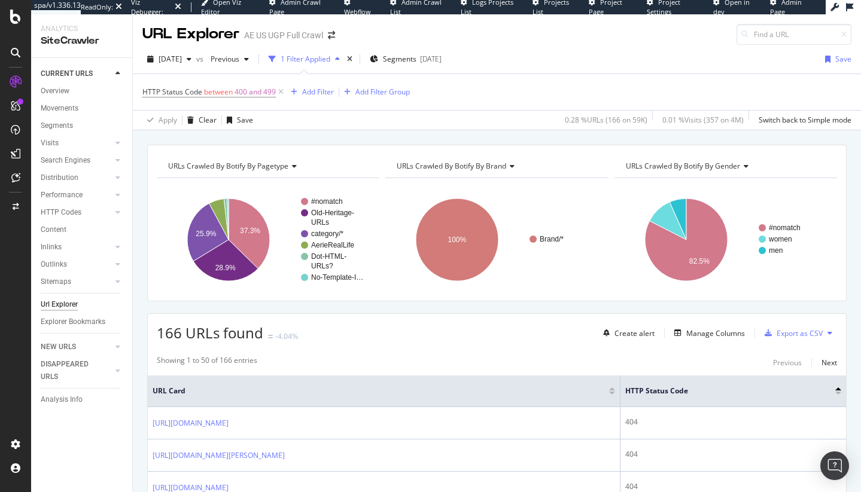
click at [65, 300] on div "Url Explorer" at bounding box center [59, 304] width 37 height 13
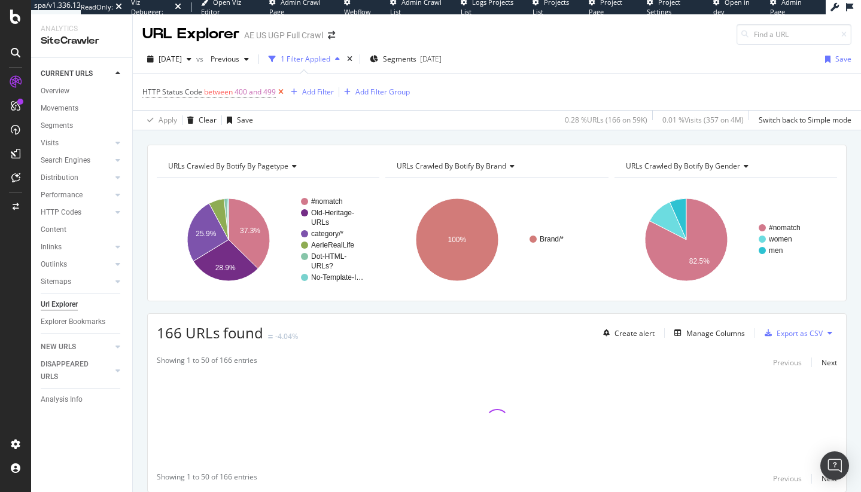
click at [280, 93] on icon at bounding box center [281, 92] width 10 height 12
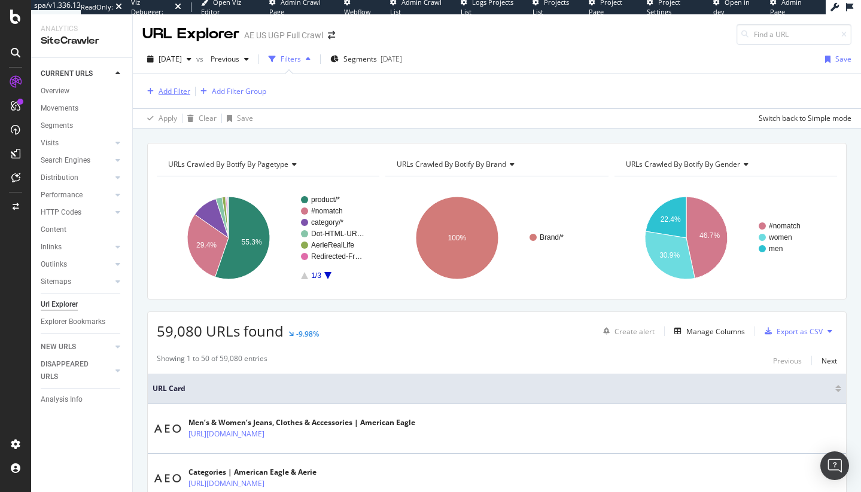
click at [150, 89] on icon "button" at bounding box center [150, 91] width 7 height 7
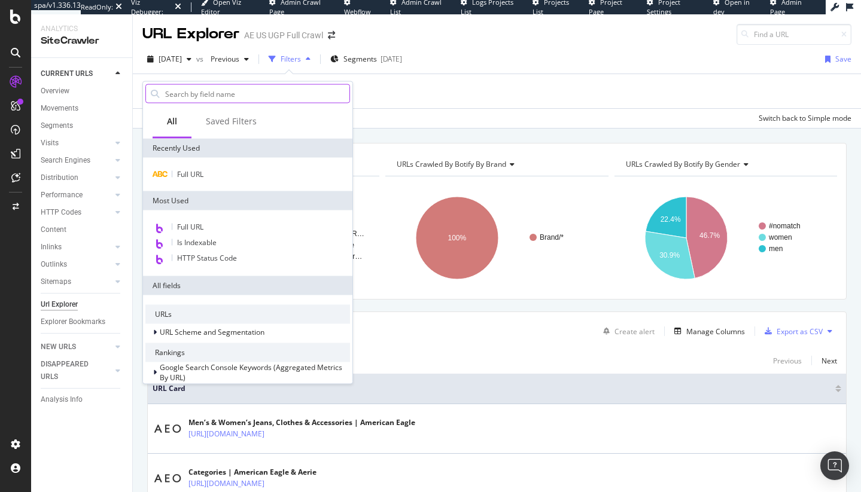
click at [210, 97] on input "text" at bounding box center [256, 94] width 185 height 18
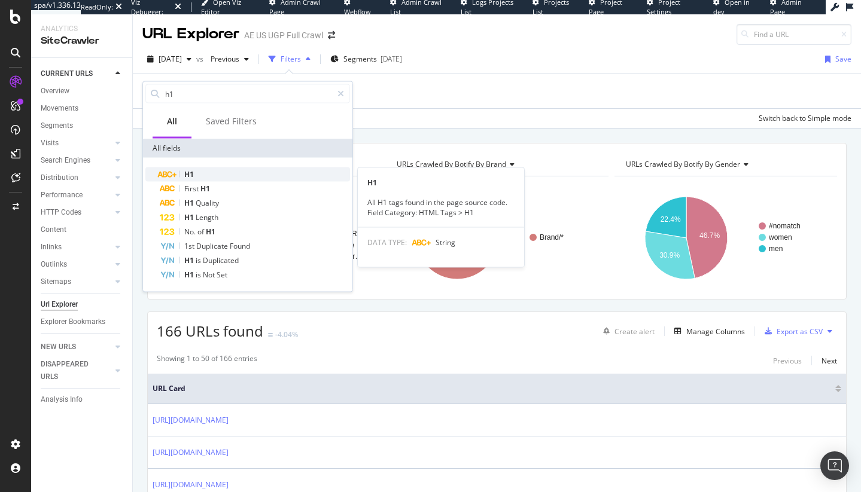
type input "h1"
click at [218, 170] on div "H1" at bounding box center [255, 174] width 190 height 14
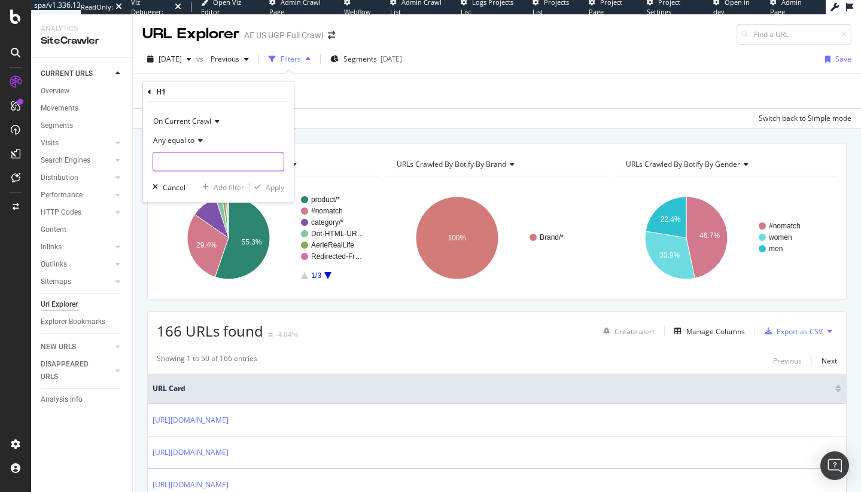
click at [212, 157] on input "text" at bounding box center [218, 161] width 130 height 19
click at [221, 161] on input "product" at bounding box center [209, 161] width 113 height 19
type input "unavailable"
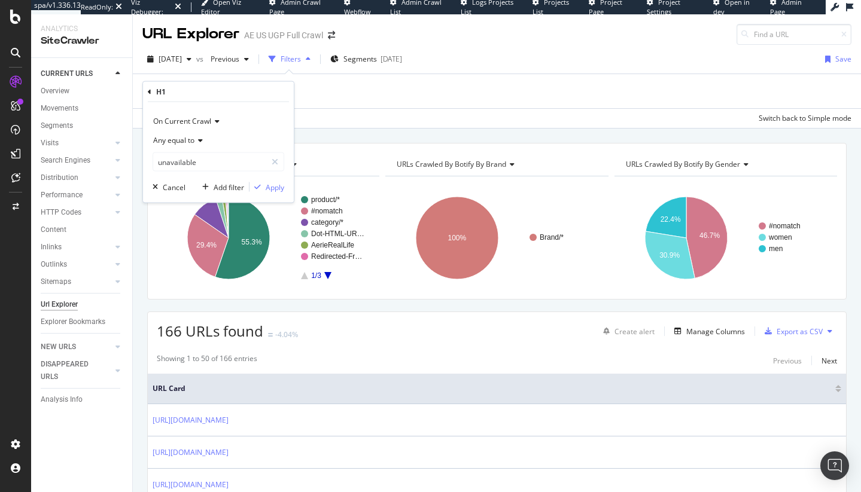
click at [270, 179] on div "On Current Crawl Any equal to unavailable Cancel Add filter Apply" at bounding box center [218, 152] width 151 height 100
click at [270, 182] on div "Apply" at bounding box center [275, 187] width 19 height 10
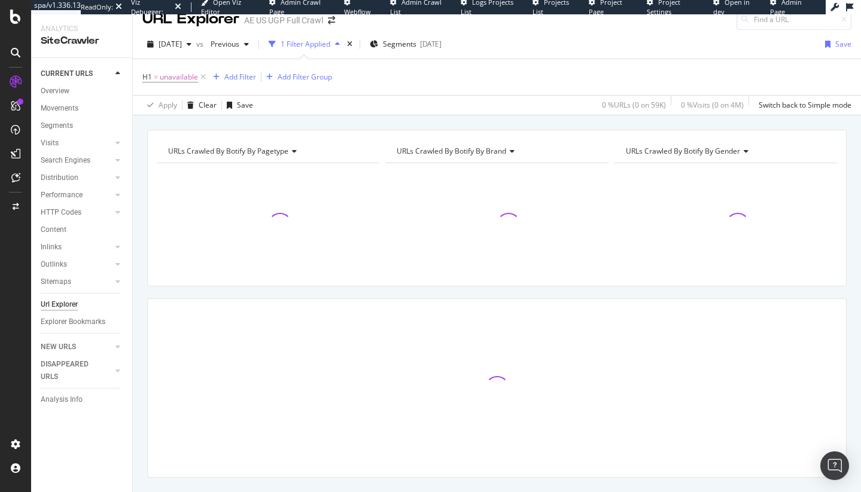
scroll to position [18, 0]
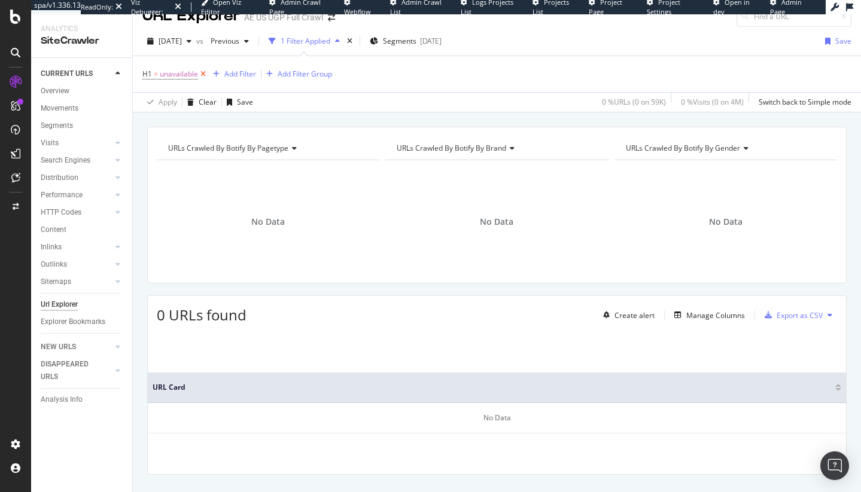
click at [202, 73] on icon at bounding box center [203, 74] width 10 height 12
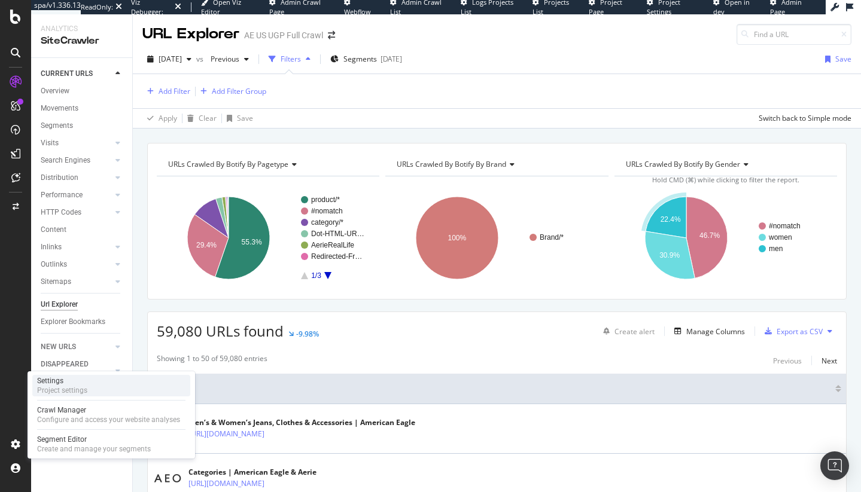
click at [84, 379] on div "Settings" at bounding box center [62, 381] width 50 height 10
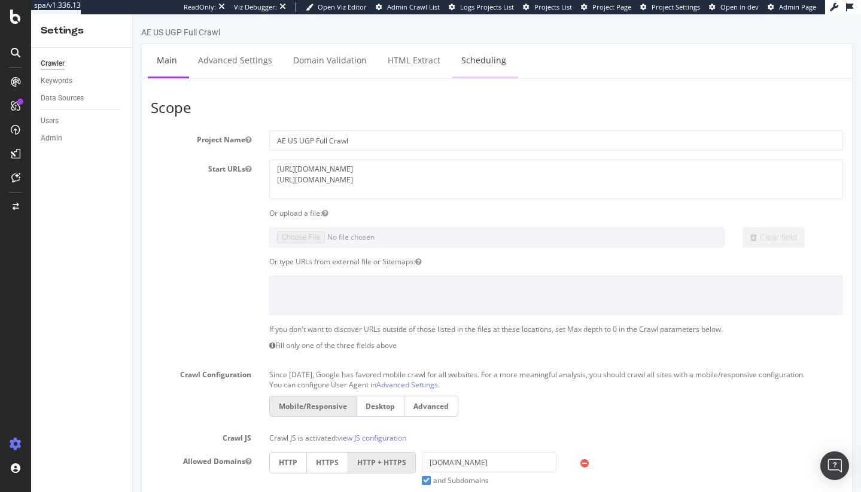
click at [502, 57] on link "Scheduling" at bounding box center [483, 60] width 63 height 33
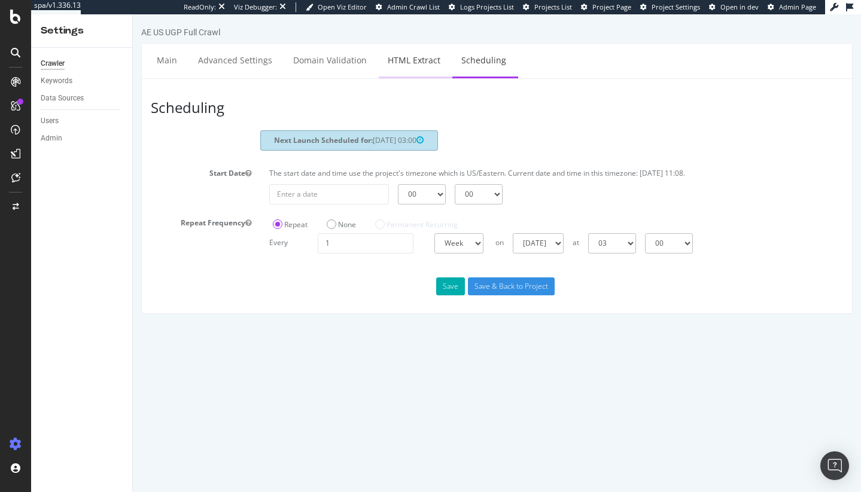
click at [414, 56] on link "HTML Extract" at bounding box center [414, 60] width 71 height 33
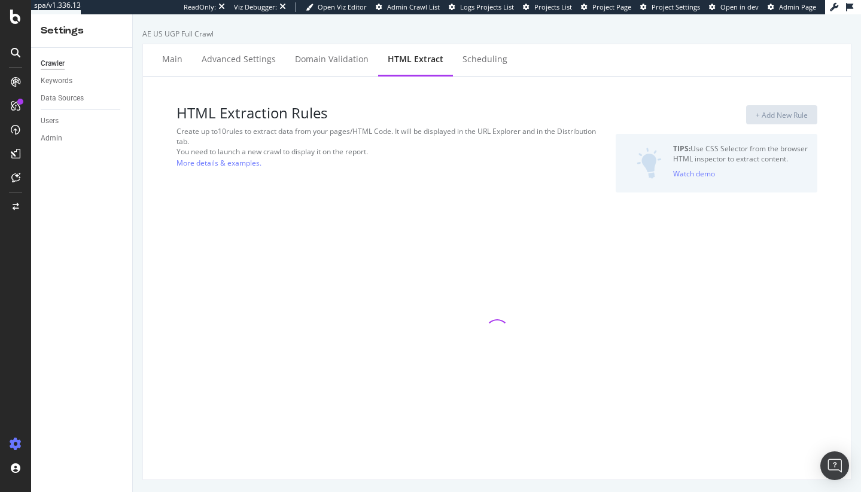
select select "exist"
select select "html.length"
select select "i"
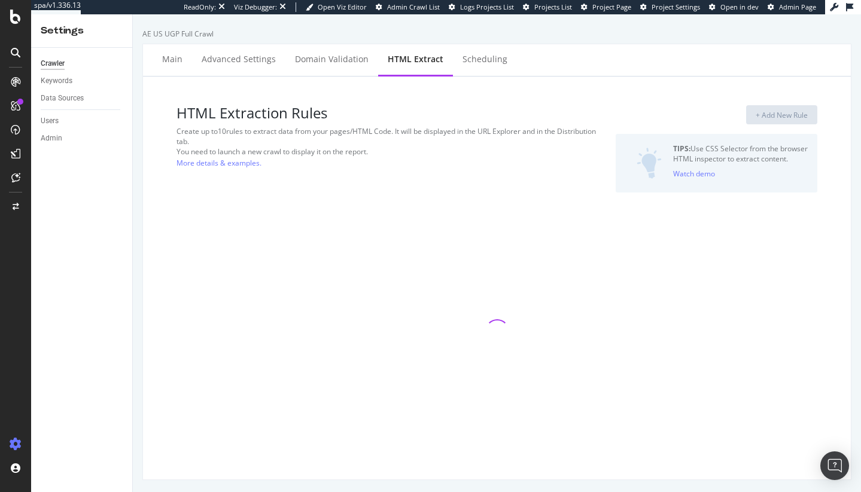
select select "count"
select select "exist"
select select "f"
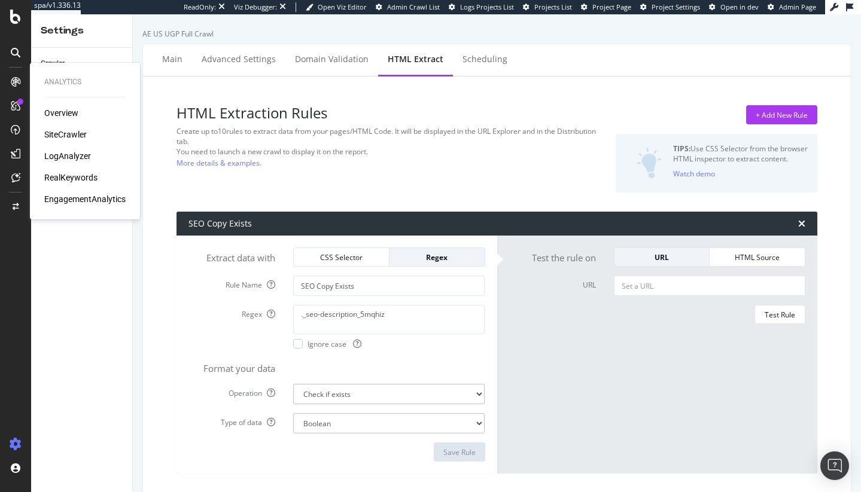
click at [61, 141] on div "SiteCrawler" at bounding box center [65, 135] width 42 height 12
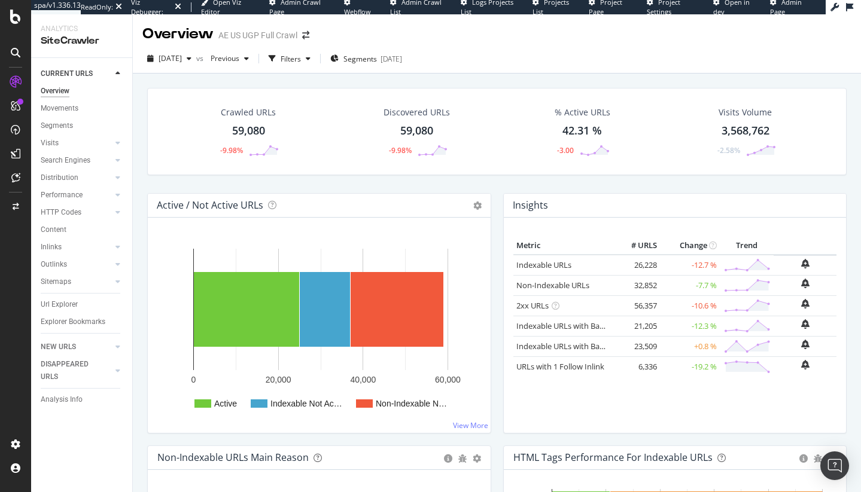
click at [64, 313] on div "Explorer Bookmarks" at bounding box center [86, 321] width 91 height 17
click at [68, 303] on div "Url Explorer" at bounding box center [59, 304] width 37 height 13
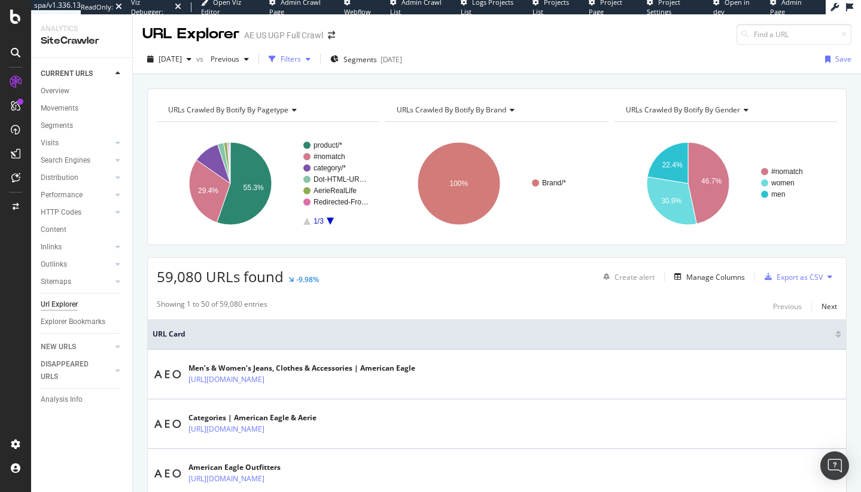
click at [301, 60] on div "Filters" at bounding box center [290, 59] width 20 height 10
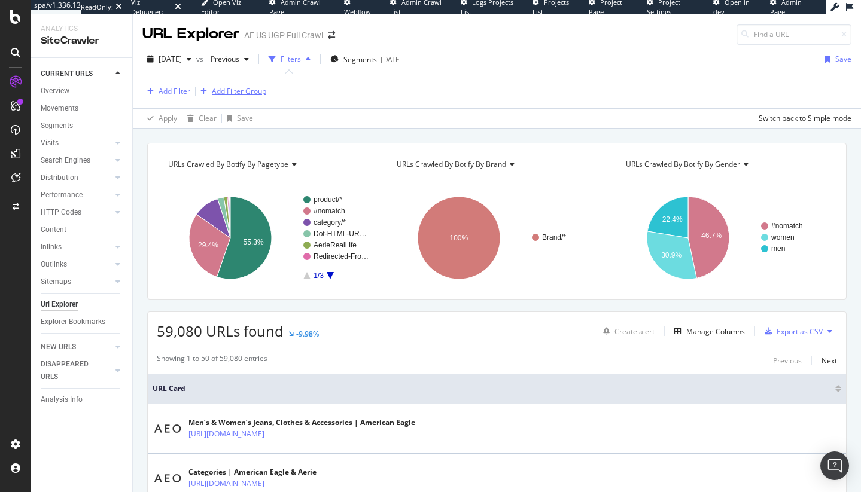
click at [203, 89] on icon "button" at bounding box center [203, 91] width 7 height 7
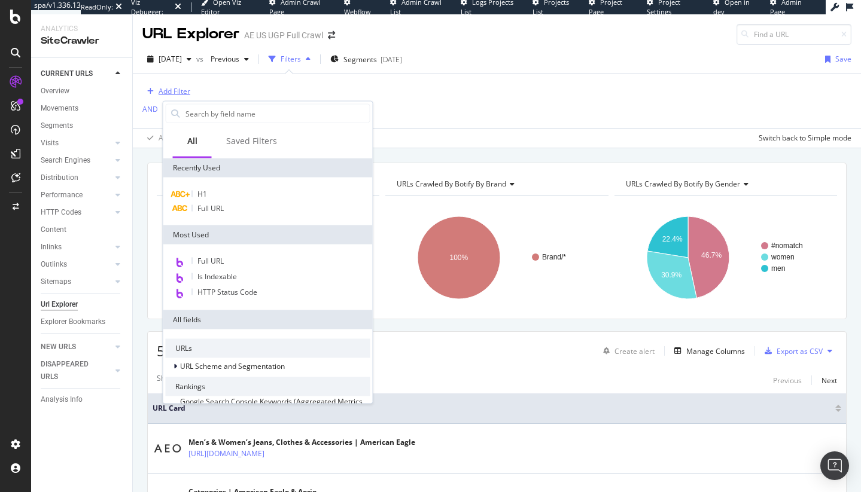
click at [182, 91] on div "Add Filter" at bounding box center [174, 91] width 32 height 10
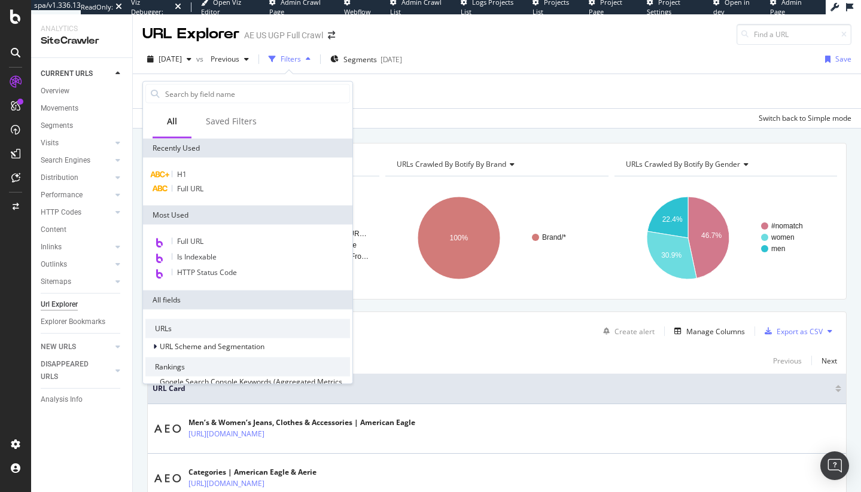
click at [203, 199] on div "H1 Full URL" at bounding box center [247, 182] width 209 height 48
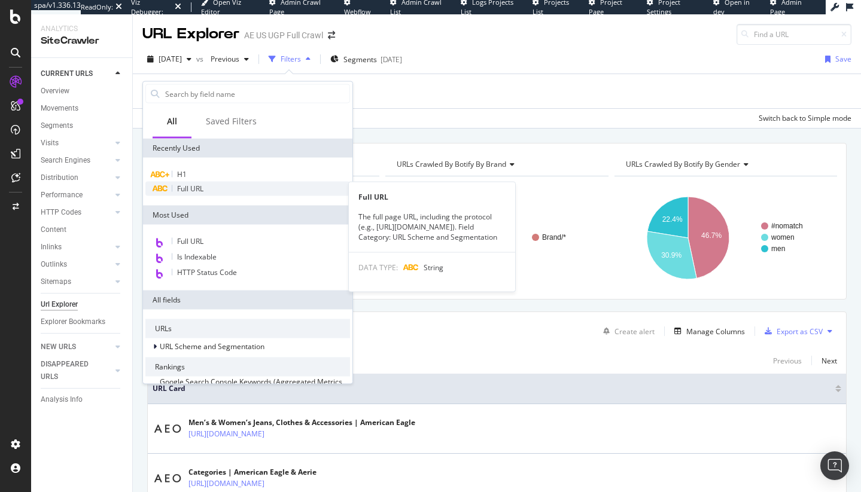
click at [205, 190] on div "Full URL" at bounding box center [247, 189] width 205 height 14
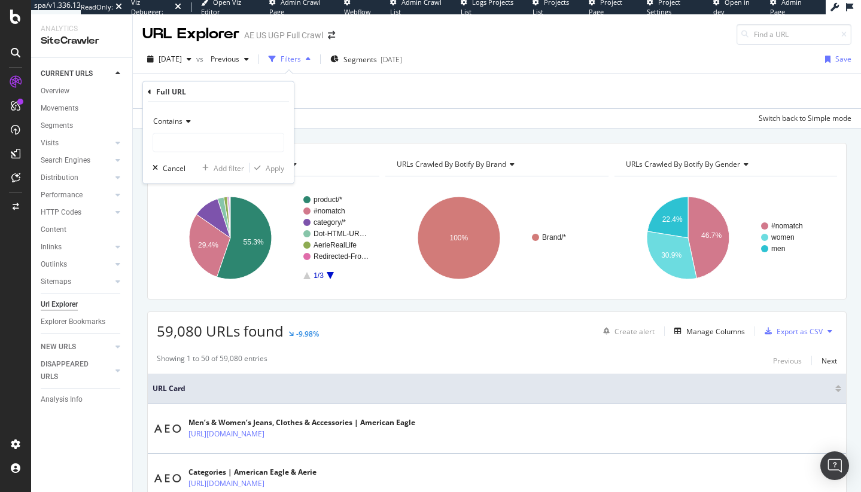
click at [192, 154] on div "Contains Cancel Add filter Apply" at bounding box center [218, 142] width 151 height 81
click at [196, 135] on input "text" at bounding box center [218, 142] width 130 height 19
paste input "https://www.ae.com/ca/en/p/ae/online-exclusives-/tops/ae-cross-back-cami/3171_5…"
type input "https://www.ae.com/ca/en/p/ae/online-exclusives-/tops/ae-cross-back-cami/3171_5…"
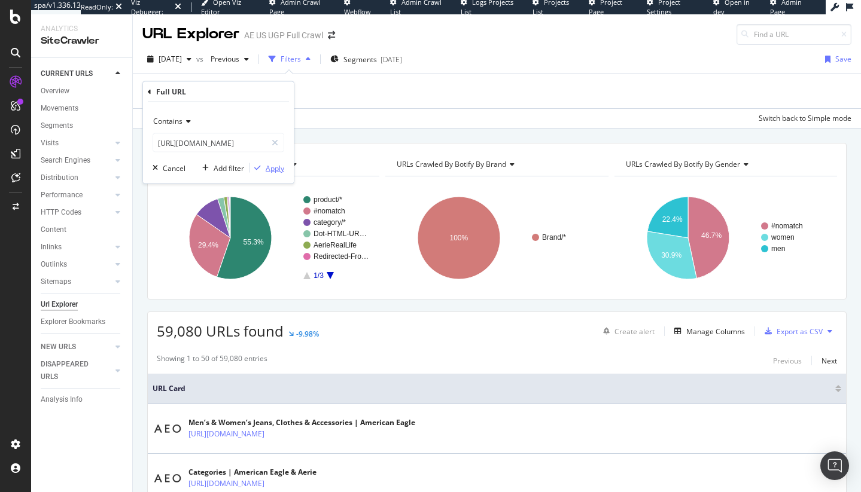
scroll to position [0, 0]
click at [266, 170] on div "Apply" at bounding box center [275, 168] width 19 height 10
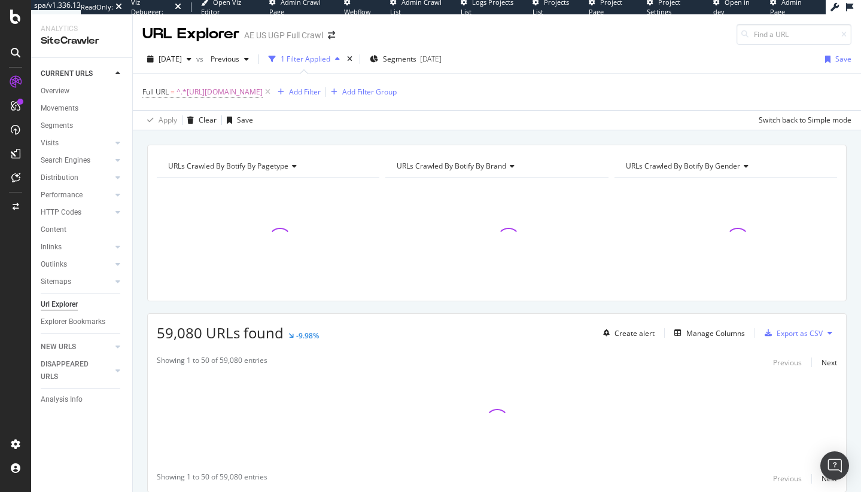
scroll to position [2, 0]
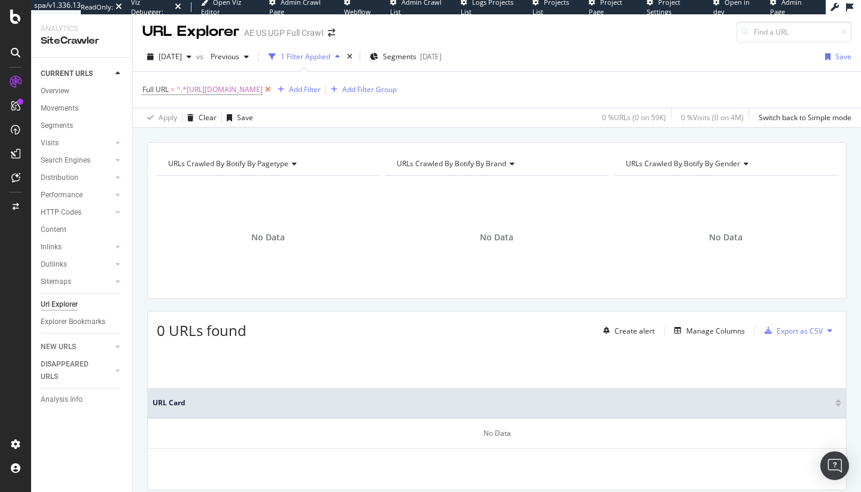
click at [273, 90] on icon at bounding box center [268, 90] width 10 height 12
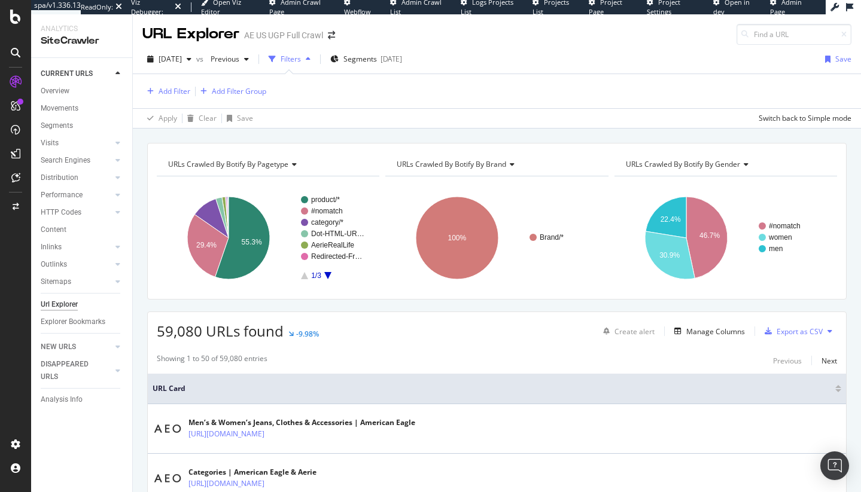
scroll to position [2, 0]
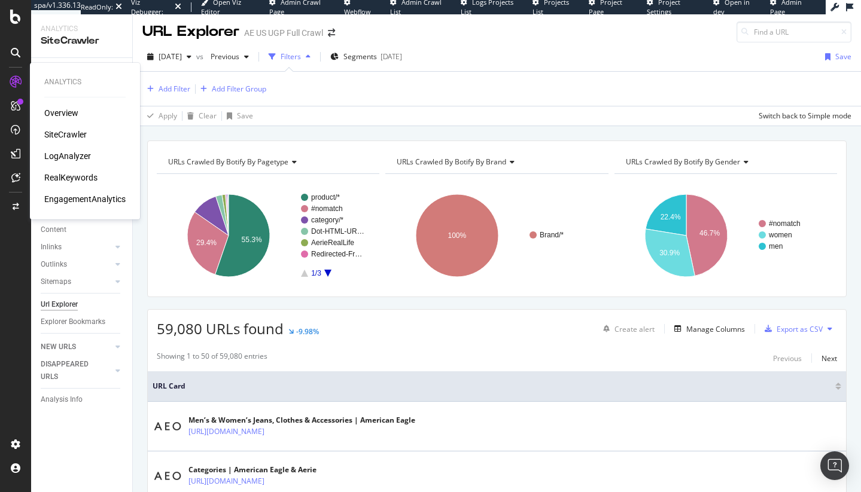
click at [53, 129] on div "SiteCrawler" at bounding box center [65, 135] width 42 height 12
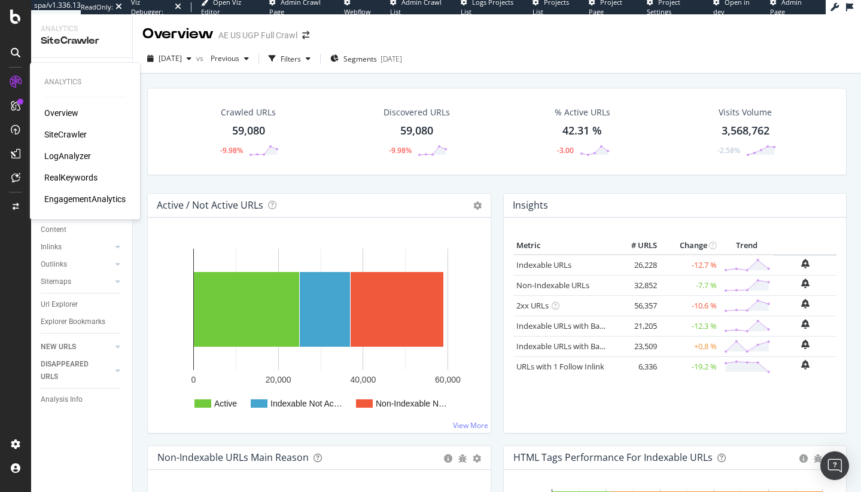
click at [73, 162] on div "LogAnalyzer" at bounding box center [67, 156] width 47 height 12
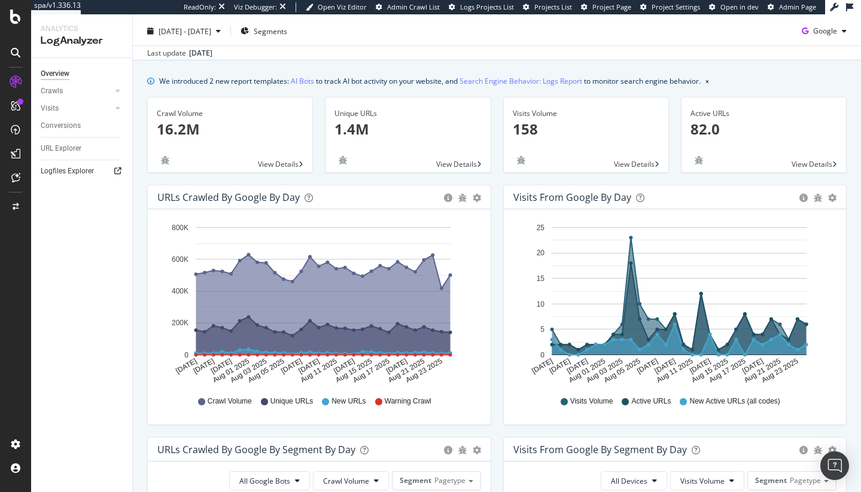
scroll to position [28, 0]
click at [74, 152] on div "URL Explorer" at bounding box center [61, 148] width 41 height 13
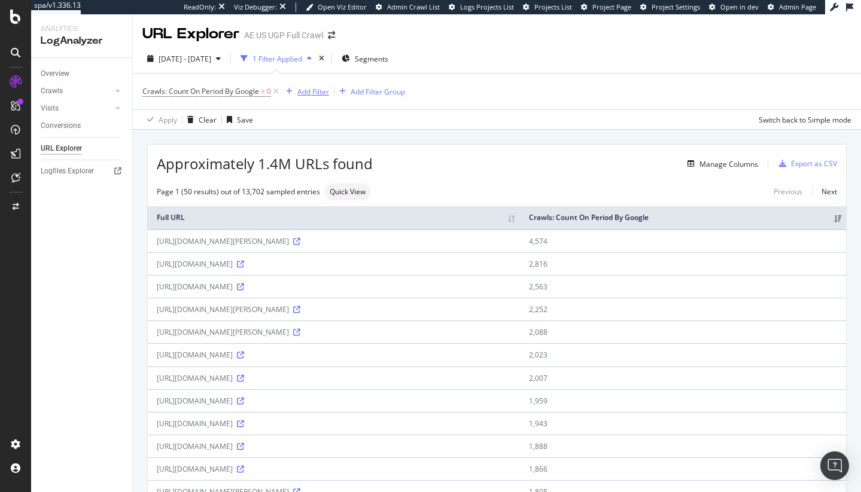
click at [310, 94] on div "Add Filter" at bounding box center [313, 92] width 32 height 10
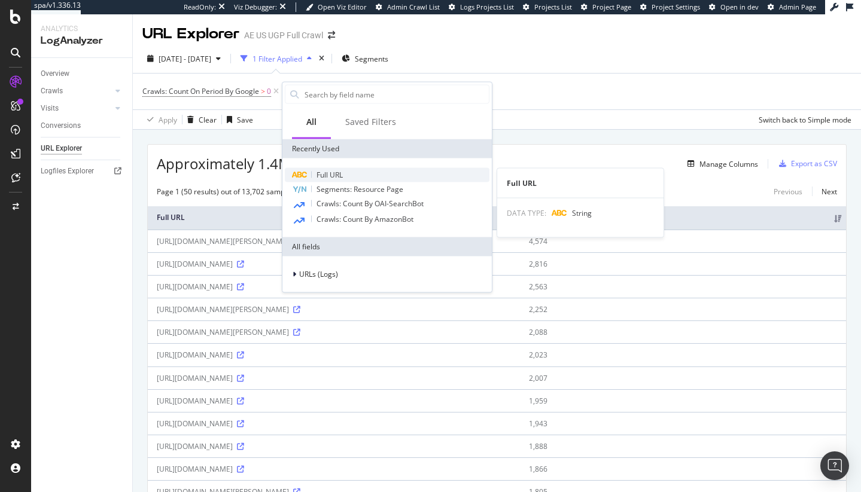
click at [327, 175] on span "Full URL" at bounding box center [329, 175] width 26 height 10
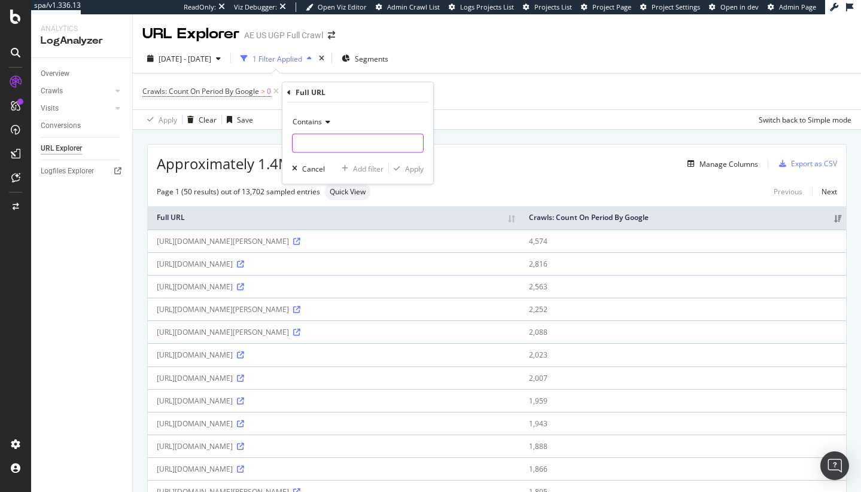
click at [322, 138] on input "text" at bounding box center [357, 143] width 130 height 19
paste input "https://www.ae.com/ca/en/p/ae/online-exclusives-/tops/ae-cross-back-cami/3171_5…"
type input "https://www.ae.com/ca/en/p/ae/online-exclusives-/tops/ae-cross-back-cami/3171_5…"
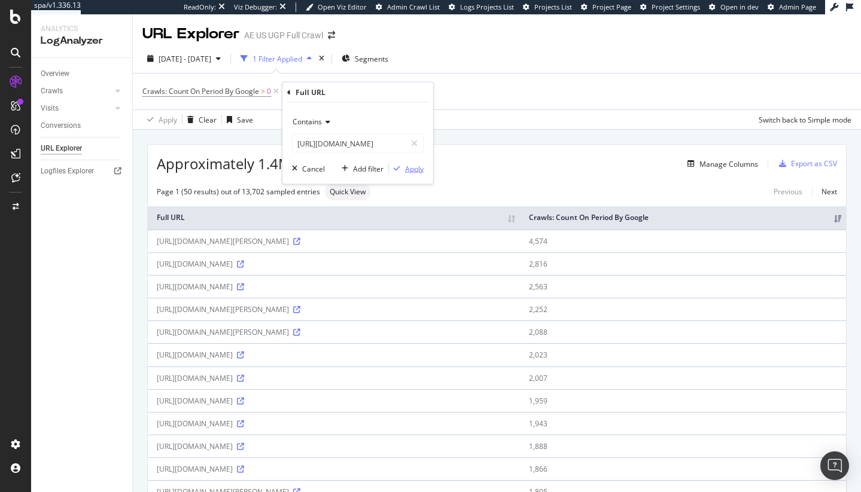
click at [410, 171] on div "Apply" at bounding box center [414, 168] width 19 height 10
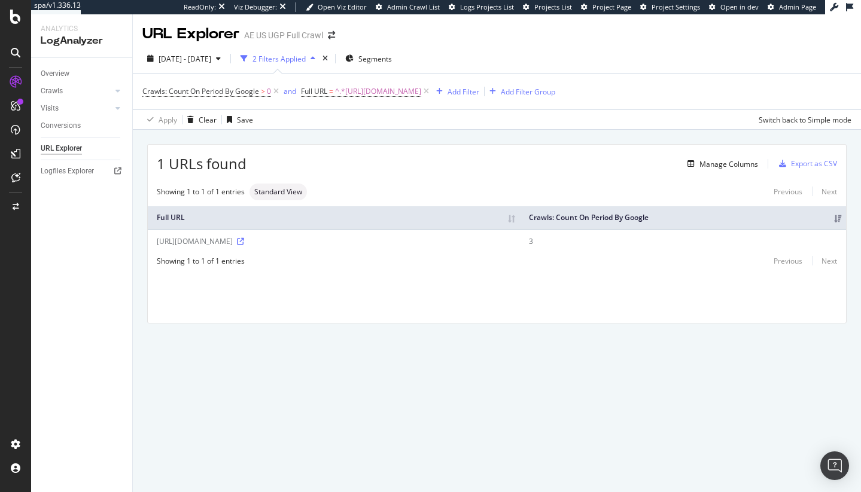
click at [239, 239] on div "https://www.ae.com/ca/en/p/ae/online-exclusives-/tops/ae-cross-back-cami/3171_5…" at bounding box center [334, 241] width 354 height 10
click at [306, 62] on div "2 Filters Applied" at bounding box center [278, 59] width 53 height 10
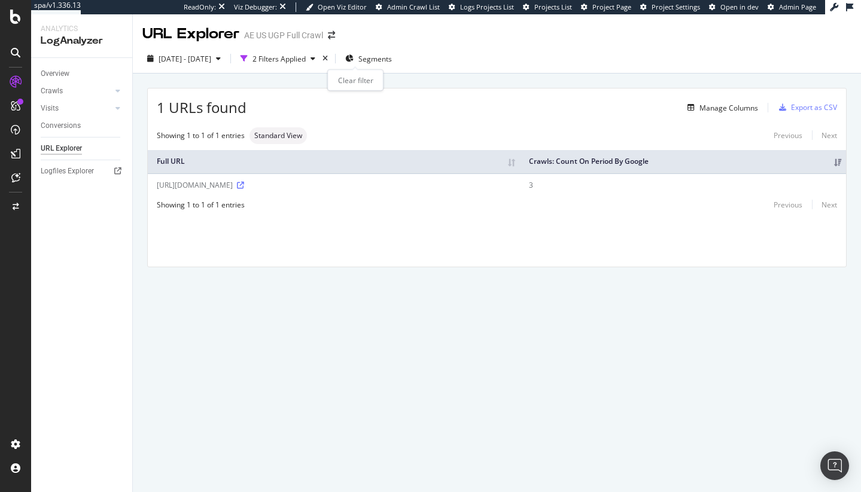
click at [330, 60] on div "times" at bounding box center [325, 59] width 10 height 12
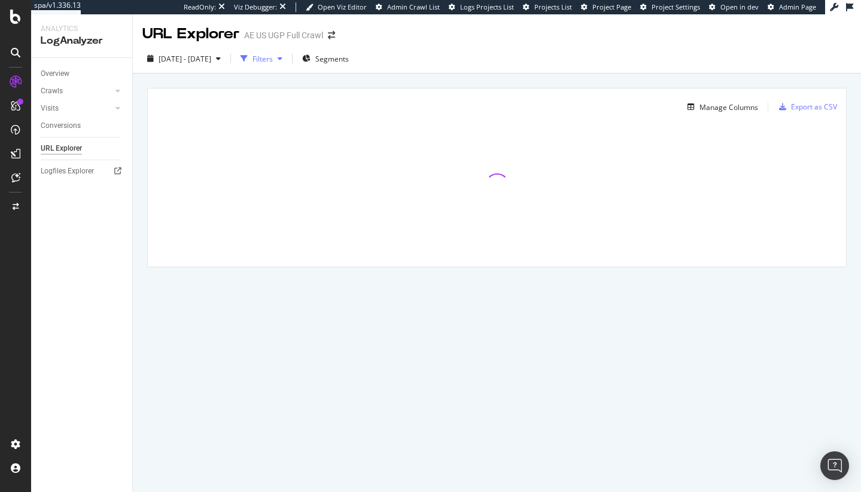
click at [273, 63] on div "Filters" at bounding box center [262, 59] width 20 height 10
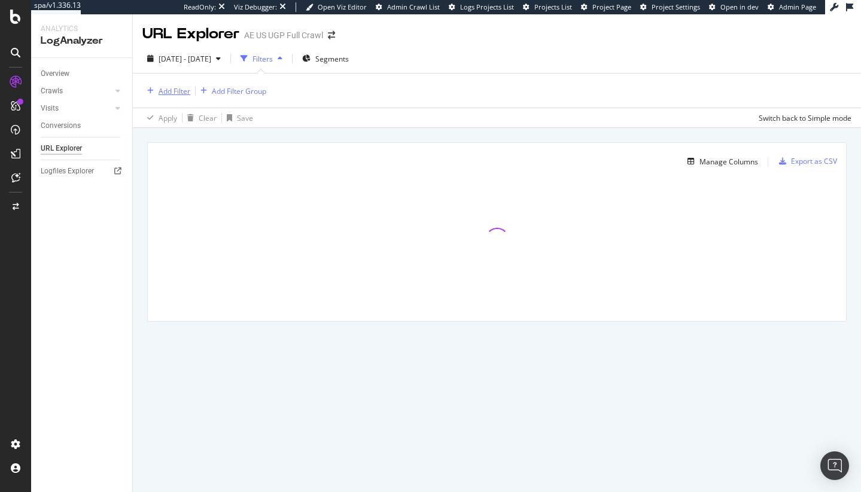
click at [180, 90] on div "Add Filter" at bounding box center [174, 91] width 32 height 10
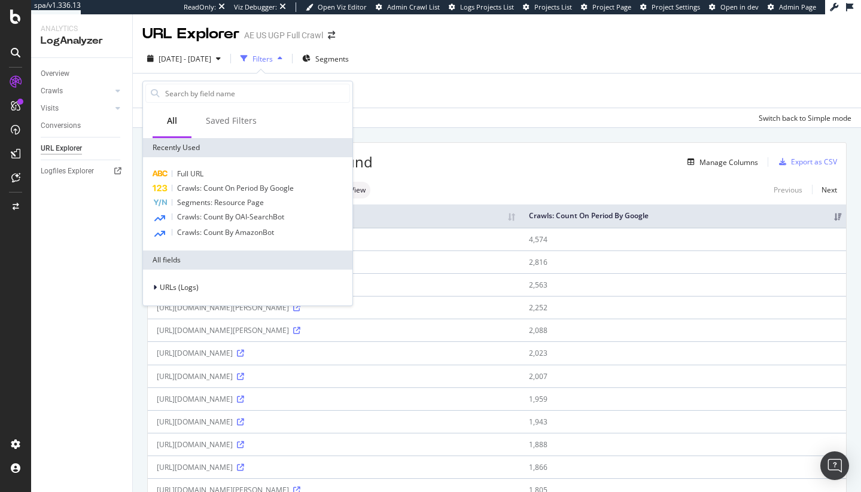
click at [423, 100] on div "Add Filter Add Filter Group" at bounding box center [496, 91] width 709 height 34
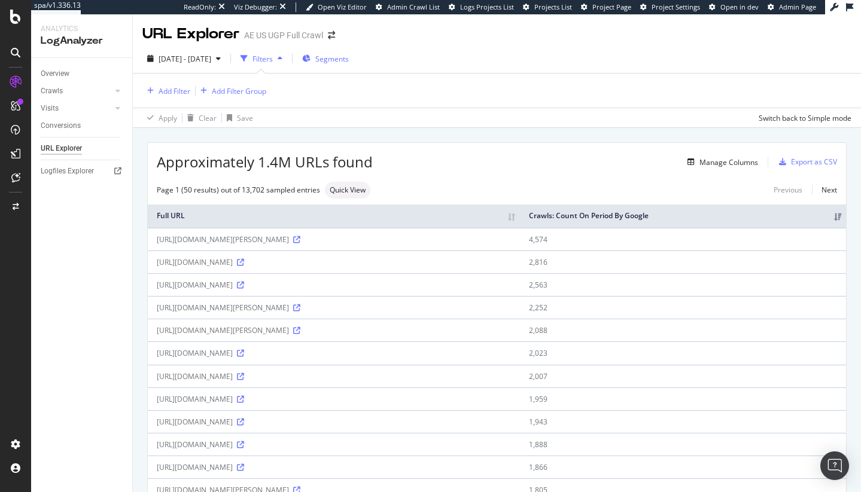
click at [344, 59] on span "Segments" at bounding box center [331, 59] width 33 height 10
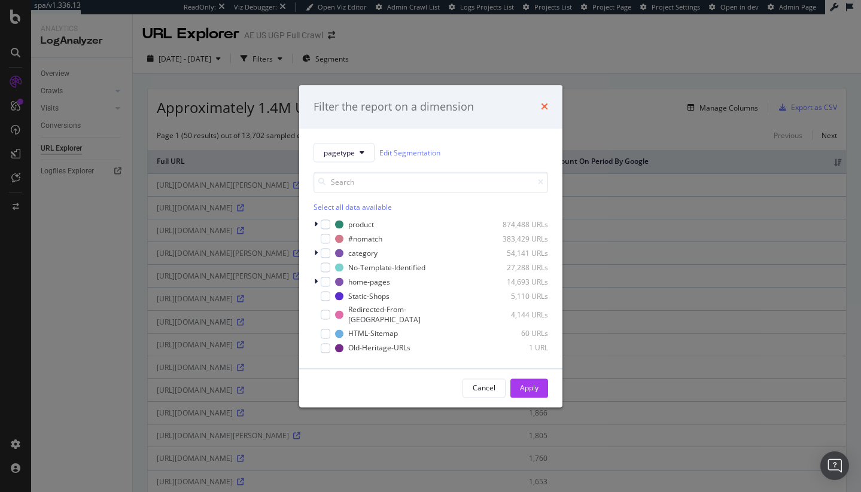
click at [541, 107] on icon "times" at bounding box center [544, 107] width 7 height 10
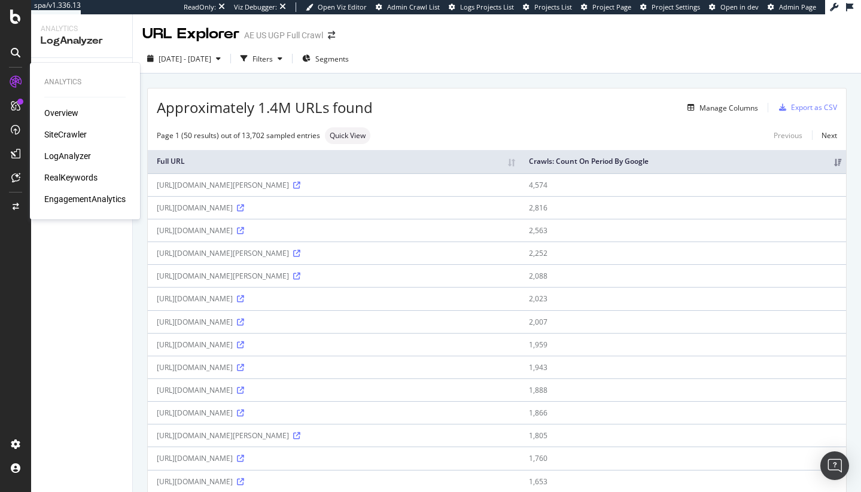
click at [72, 133] on div "SiteCrawler" at bounding box center [65, 135] width 42 height 12
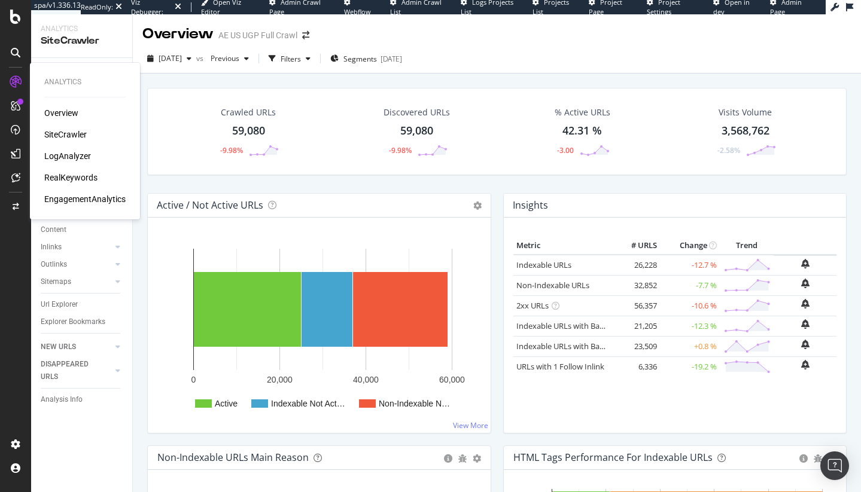
click at [84, 174] on div "RealKeywords" at bounding box center [70, 178] width 53 height 12
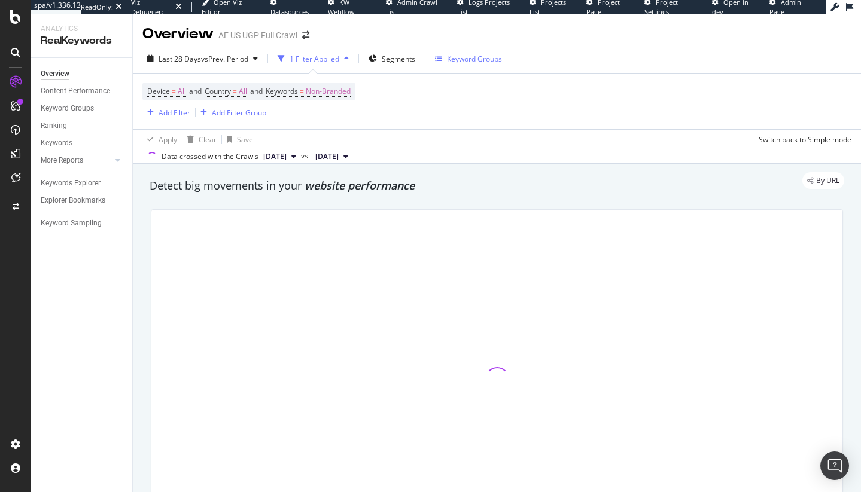
click at [487, 54] on div "Keyword Groups" at bounding box center [474, 59] width 55 height 10
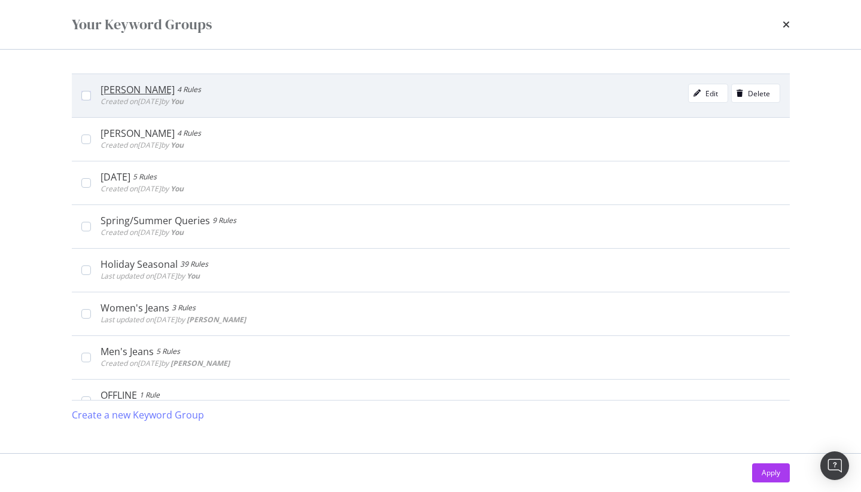
click at [122, 96] on div "Created on 2025 Aug 12th by You" at bounding box center [150, 102] width 100 height 12
click at [688, 84] on div "Edit Delete" at bounding box center [734, 96] width 92 height 24
click at [693, 92] on icon "modal" at bounding box center [696, 93] width 7 height 7
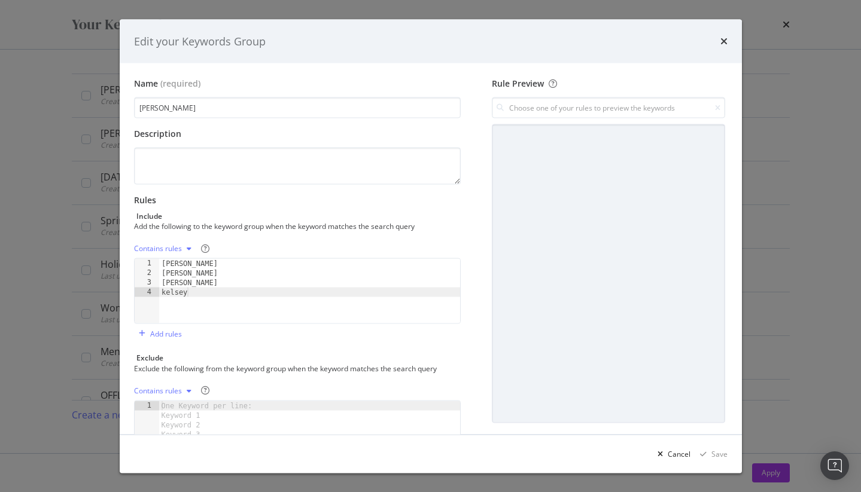
click at [193, 273] on div "travis kelce travis kelce kelsey" at bounding box center [309, 301] width 301 height 84
click at [197, 262] on div "travis kelce travis kelce kelsey" at bounding box center [309, 301] width 301 height 84
type textarea "travis kelce"
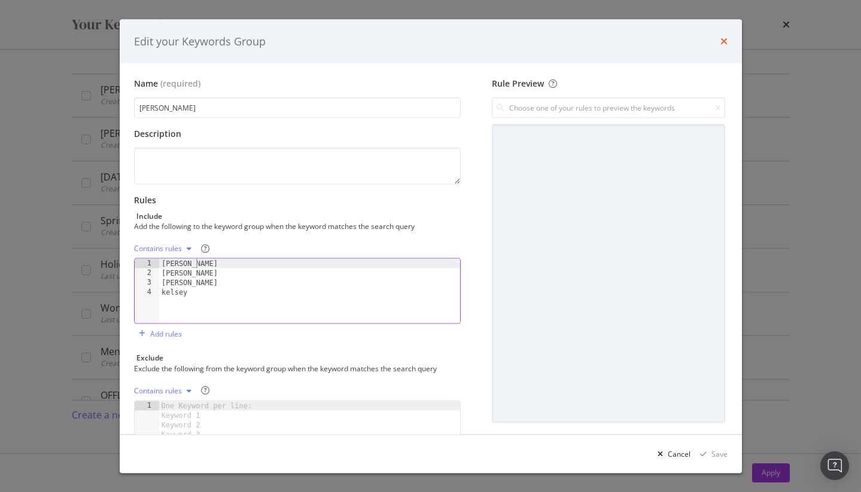
click at [722, 38] on icon "times" at bounding box center [723, 41] width 7 height 10
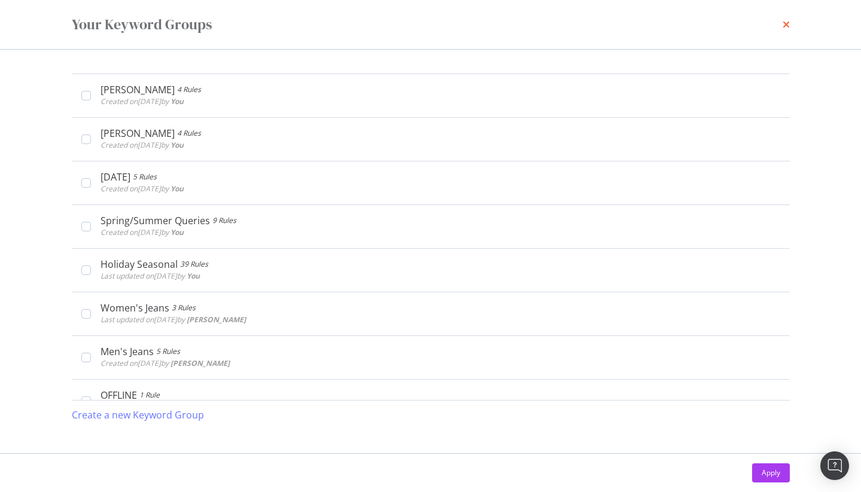
click at [785, 24] on icon "times" at bounding box center [785, 25] width 7 height 10
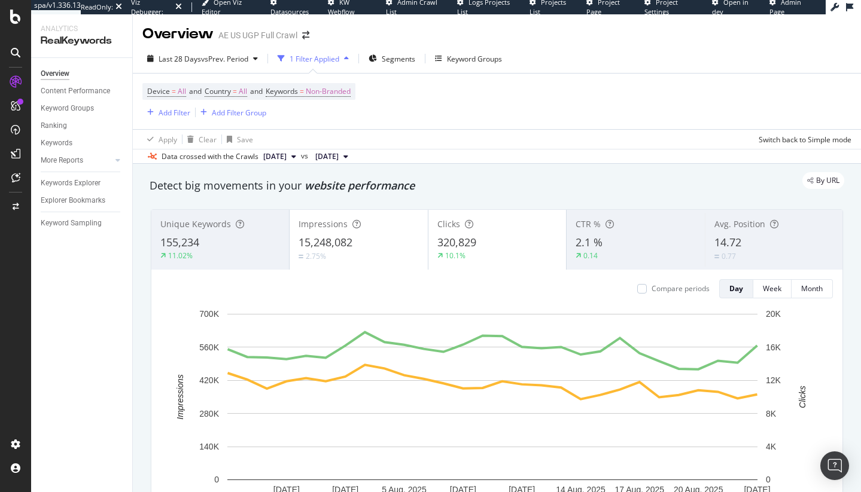
click at [16, 80] on icon at bounding box center [16, 82] width 12 height 12
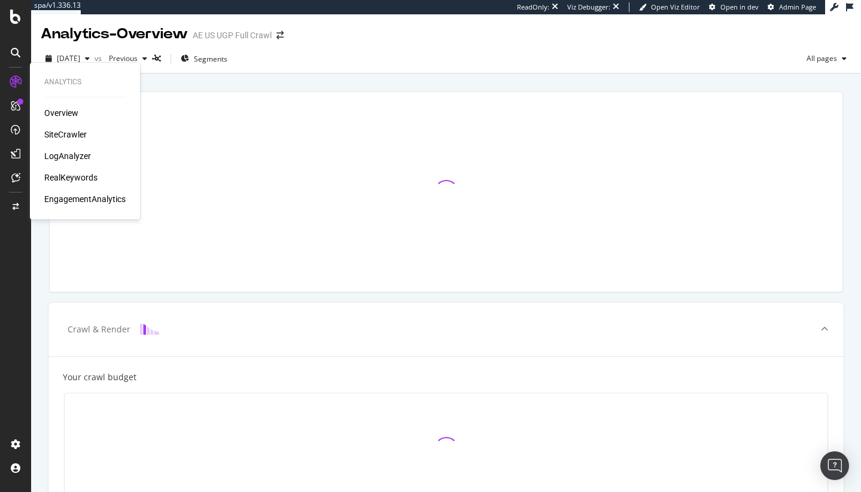
click at [58, 130] on div "SiteCrawler" at bounding box center [65, 135] width 42 height 12
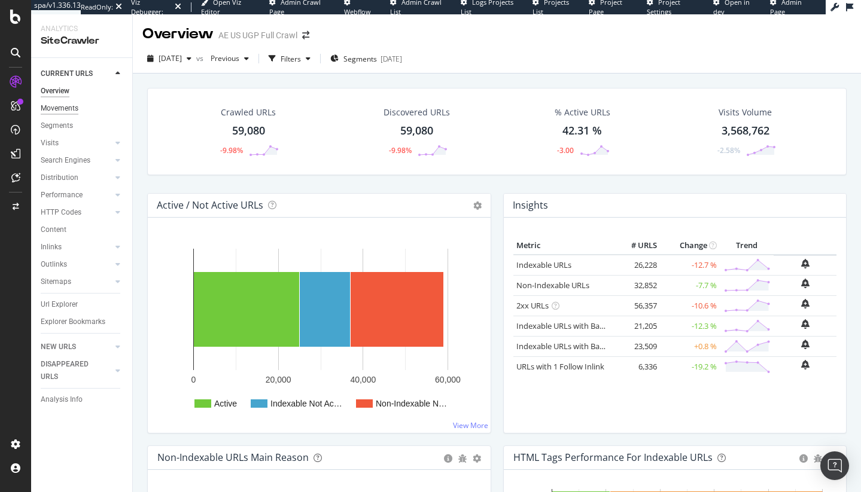
click at [60, 112] on div "Movements" at bounding box center [60, 108] width 38 height 13
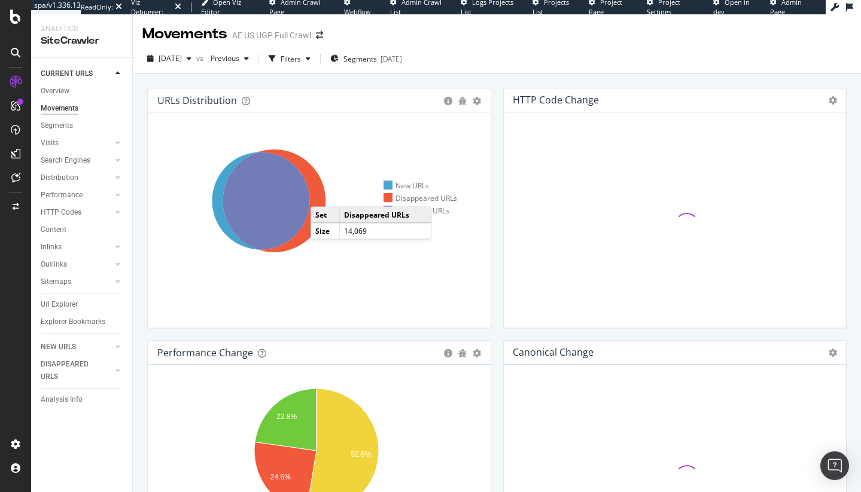
click at [322, 195] on icon at bounding box center [274, 201] width 103 height 103
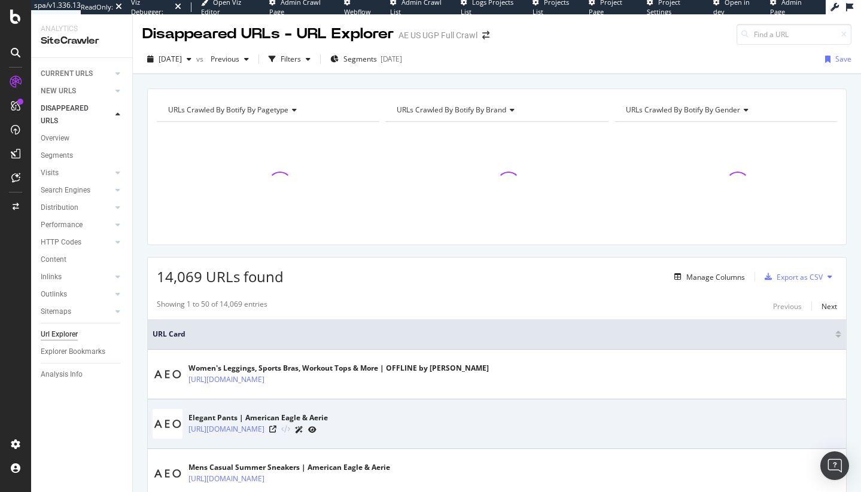
scroll to position [108, 0]
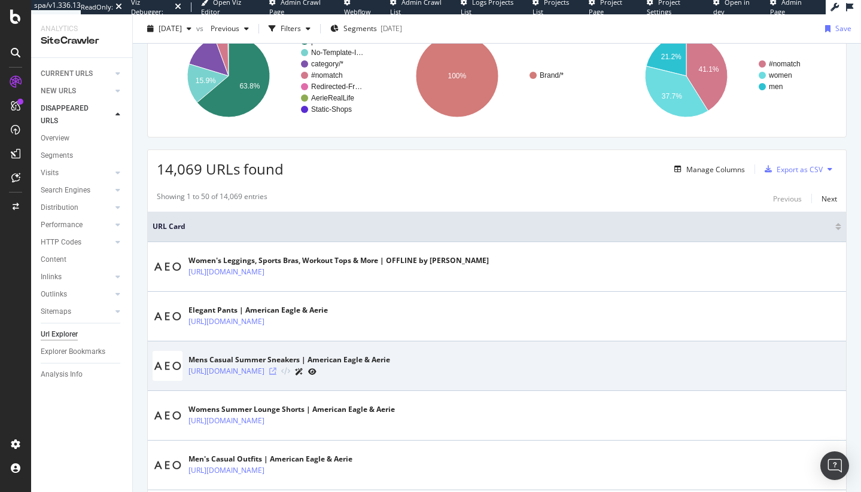
click at [276, 373] on icon at bounding box center [272, 371] width 7 height 7
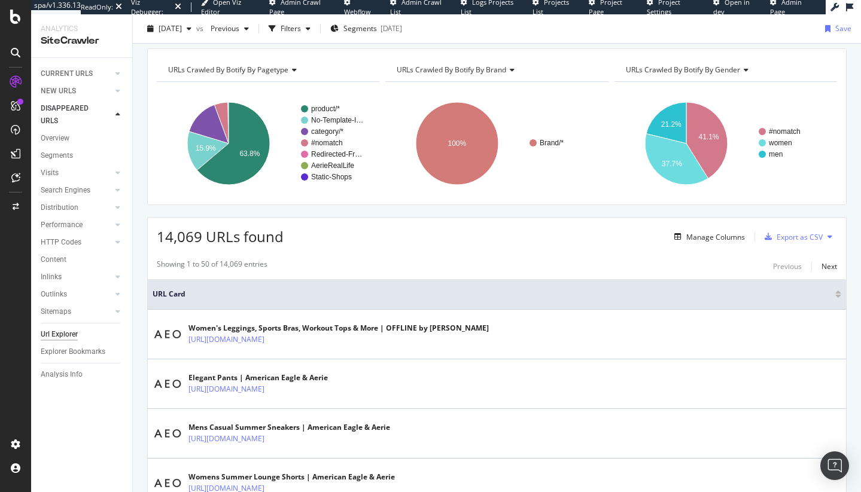
scroll to position [0, 0]
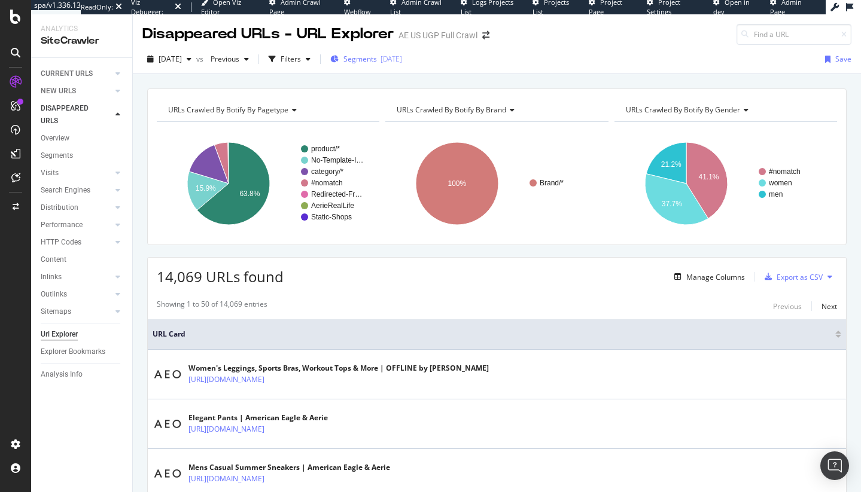
click at [388, 65] on div "Segments 2025-06-10" at bounding box center [366, 59] width 72 height 18
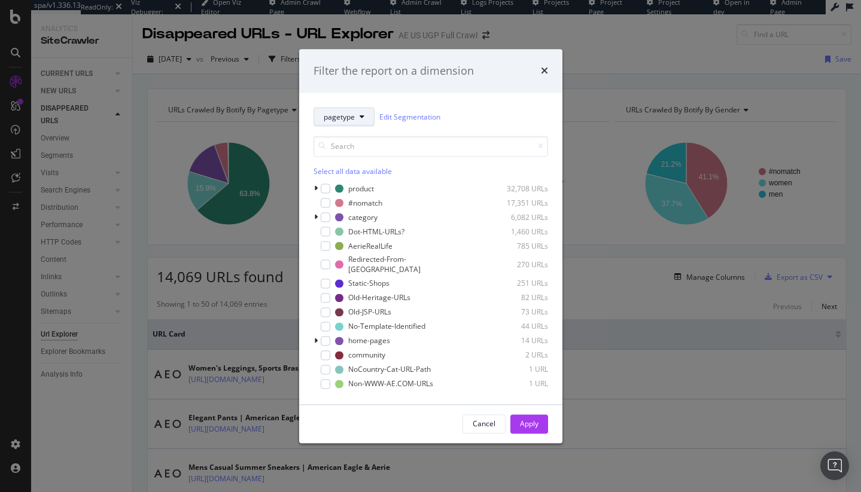
click at [343, 122] on span "pagetype" at bounding box center [339, 117] width 31 height 10
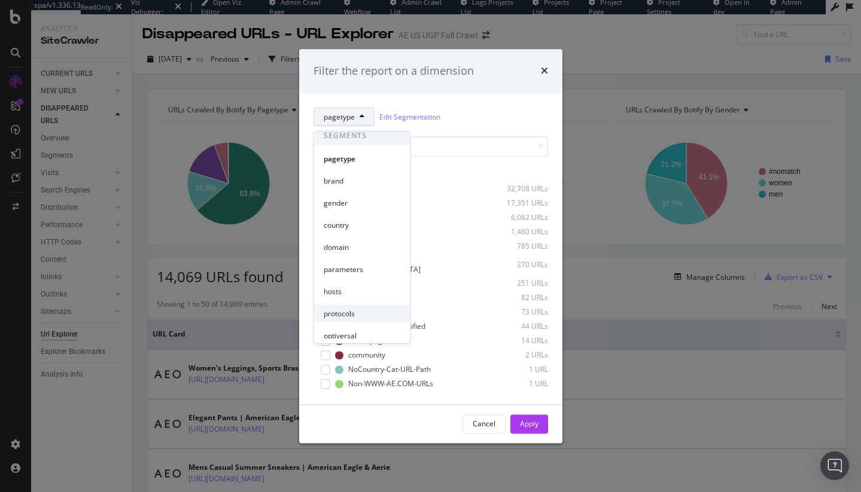
scroll to position [32, 0]
click at [366, 308] on span "optiversal" at bounding box center [362, 309] width 77 height 11
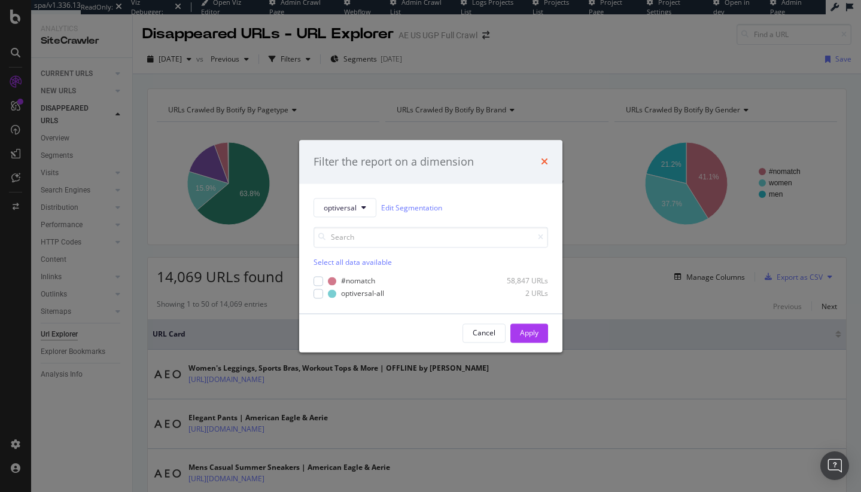
click at [544, 163] on icon "times" at bounding box center [544, 162] width 7 height 10
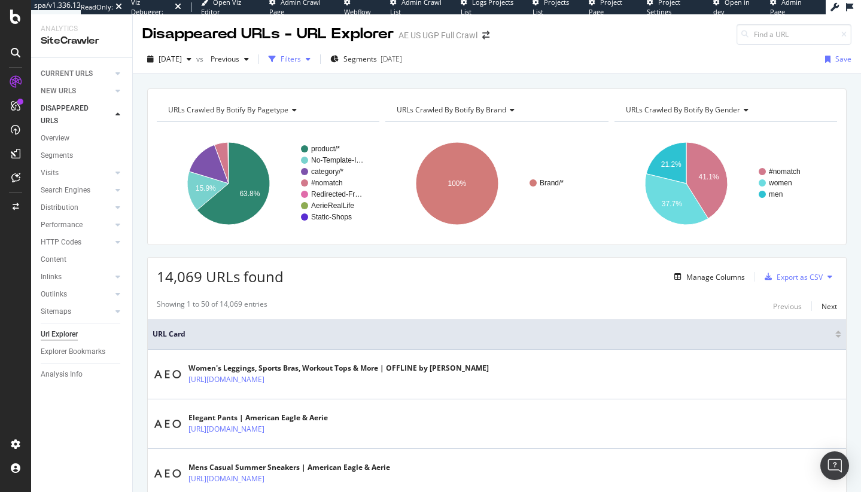
click at [301, 60] on div "Filters" at bounding box center [290, 59] width 20 height 10
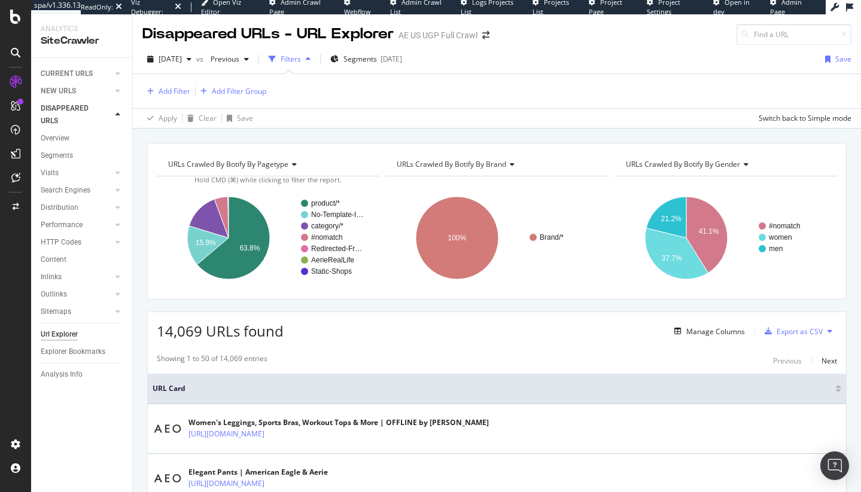
scroll to position [125, 0]
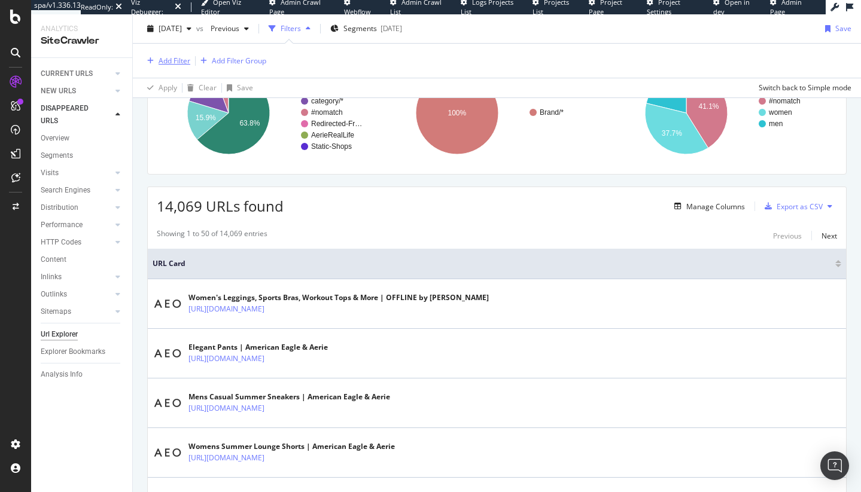
click at [181, 57] on div "Add Filter" at bounding box center [174, 61] width 32 height 10
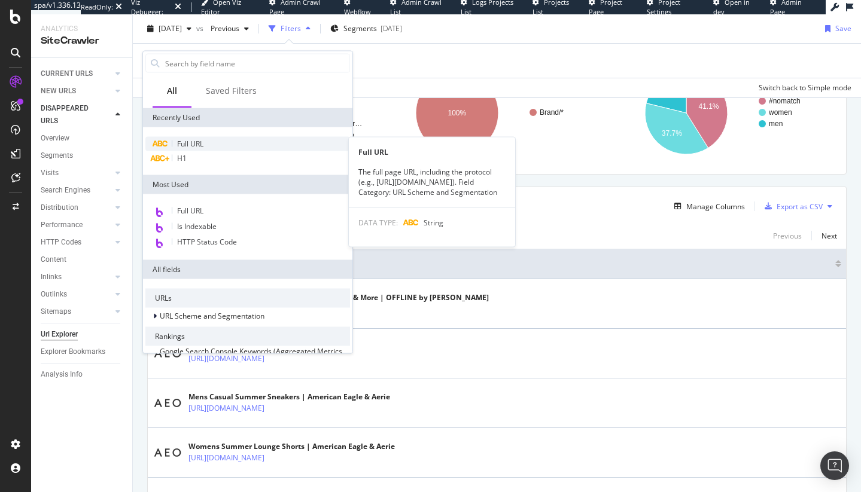
click at [197, 137] on div "Full URL" at bounding box center [247, 144] width 205 height 14
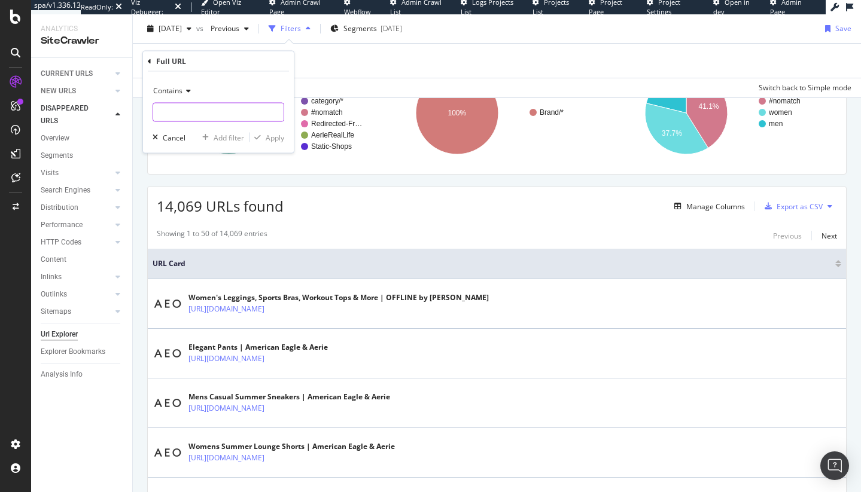
click at [206, 103] on input "text" at bounding box center [218, 112] width 130 height 19
type input "/o/"
click at [273, 136] on div "Apply" at bounding box center [275, 137] width 19 height 10
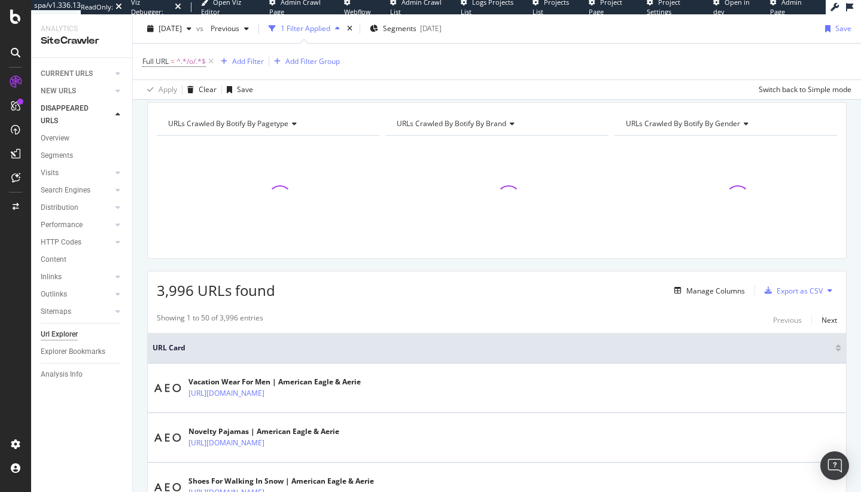
scroll to position [127, 0]
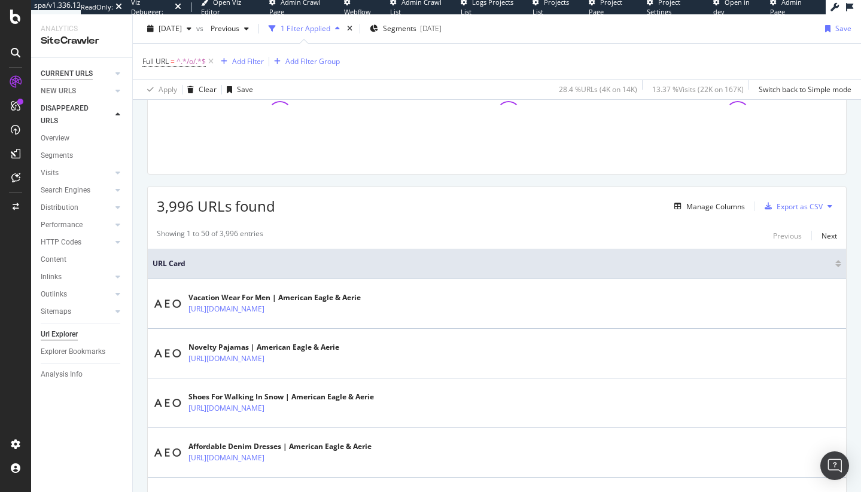
click at [69, 75] on div "CURRENT URLS" at bounding box center [67, 74] width 52 height 13
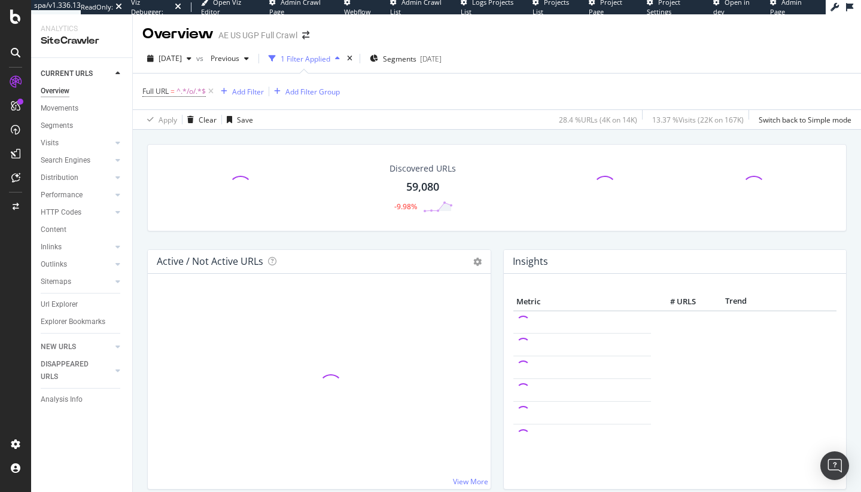
click at [62, 300] on div "Url Explorer" at bounding box center [59, 304] width 37 height 13
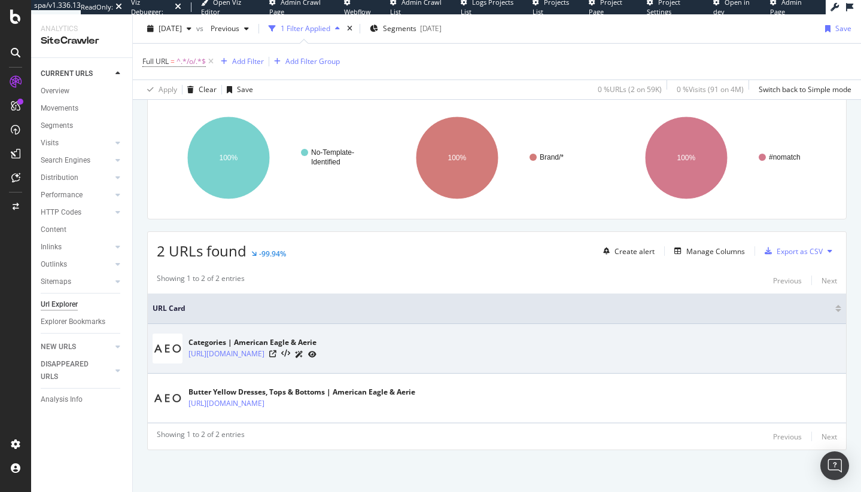
scroll to position [83, 0]
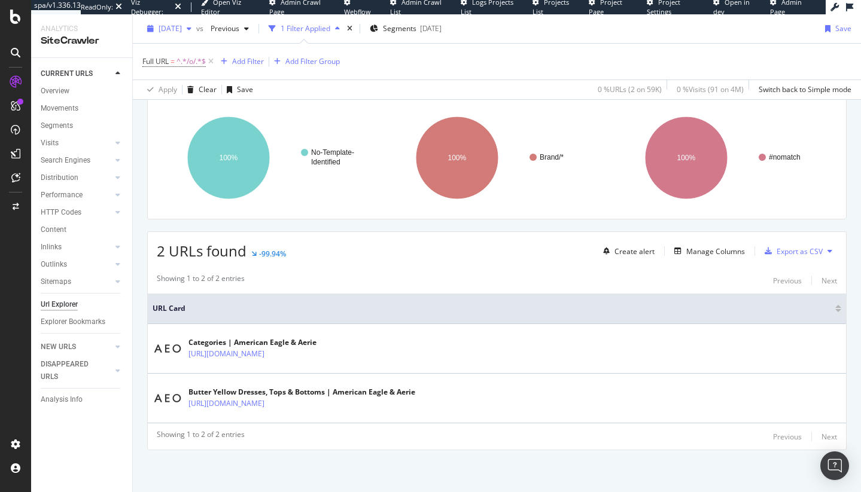
click at [182, 25] on span "2025 Aug. 22nd" at bounding box center [169, 28] width 23 height 10
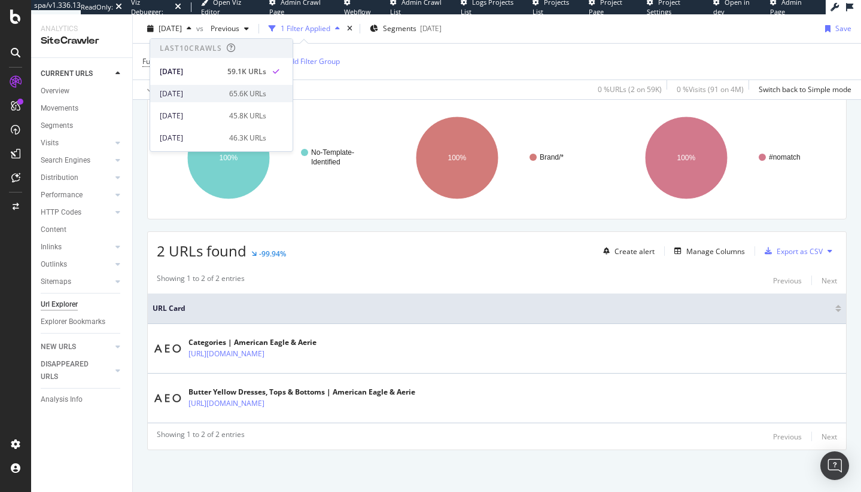
click at [204, 90] on div "2025 Aug. 15th" at bounding box center [191, 94] width 62 height 11
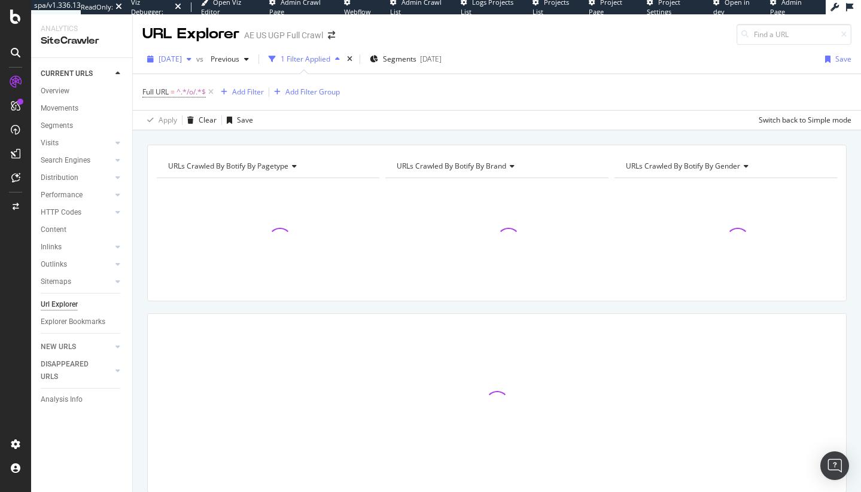
click at [182, 56] on span "2025 Aug. 15th" at bounding box center [169, 59] width 23 height 10
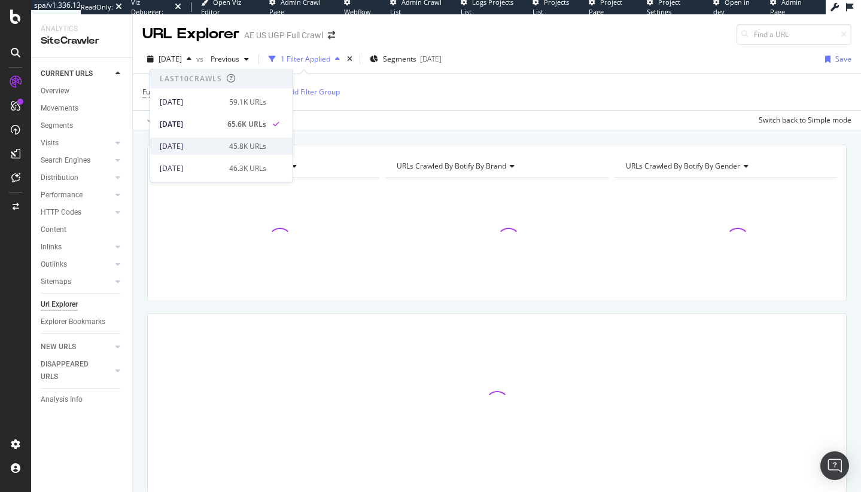
click at [231, 145] on div "45.8K URLs" at bounding box center [247, 146] width 37 height 11
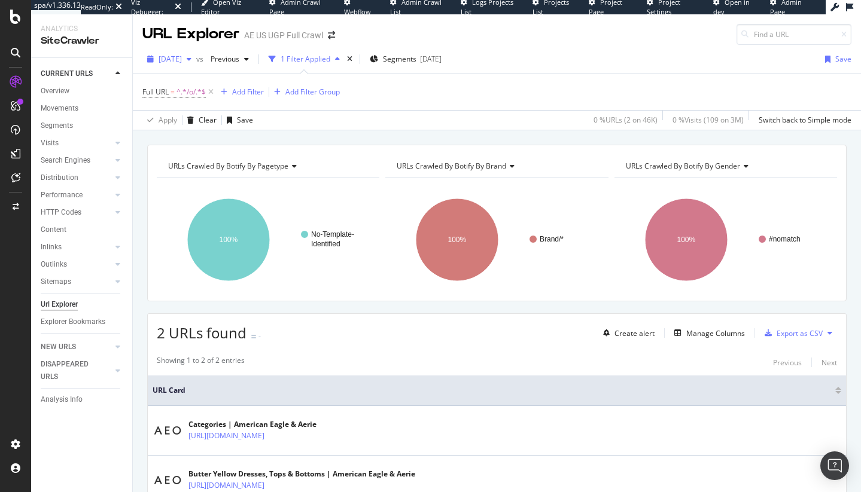
click at [182, 56] on span "2025 Aug. 8th" at bounding box center [169, 59] width 23 height 10
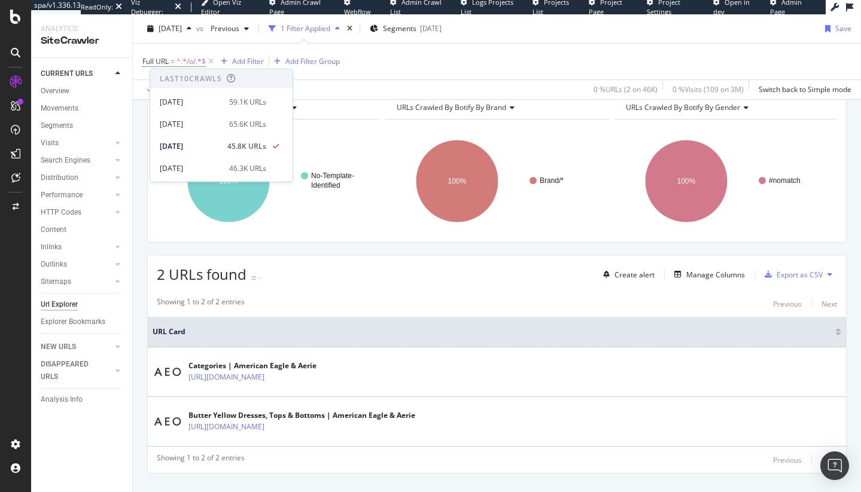
scroll to position [83, 0]
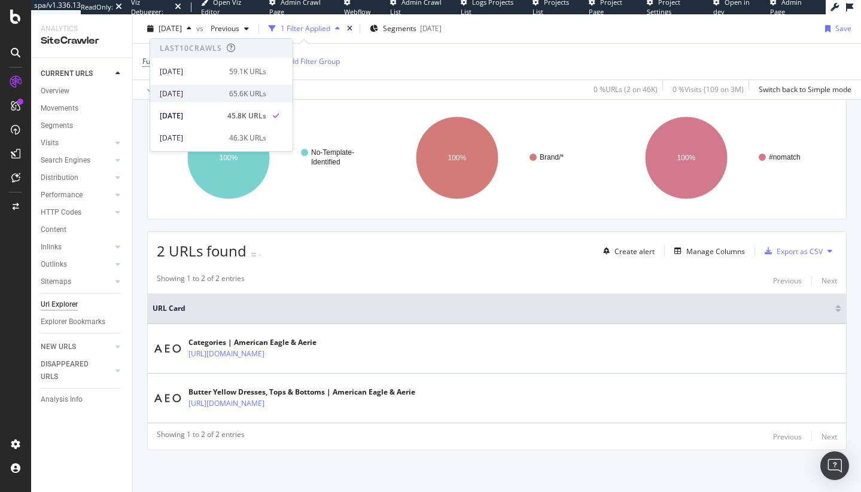
click at [200, 94] on div "2025 Aug. 15th" at bounding box center [191, 94] width 62 height 11
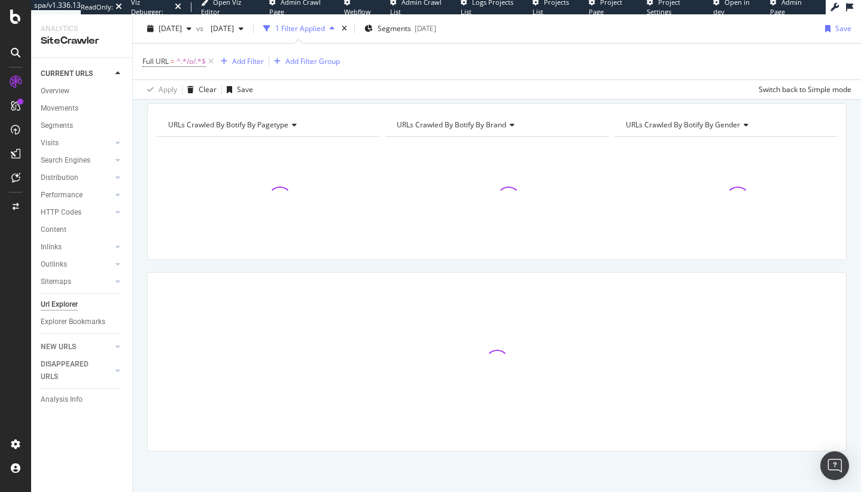
scroll to position [42, 0]
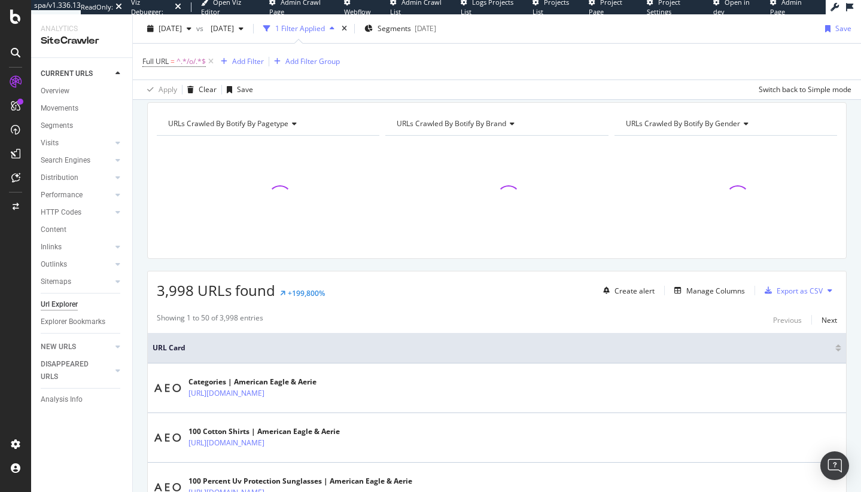
click at [187, 292] on span "3,998 URLs found" at bounding box center [216, 290] width 118 height 20
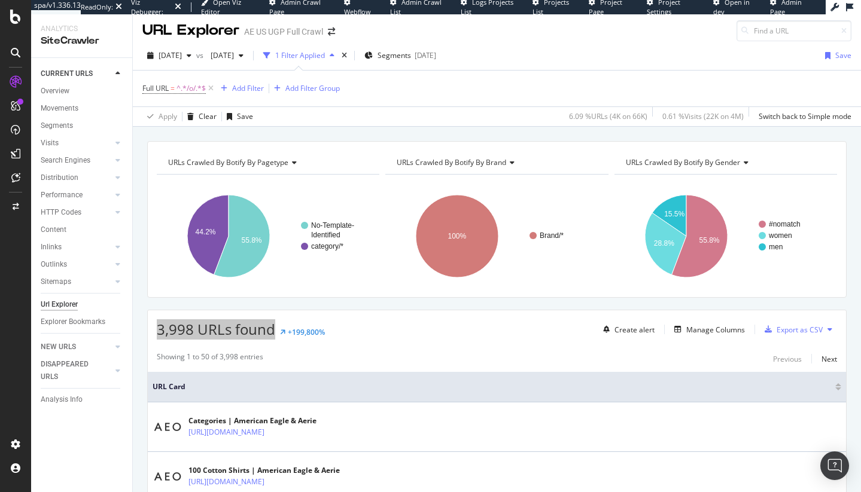
scroll to position [0, 0]
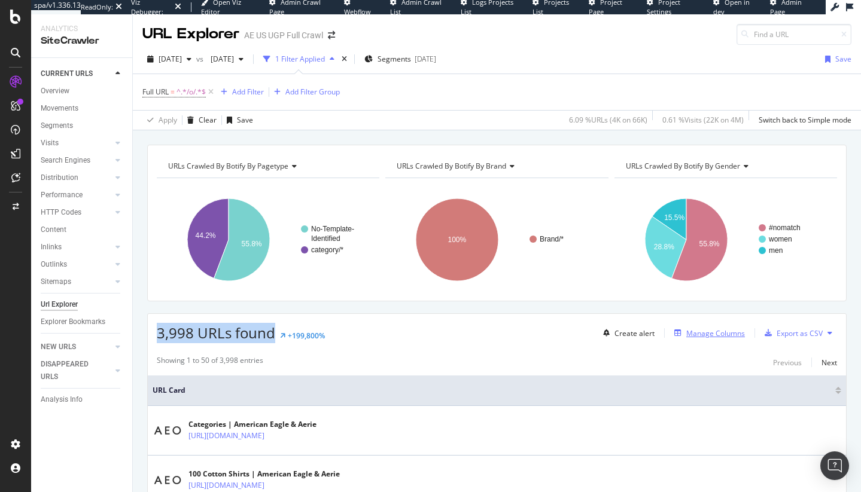
click at [709, 327] on div "Manage Columns" at bounding box center [706, 333] width 75 height 13
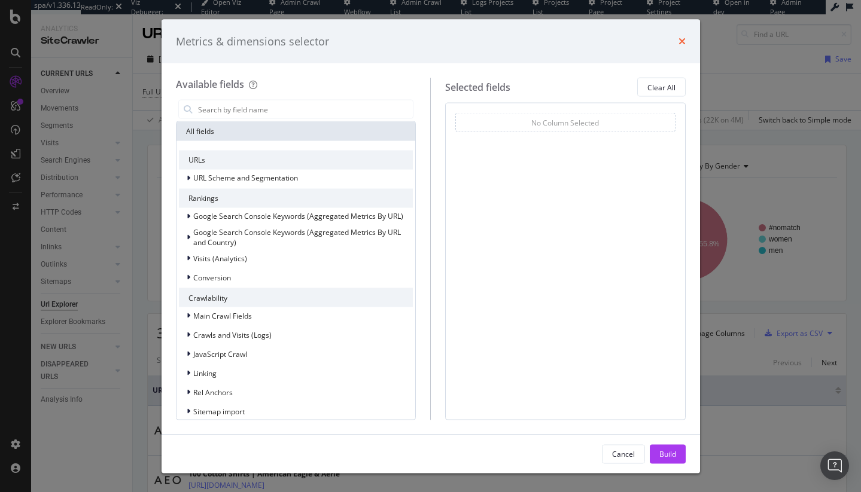
click at [681, 38] on icon "times" at bounding box center [681, 41] width 7 height 10
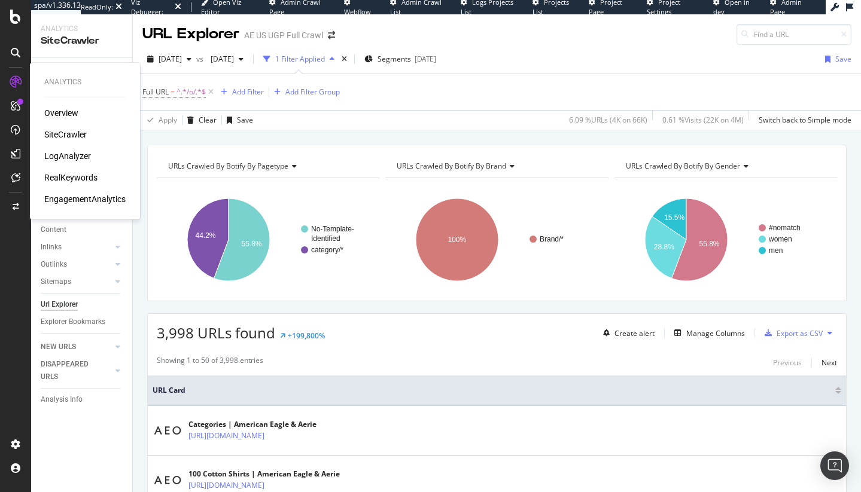
click at [63, 173] on div "RealKeywords" at bounding box center [70, 178] width 53 height 12
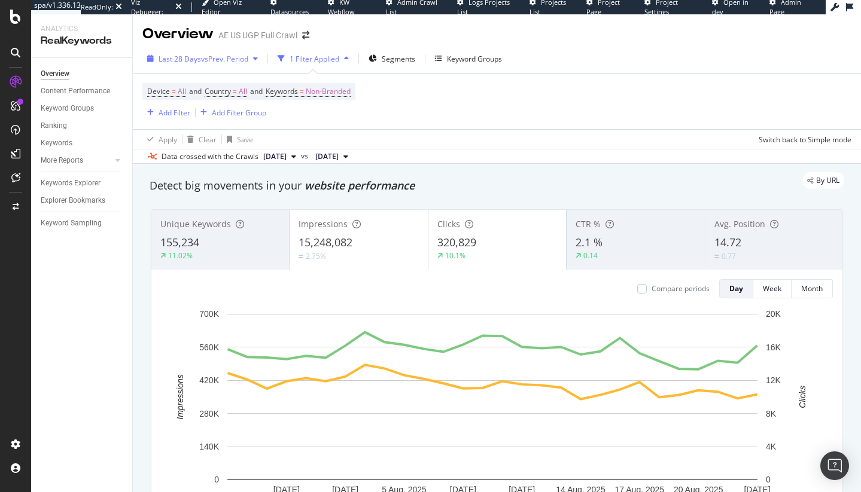
click at [222, 54] on span "vs Prev. Period" at bounding box center [224, 59] width 47 height 10
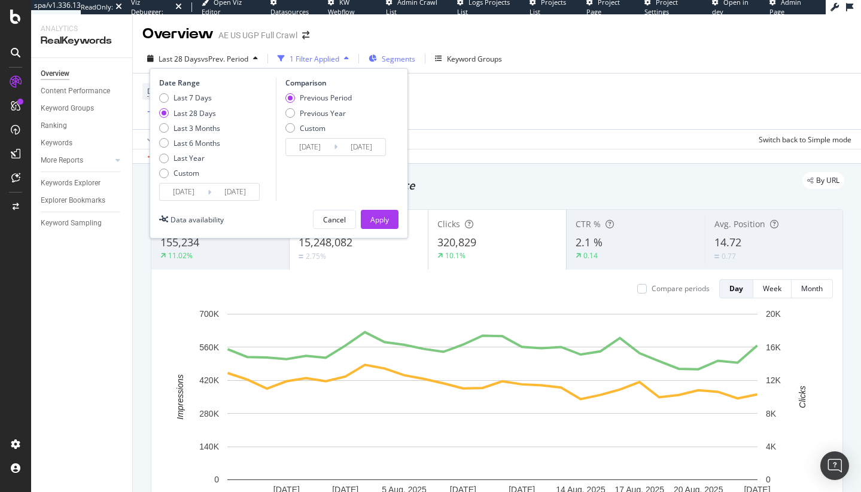
click at [399, 56] on span "Segments" at bounding box center [398, 59] width 33 height 10
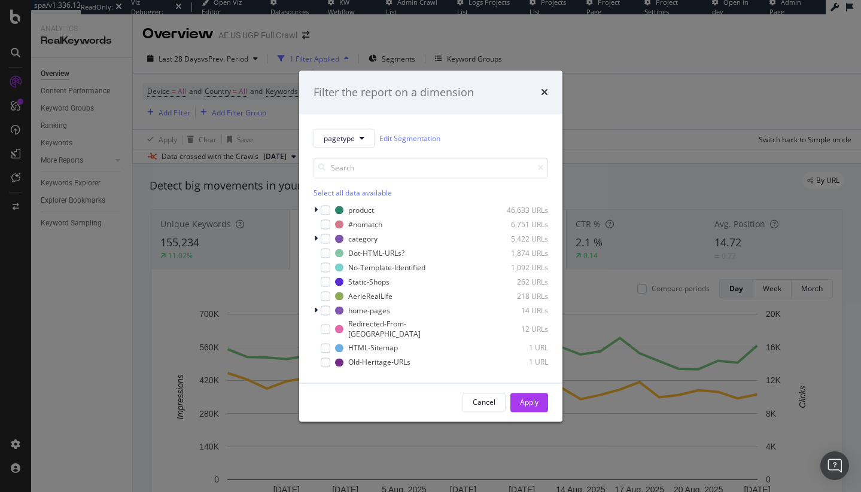
click at [589, 135] on div "Filter the report on a dimension pagetype Edit Segmentation Select all data ava…" at bounding box center [430, 246] width 861 height 492
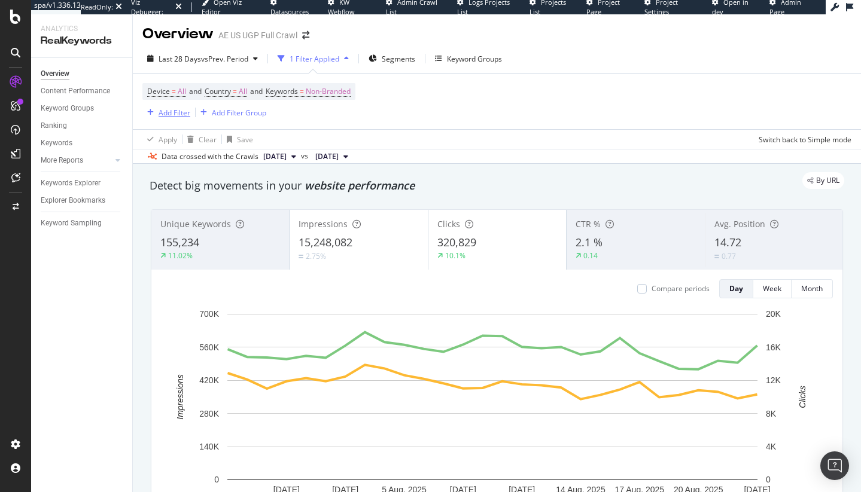
click at [158, 112] on div "Add Filter" at bounding box center [174, 113] width 32 height 10
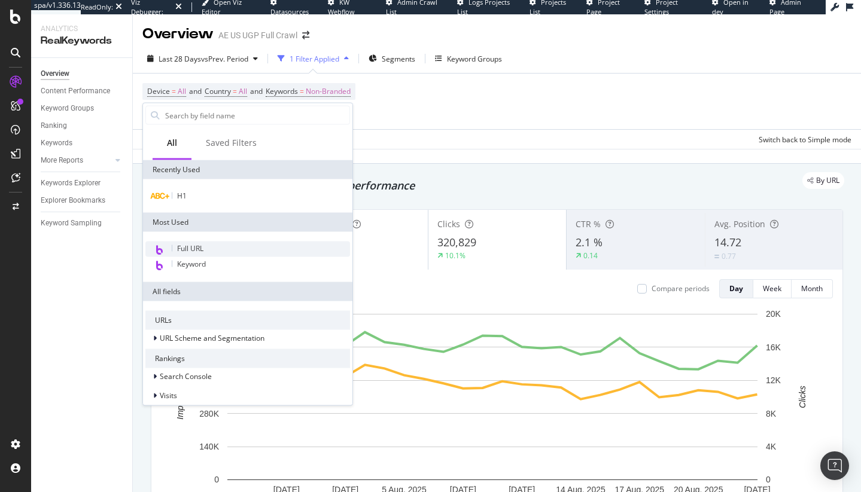
click at [202, 248] on span "Full URL" at bounding box center [190, 248] width 26 height 10
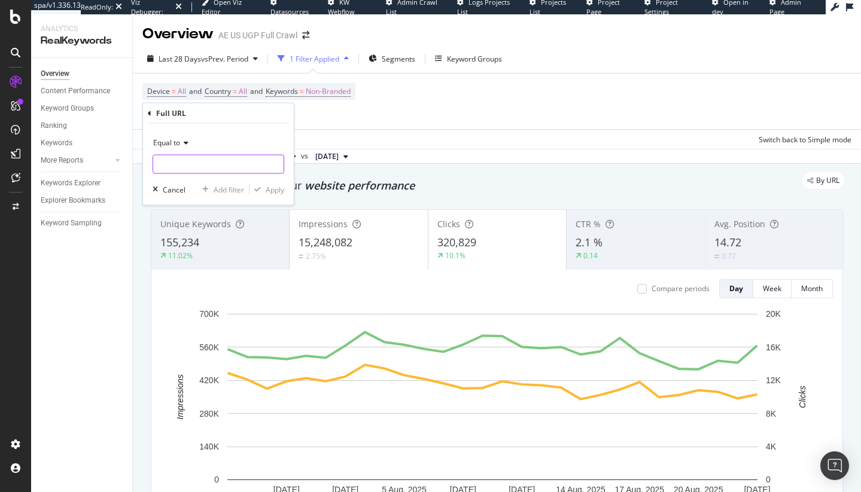
click at [193, 157] on input "text" at bounding box center [218, 164] width 130 height 19
click at [191, 154] on div "Equal to /o/" at bounding box center [218, 153] width 132 height 41
type input "/o/"
click at [185, 145] on icon at bounding box center [184, 142] width 8 height 7
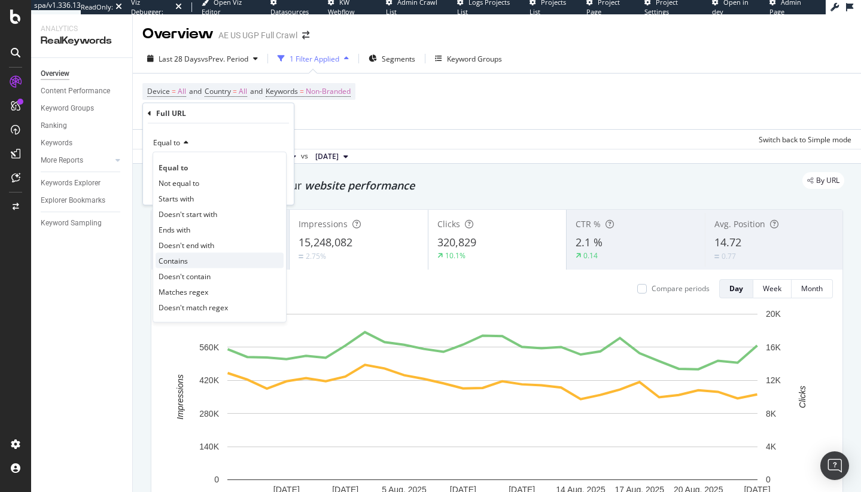
click at [213, 255] on div "Contains" at bounding box center [219, 261] width 128 height 16
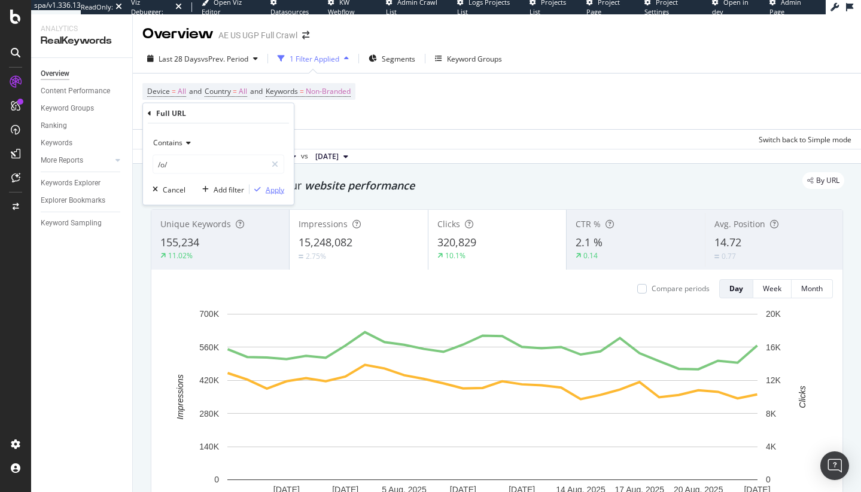
click at [277, 187] on div "Apply" at bounding box center [275, 189] width 19 height 10
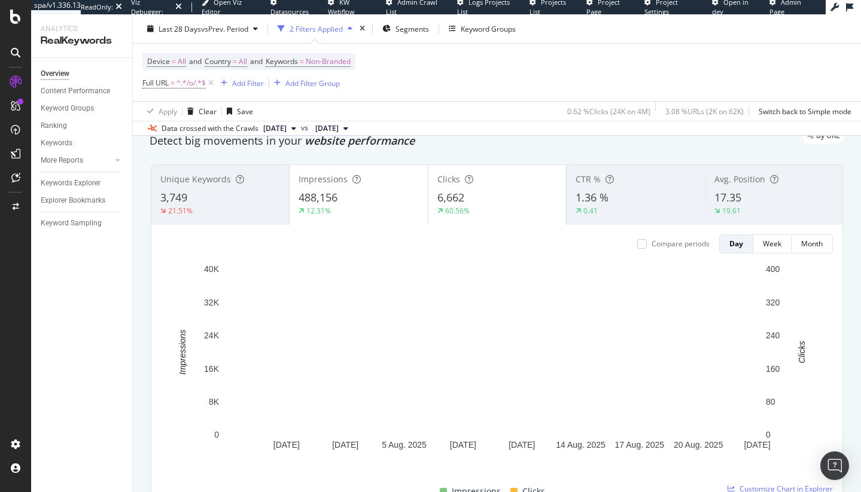
scroll to position [31, 0]
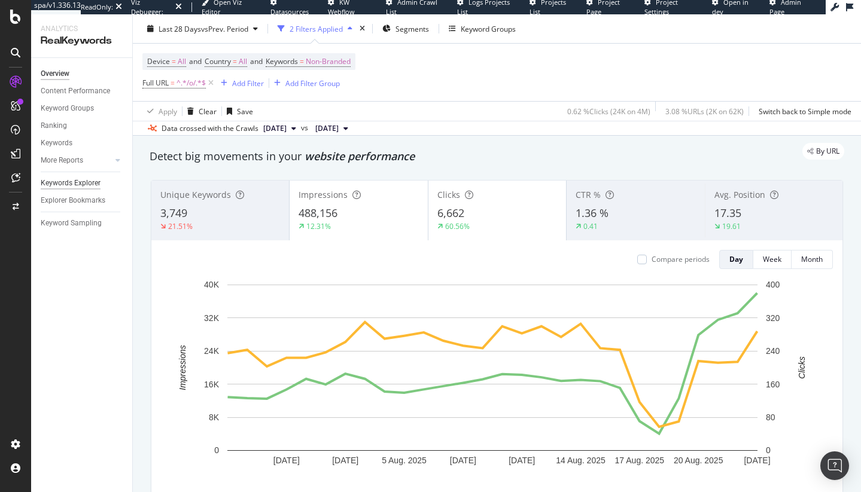
click at [77, 182] on div "Keywords Explorer" at bounding box center [71, 183] width 60 height 13
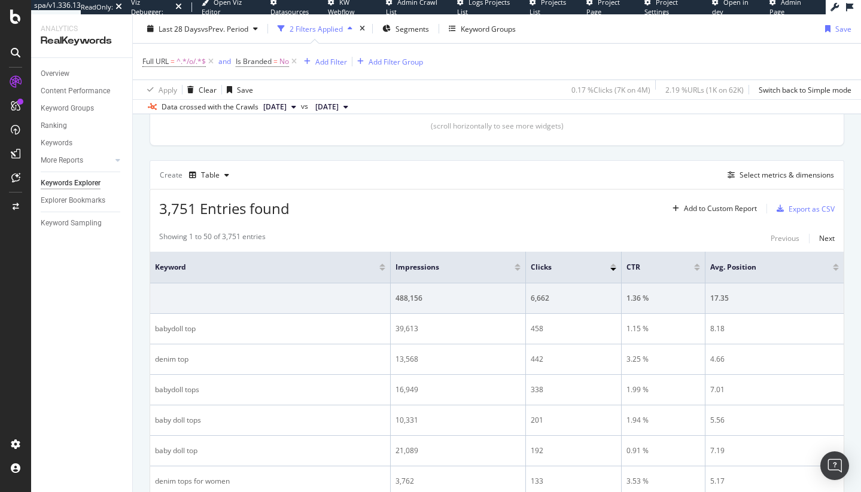
scroll to position [290, 0]
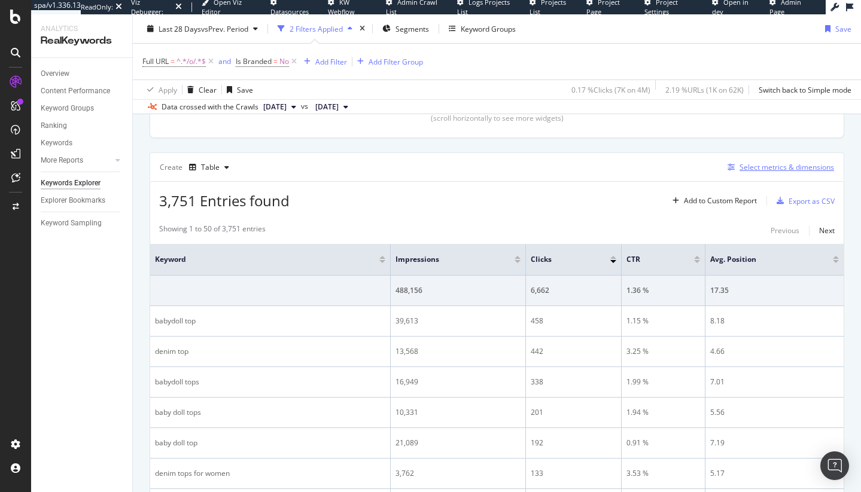
click at [757, 169] on div "Select metrics & dimensions" at bounding box center [786, 167] width 94 height 10
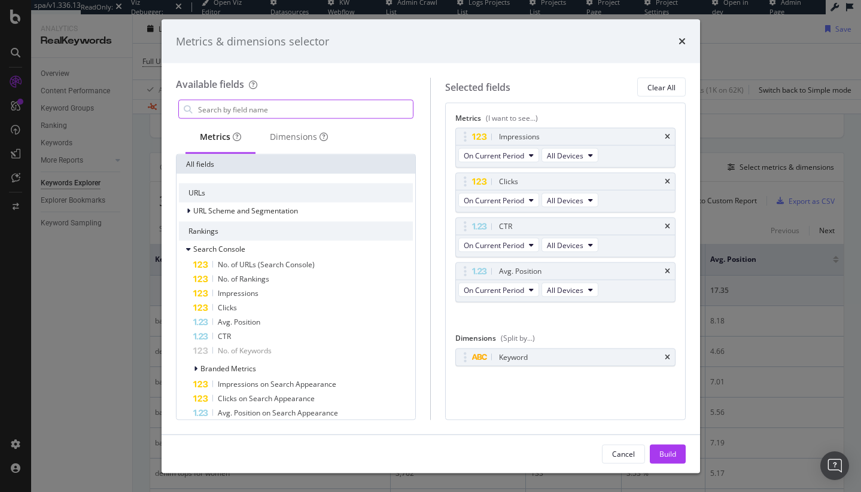
click at [272, 104] on input "modal" at bounding box center [305, 109] width 216 height 18
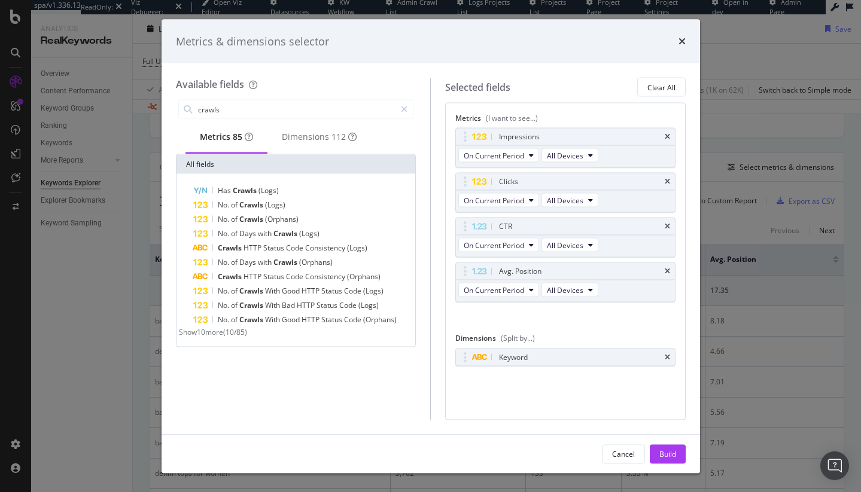
type input "crawls"
click at [223, 336] on span "Show 10 more" at bounding box center [201, 332] width 44 height 10
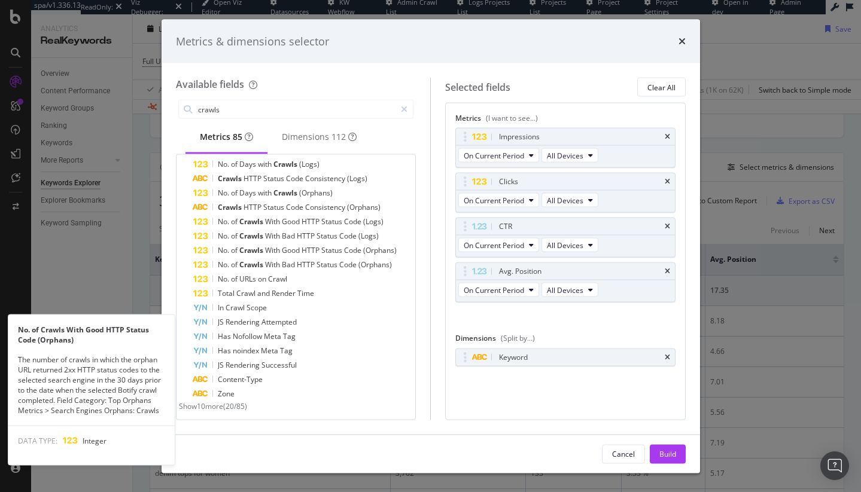
scroll to position [80, 0]
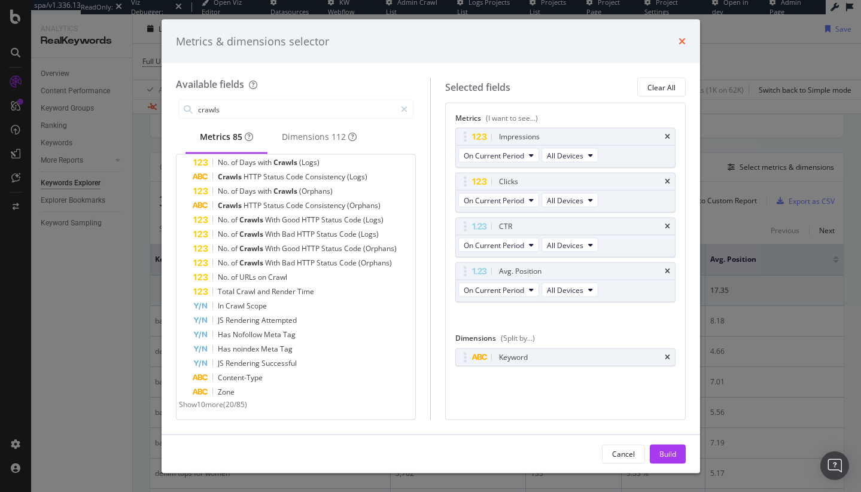
click at [678, 38] on icon "times" at bounding box center [681, 41] width 7 height 10
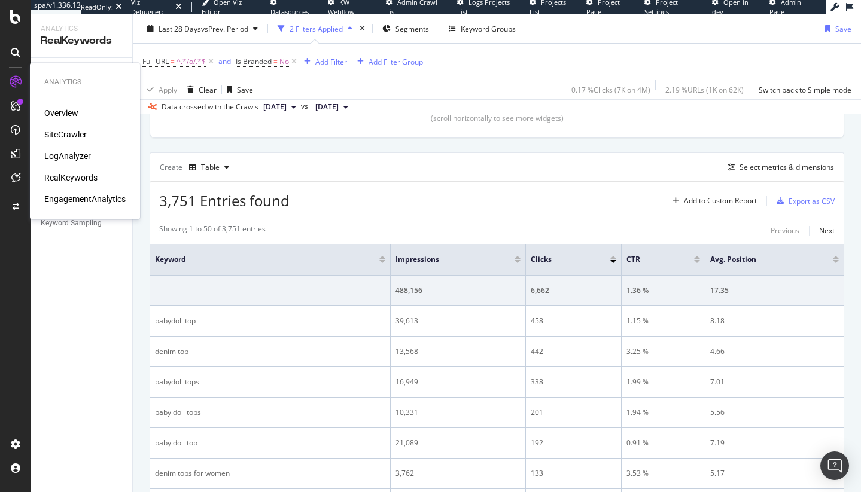
click at [84, 155] on div "LogAnalyzer" at bounding box center [67, 156] width 47 height 12
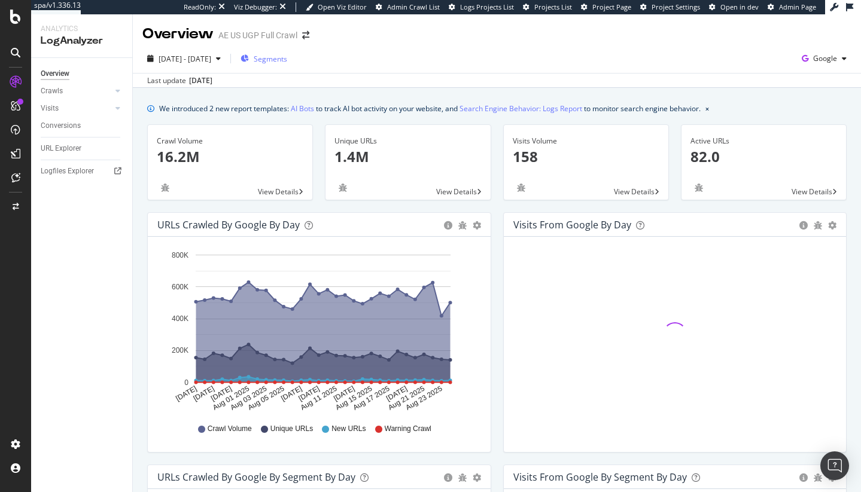
click at [287, 61] on span "Segments" at bounding box center [270, 59] width 33 height 10
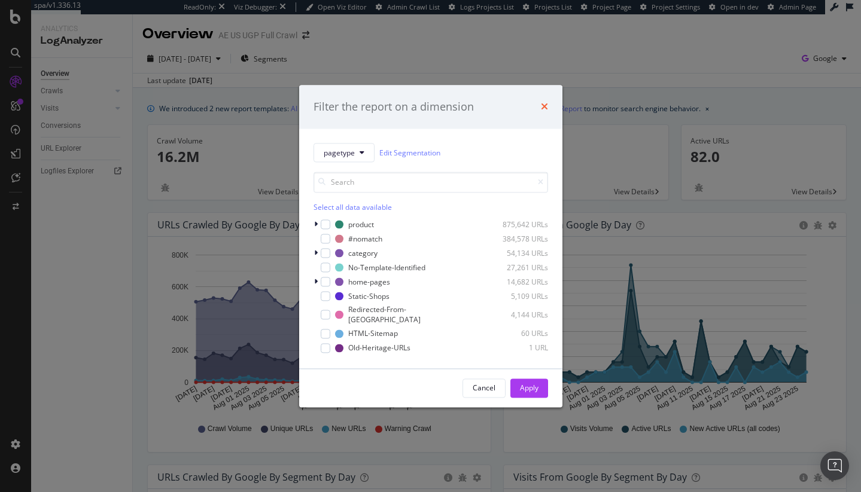
click at [547, 109] on div "Filter the report on a dimension" at bounding box center [430, 107] width 263 height 44
click at [545, 112] on icon "times" at bounding box center [544, 107] width 7 height 10
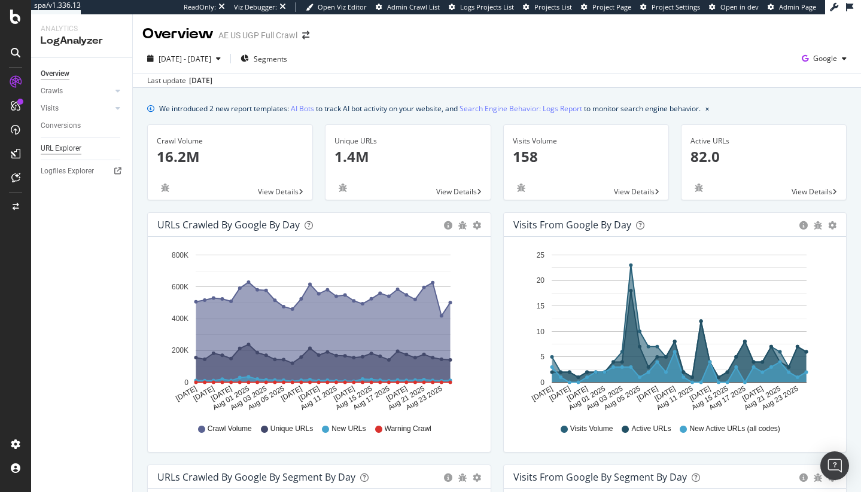
click at [71, 150] on div "URL Explorer" at bounding box center [61, 148] width 41 height 13
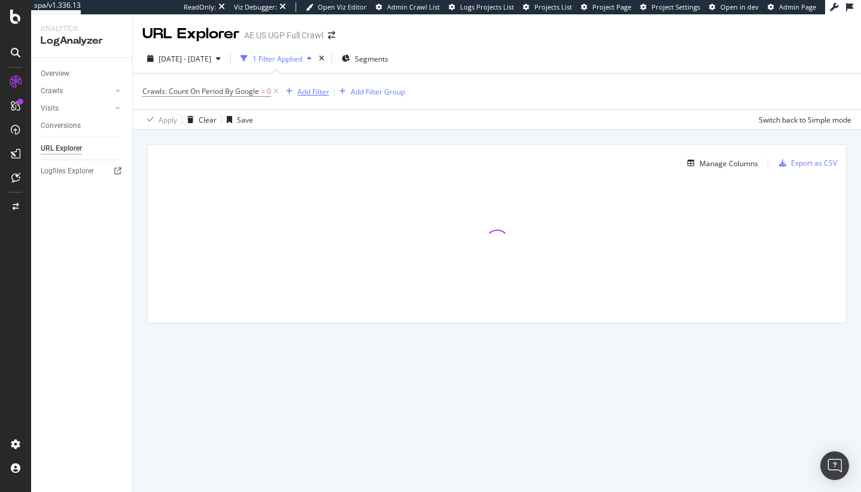
click at [321, 93] on div "Add Filter" at bounding box center [313, 92] width 32 height 10
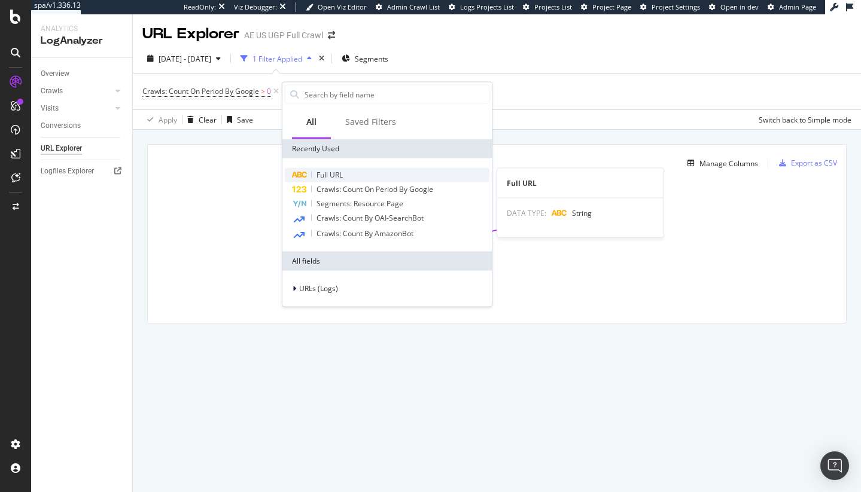
click at [330, 178] on span "Full URL" at bounding box center [329, 175] width 26 height 10
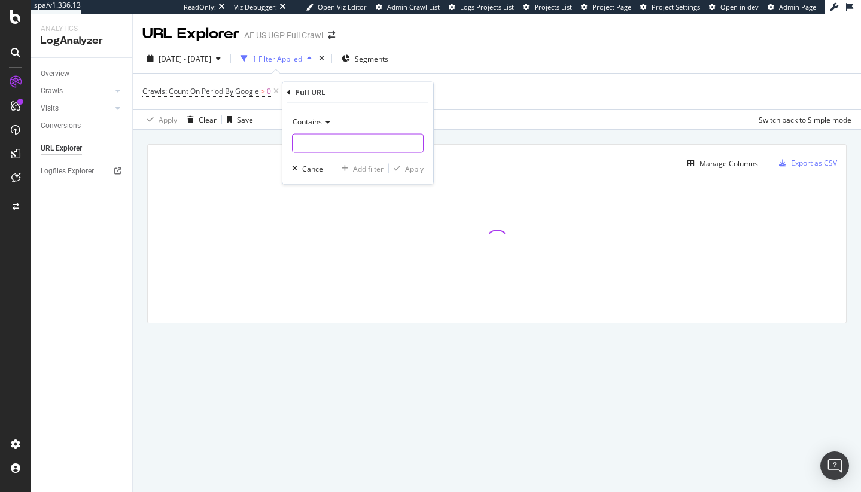
click at [322, 147] on input "text" at bounding box center [357, 143] width 130 height 19
type input "/o/"
click at [411, 171] on div "Apply" at bounding box center [414, 168] width 19 height 10
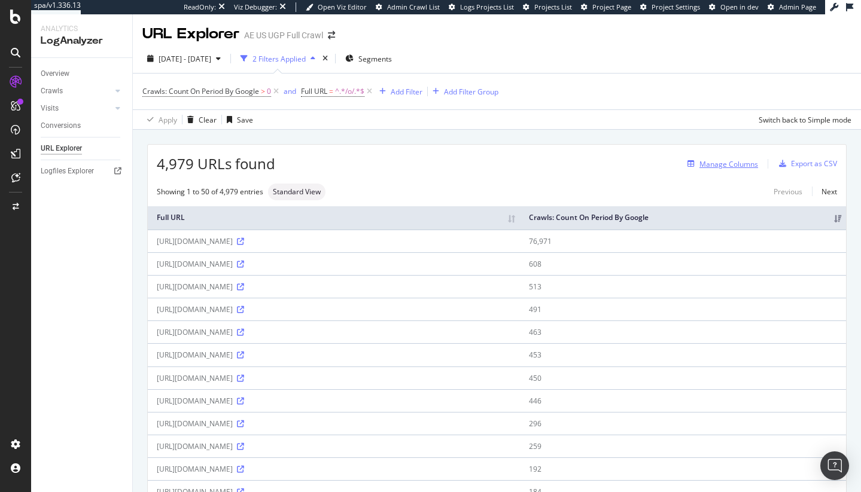
click at [730, 169] on div "Manage Columns" at bounding box center [719, 163] width 75 height 13
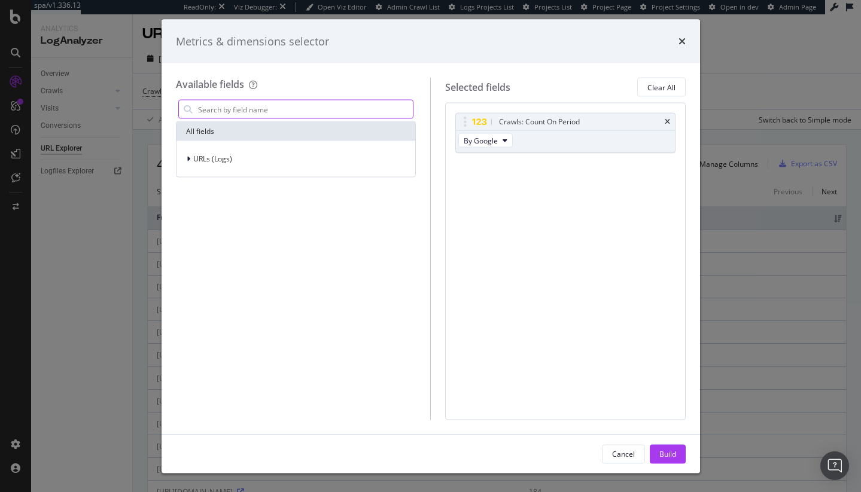
click at [344, 104] on input "modal" at bounding box center [305, 109] width 216 height 18
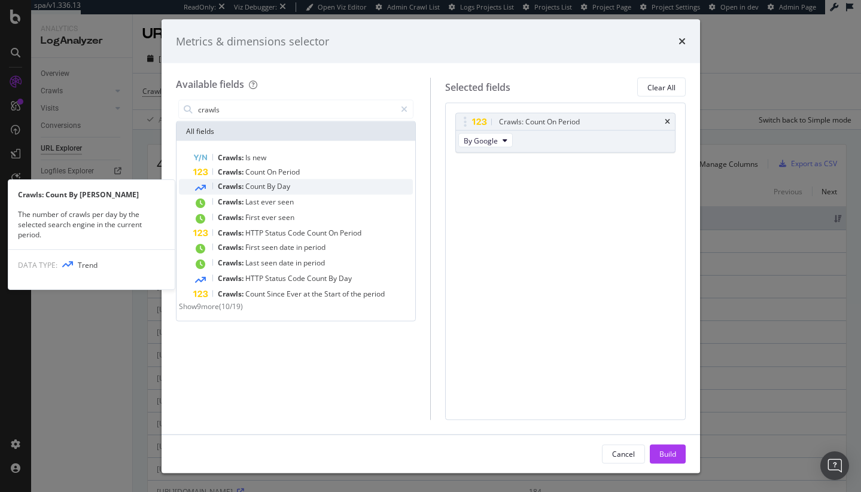
type input "crawls"
click at [342, 184] on div "Crawls: Count By Day" at bounding box center [303, 187] width 220 height 16
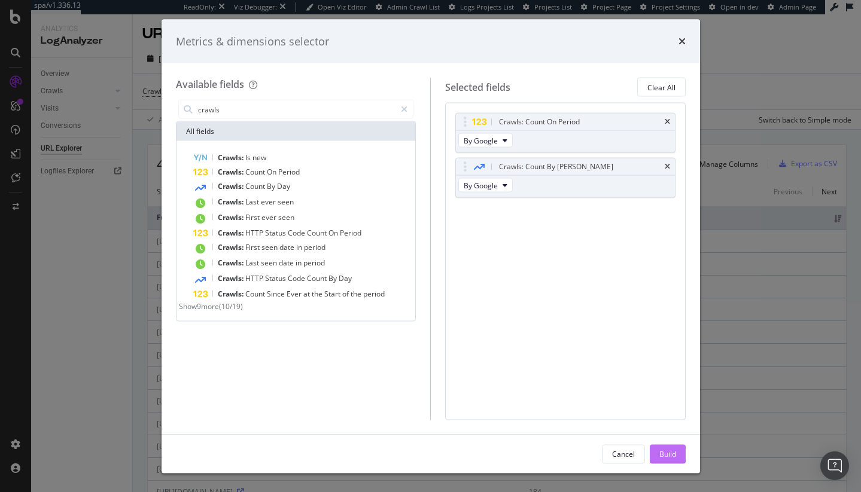
click at [673, 458] on div "Build" at bounding box center [667, 454] width 17 height 10
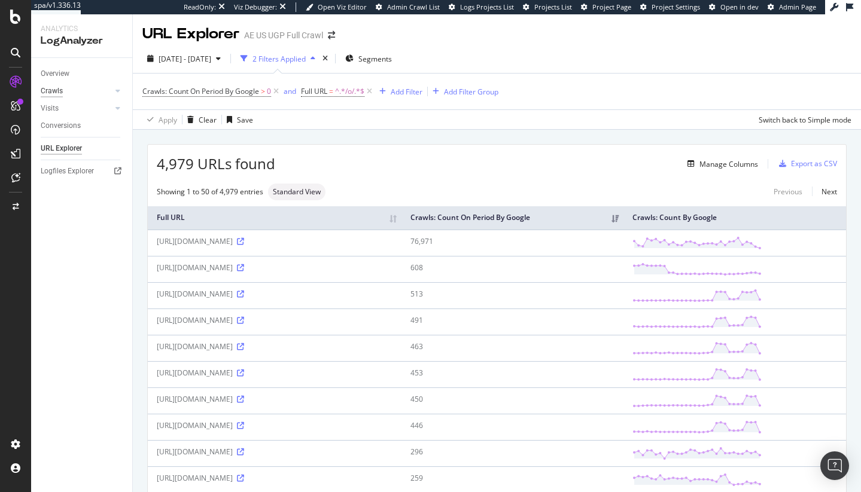
click at [52, 86] on div "Crawls" at bounding box center [52, 91] width 22 height 13
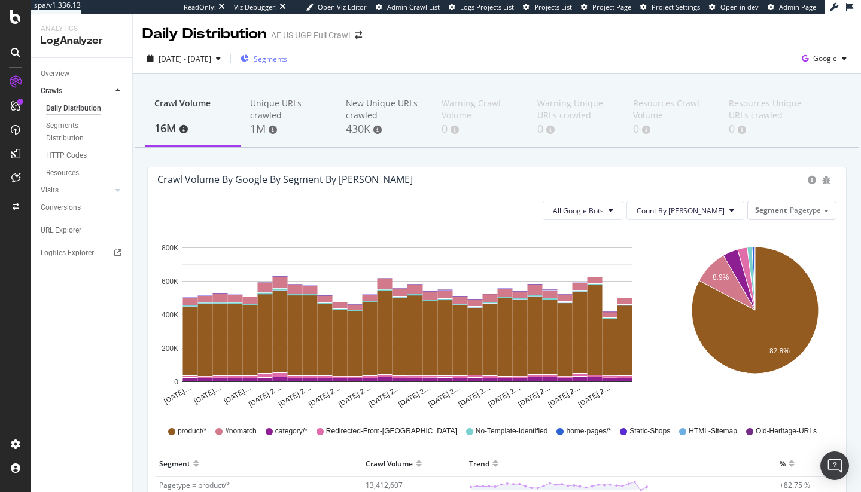
click at [283, 59] on span "Segments" at bounding box center [270, 59] width 33 height 10
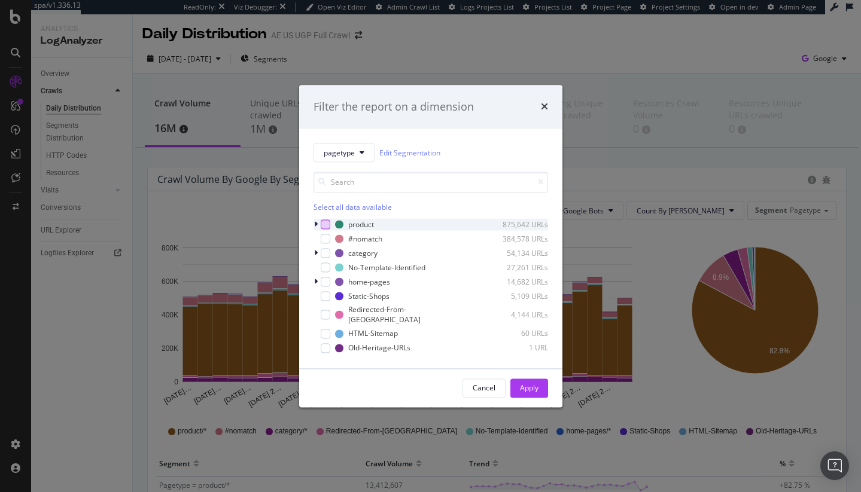
click at [325, 225] on div "modal" at bounding box center [326, 225] width 10 height 10
click at [520, 379] on div "Apply" at bounding box center [529, 388] width 19 height 18
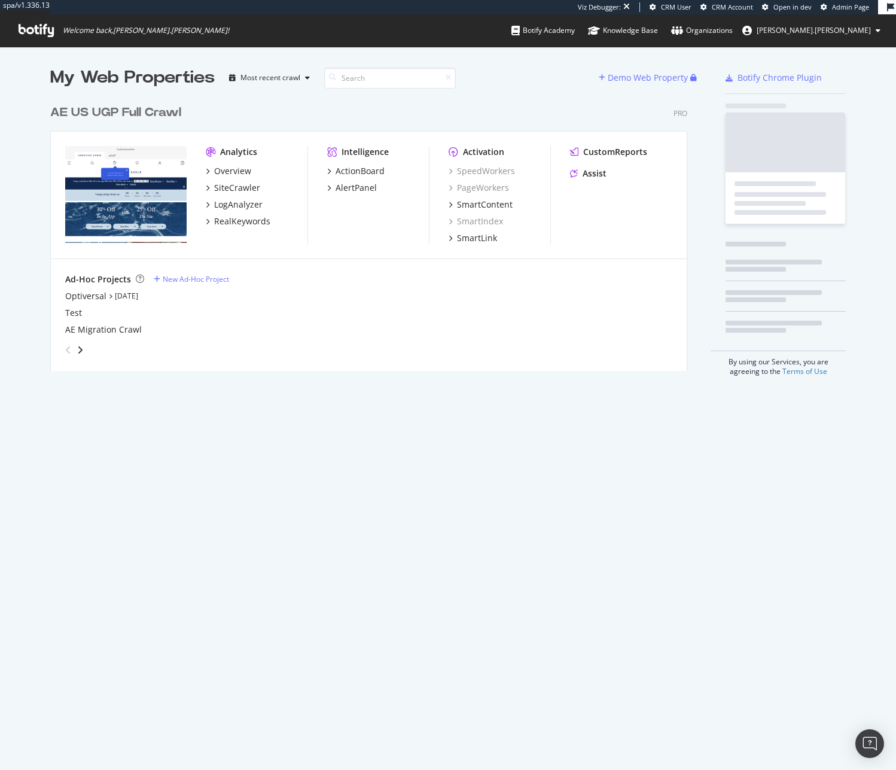
scroll to position [272, 638]
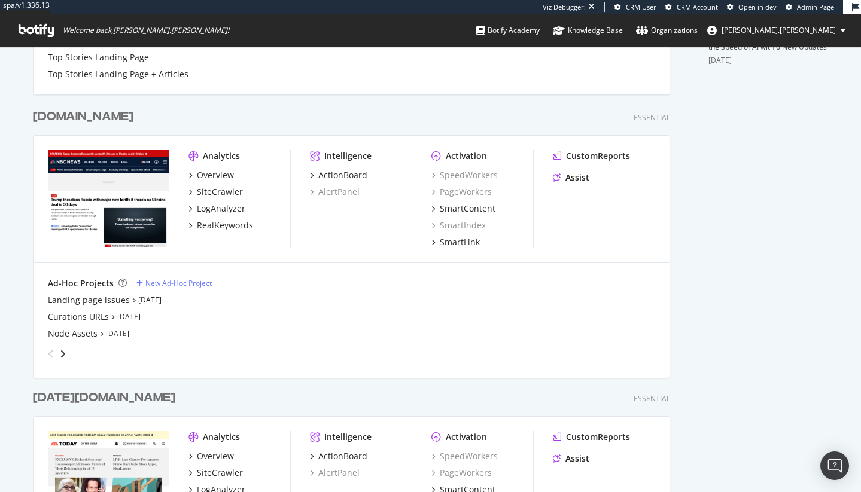
scroll to position [548, 0]
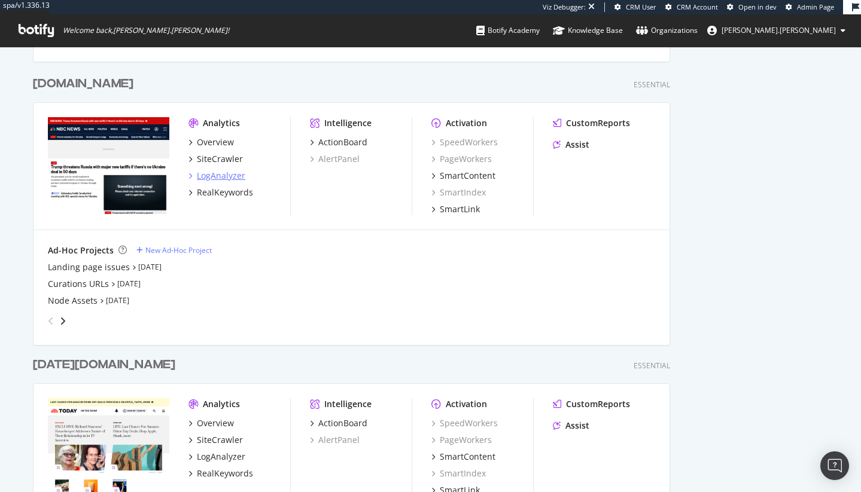
click at [217, 176] on div "LogAnalyzer" at bounding box center [221, 176] width 48 height 12
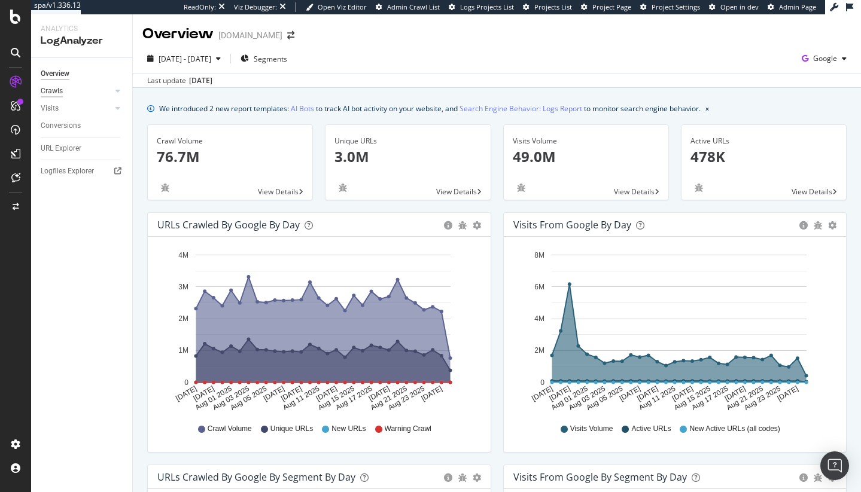
click at [49, 88] on div "Crawls" at bounding box center [52, 91] width 22 height 13
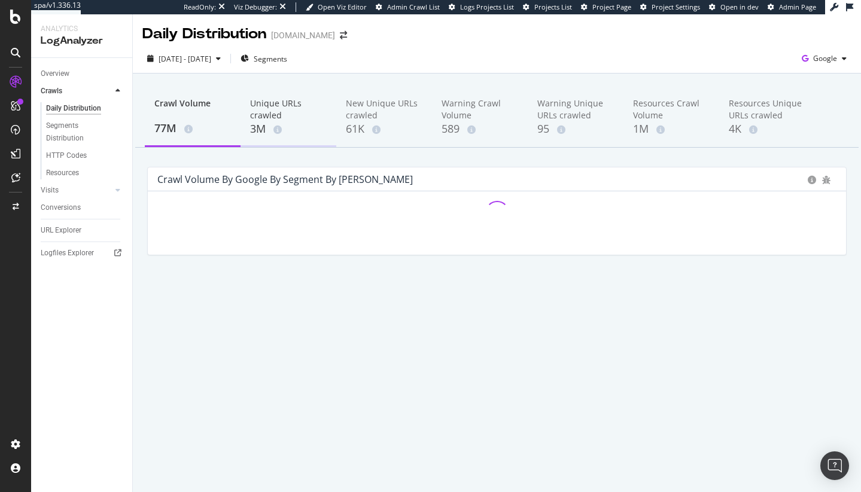
click at [288, 123] on div "3M" at bounding box center [288, 129] width 77 height 16
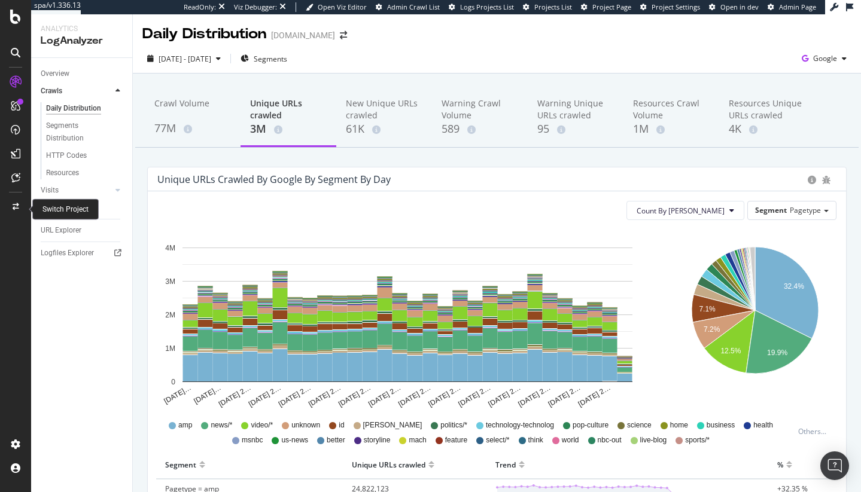
click at [23, 209] on div at bounding box center [15, 206] width 29 height 19
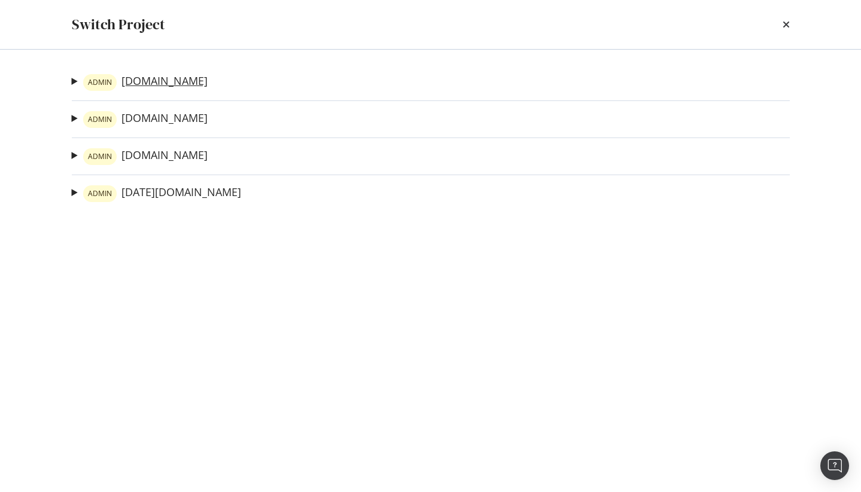
click at [151, 86] on link "ADMIN [DOMAIN_NAME]" at bounding box center [145, 82] width 124 height 17
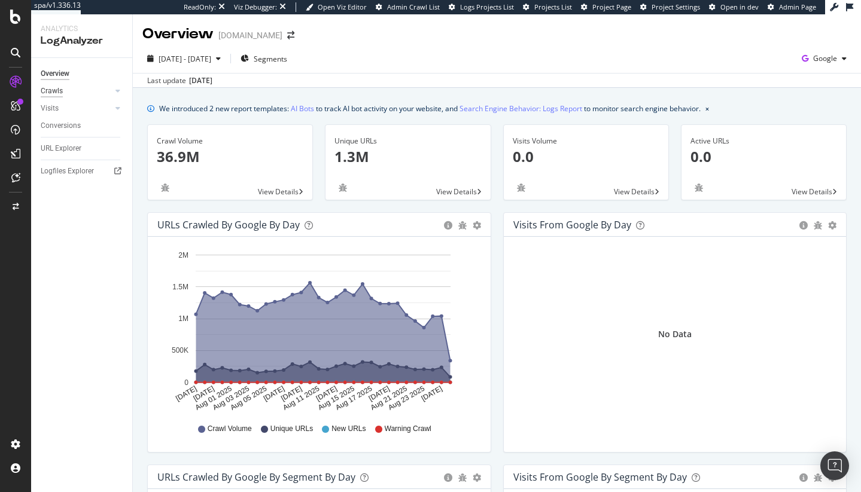
click at [54, 86] on div "Crawls" at bounding box center [52, 91] width 22 height 13
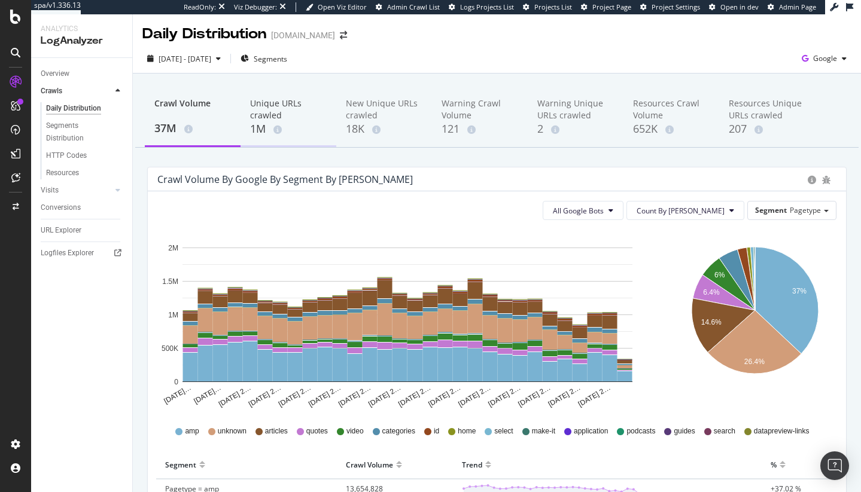
click at [254, 120] on div "Unique URLs crawled" at bounding box center [288, 109] width 77 height 24
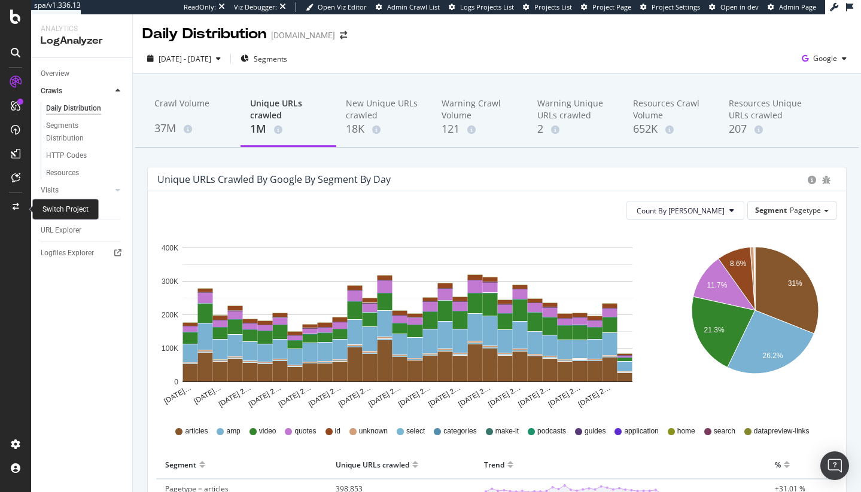
click at [16, 203] on icon at bounding box center [16, 206] width 7 height 7
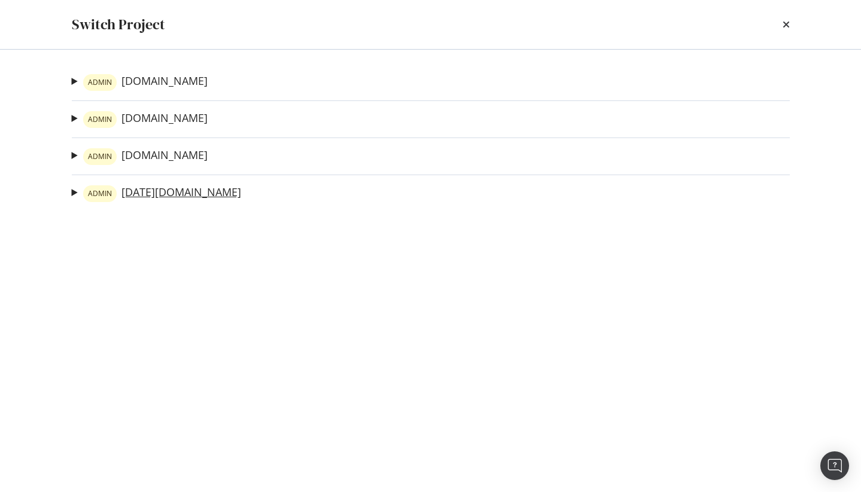
click at [145, 198] on link "ADMIN [DATE][DOMAIN_NAME]" at bounding box center [162, 193] width 158 height 17
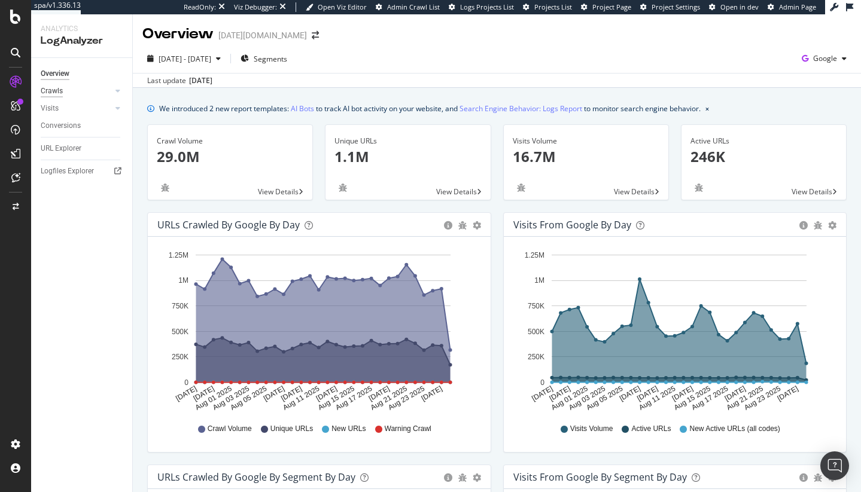
click at [54, 88] on div "Crawls" at bounding box center [52, 91] width 22 height 13
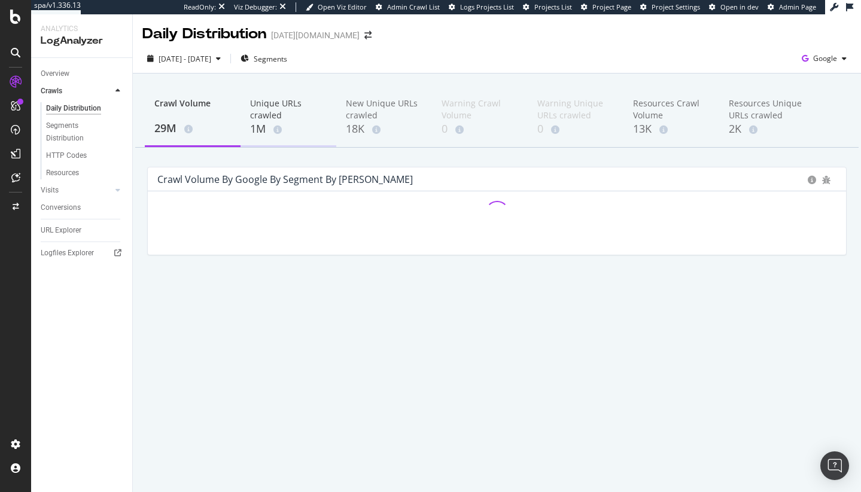
click at [316, 128] on div "1M" at bounding box center [288, 129] width 77 height 16
click at [386, 126] on div "18K" at bounding box center [384, 129] width 77 height 16
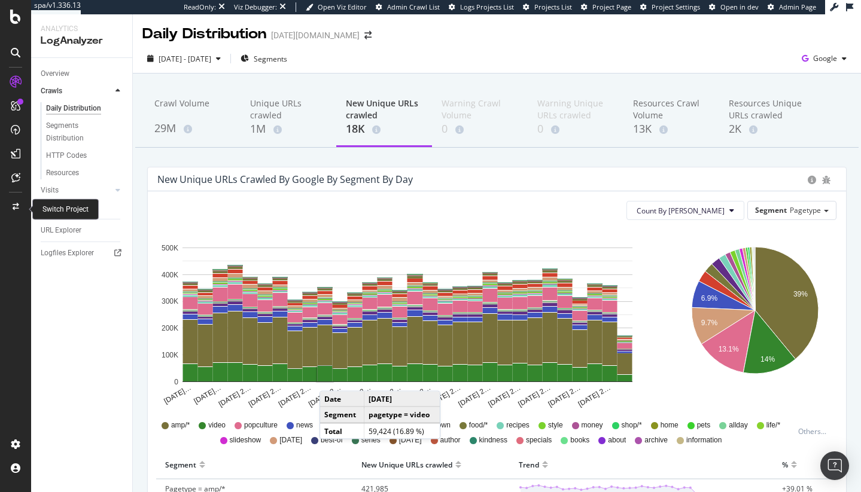
click at [15, 206] on icon at bounding box center [16, 206] width 7 height 7
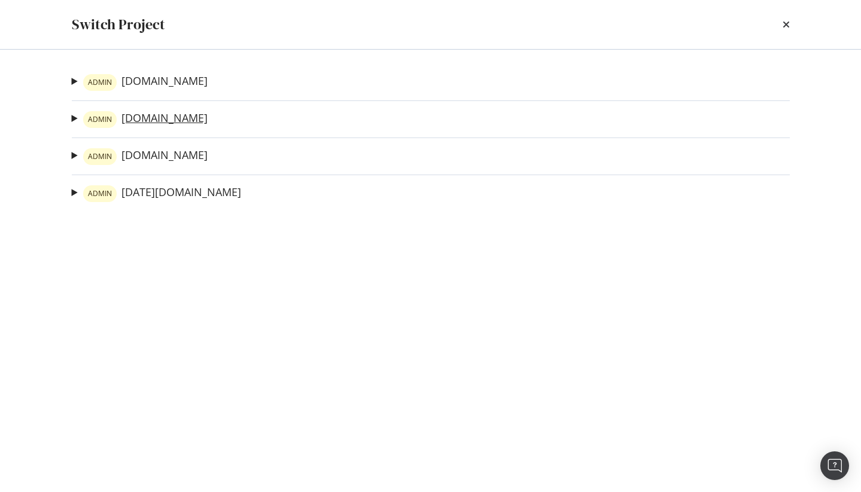
click at [157, 115] on link "ADMIN [DOMAIN_NAME]" at bounding box center [145, 119] width 124 height 17
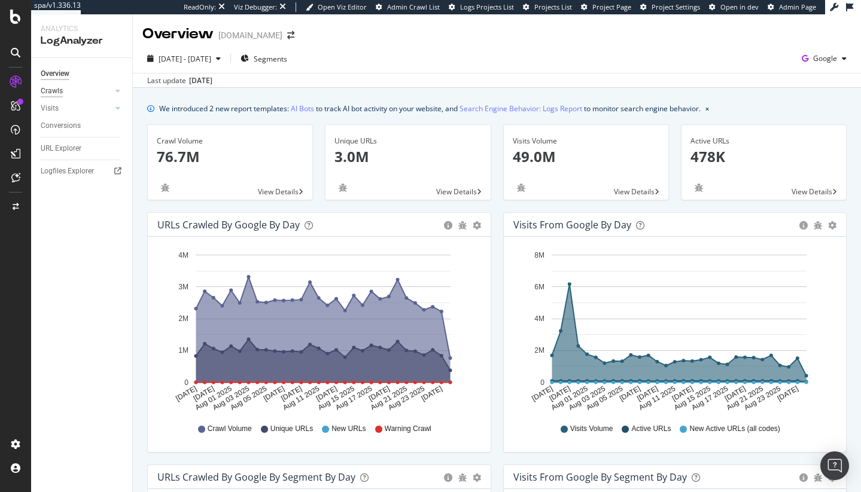
click at [54, 88] on div "Crawls" at bounding box center [52, 91] width 22 height 13
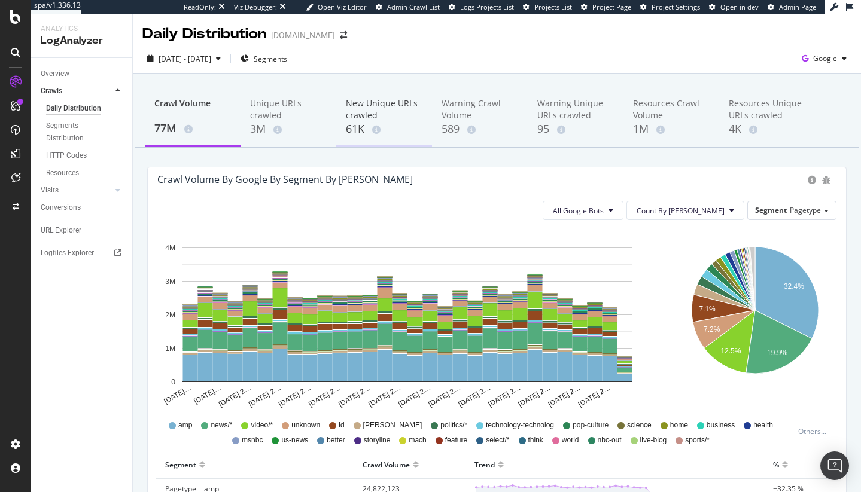
click at [429, 119] on div "New Unique URLs crawled 61K" at bounding box center [384, 117] width 96 height 59
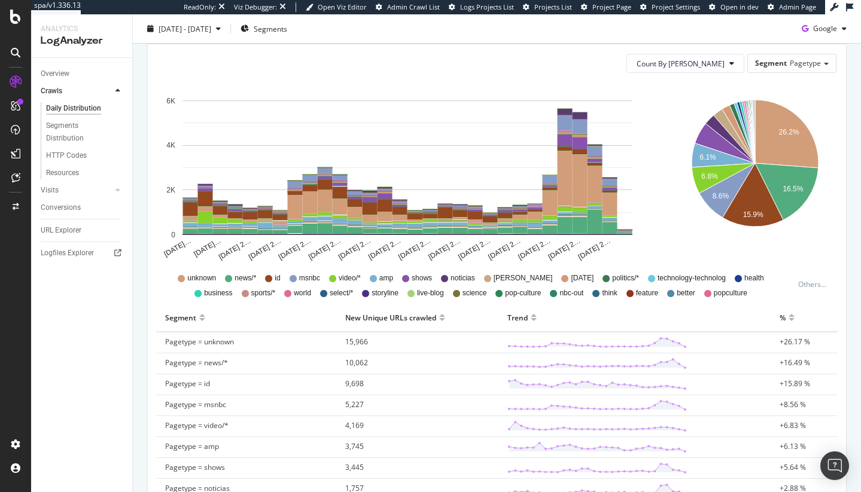
scroll to position [31, 0]
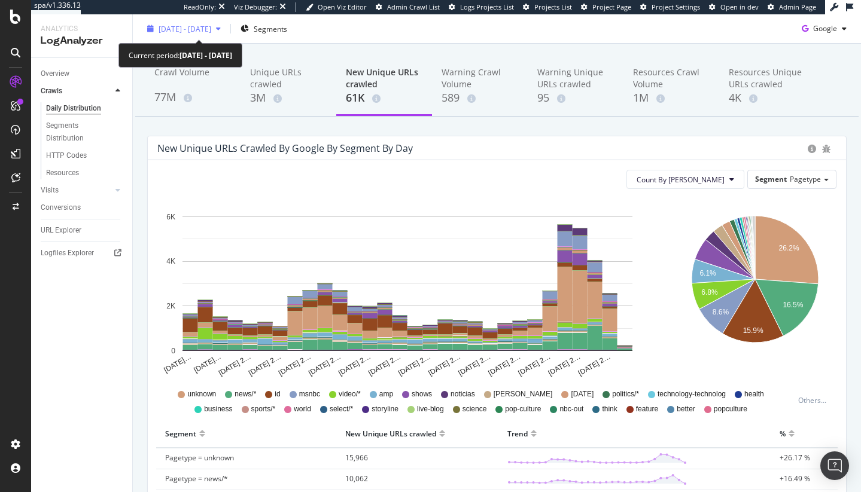
click at [203, 38] on button "[DATE] - [DATE]" at bounding box center [183, 28] width 83 height 19
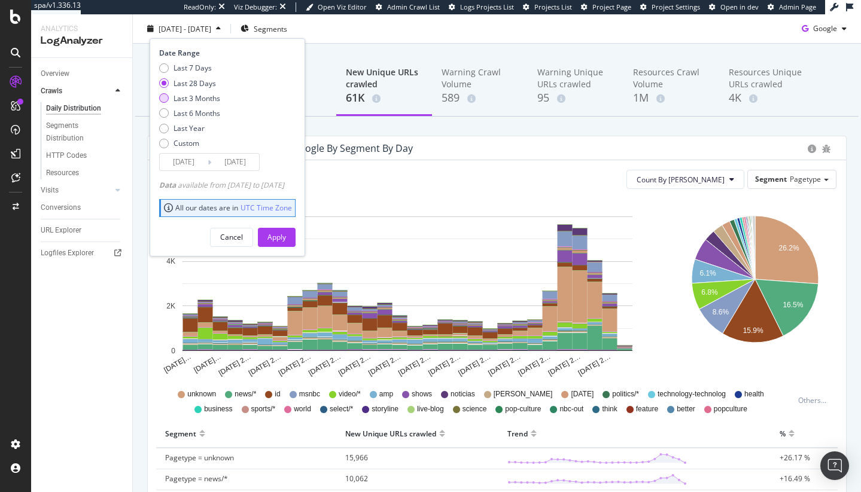
click at [196, 94] on div "Last 3 Months" at bounding box center [196, 98] width 47 height 10
type input "[DATE]"
click at [286, 242] on div "Apply" at bounding box center [276, 237] width 19 height 18
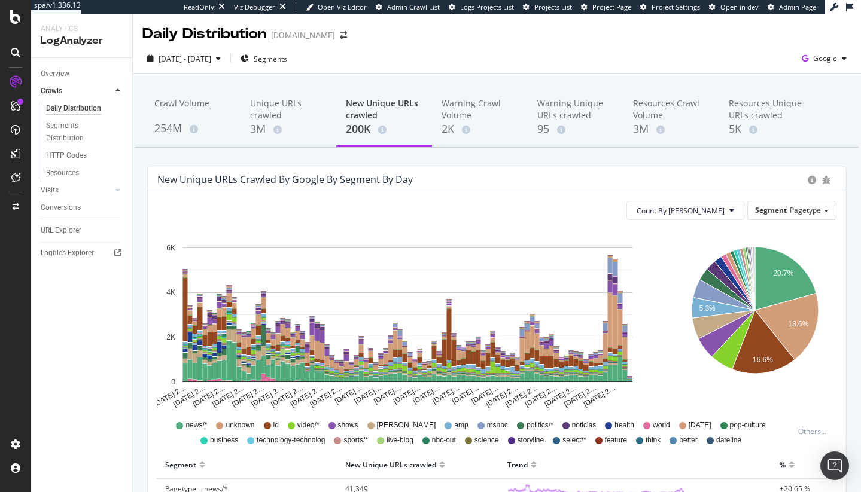
scroll to position [2, 0]
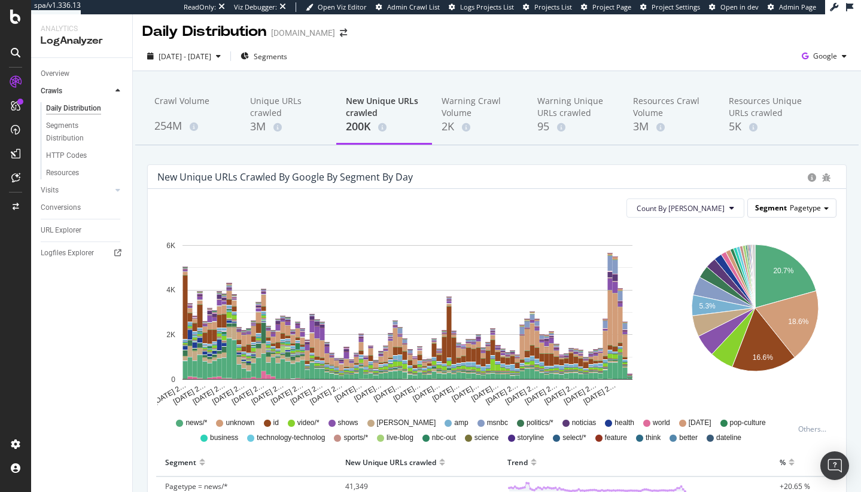
click at [765, 212] on span "Segment" at bounding box center [771, 208] width 32 height 10
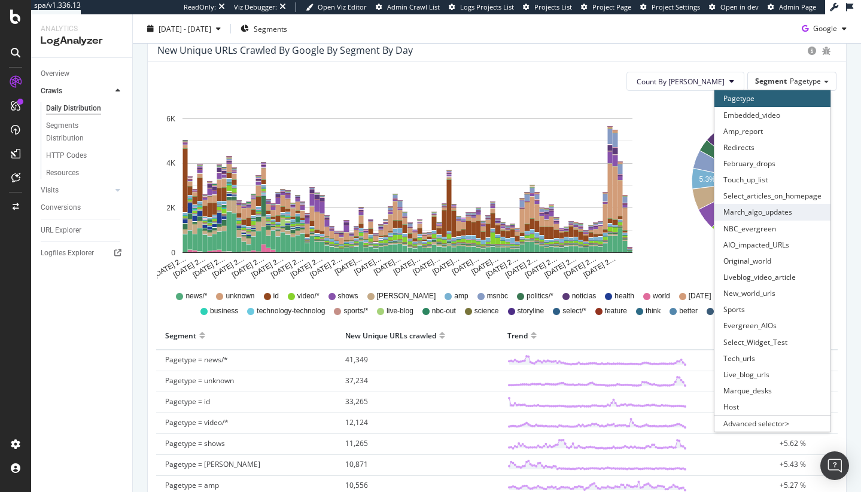
scroll to position [132, 0]
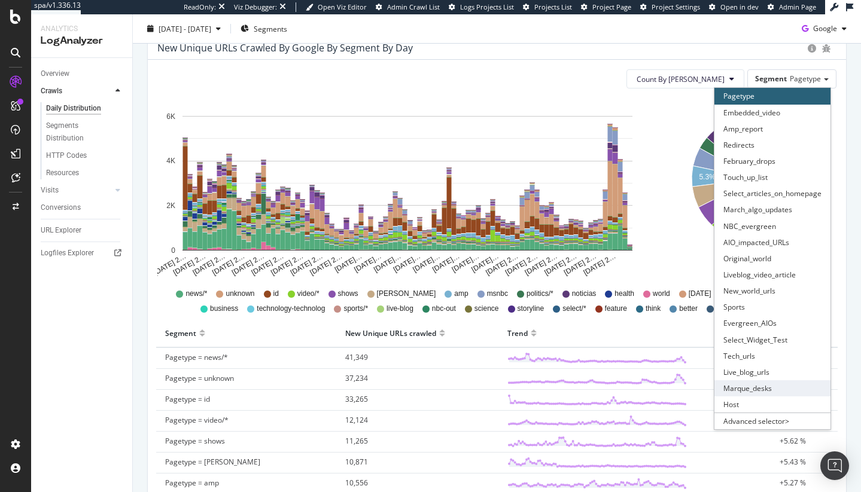
click at [766, 386] on div "Marque_desks" at bounding box center [772, 388] width 116 height 16
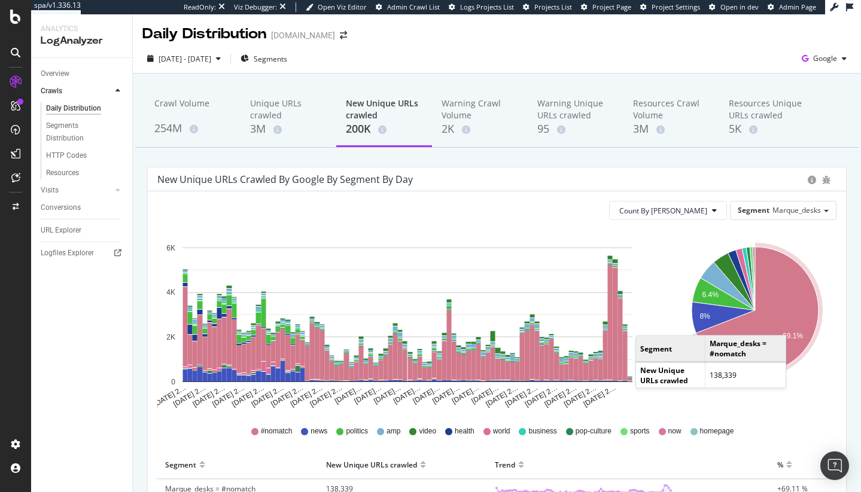
click at [789, 324] on icon "A chart." at bounding box center [757, 310] width 123 height 127
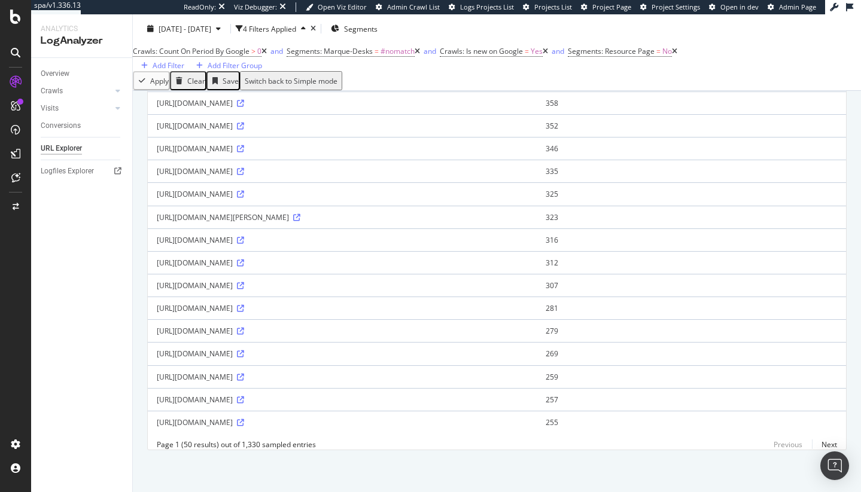
scroll to position [945, 0]
